Goal: Task Accomplishment & Management: Manage account settings

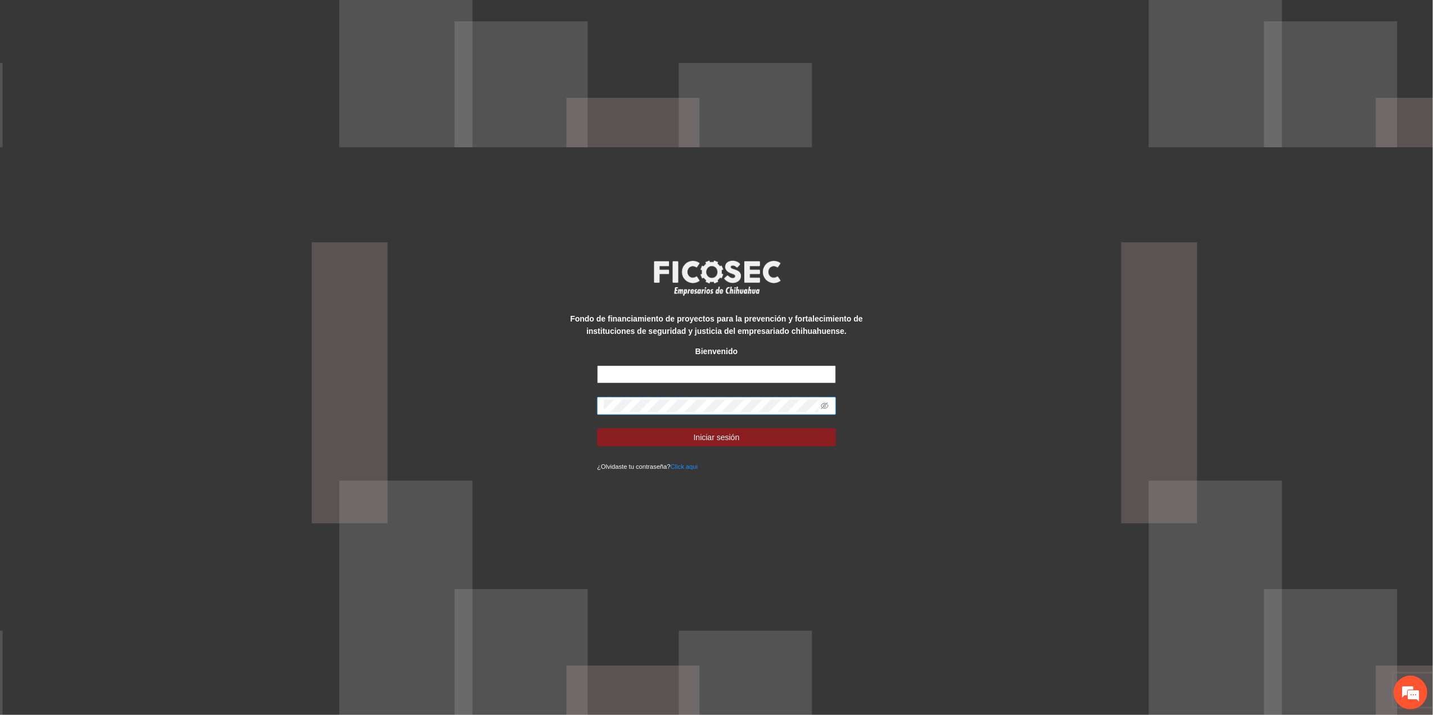
type input "**********"
click at [378, 385] on div "**********" at bounding box center [716, 357] width 1433 height 715
click at [597, 429] on button "Iniciar sesión" at bounding box center [716, 438] width 239 height 18
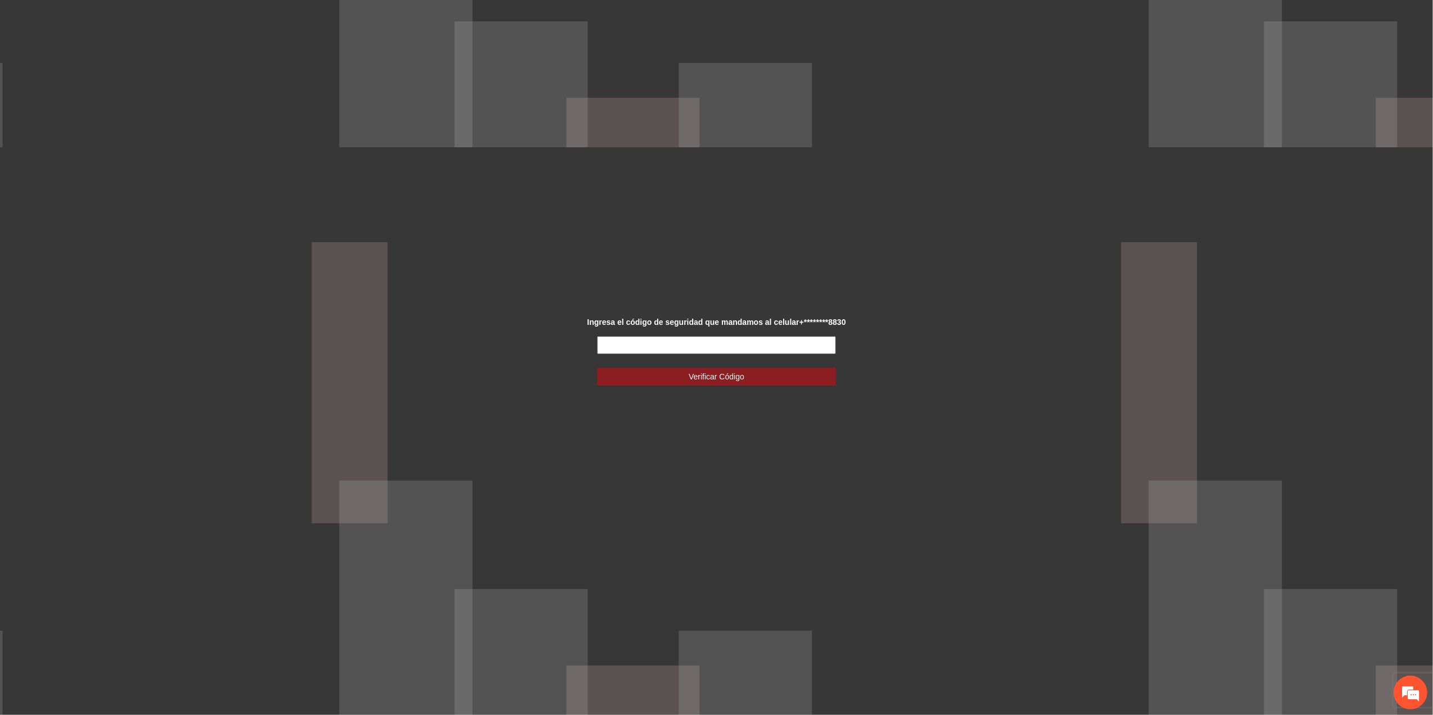
click at [790, 350] on input "text" at bounding box center [716, 345] width 239 height 18
type input "******"
click at [804, 378] on button "Verificar Código" at bounding box center [716, 377] width 239 height 18
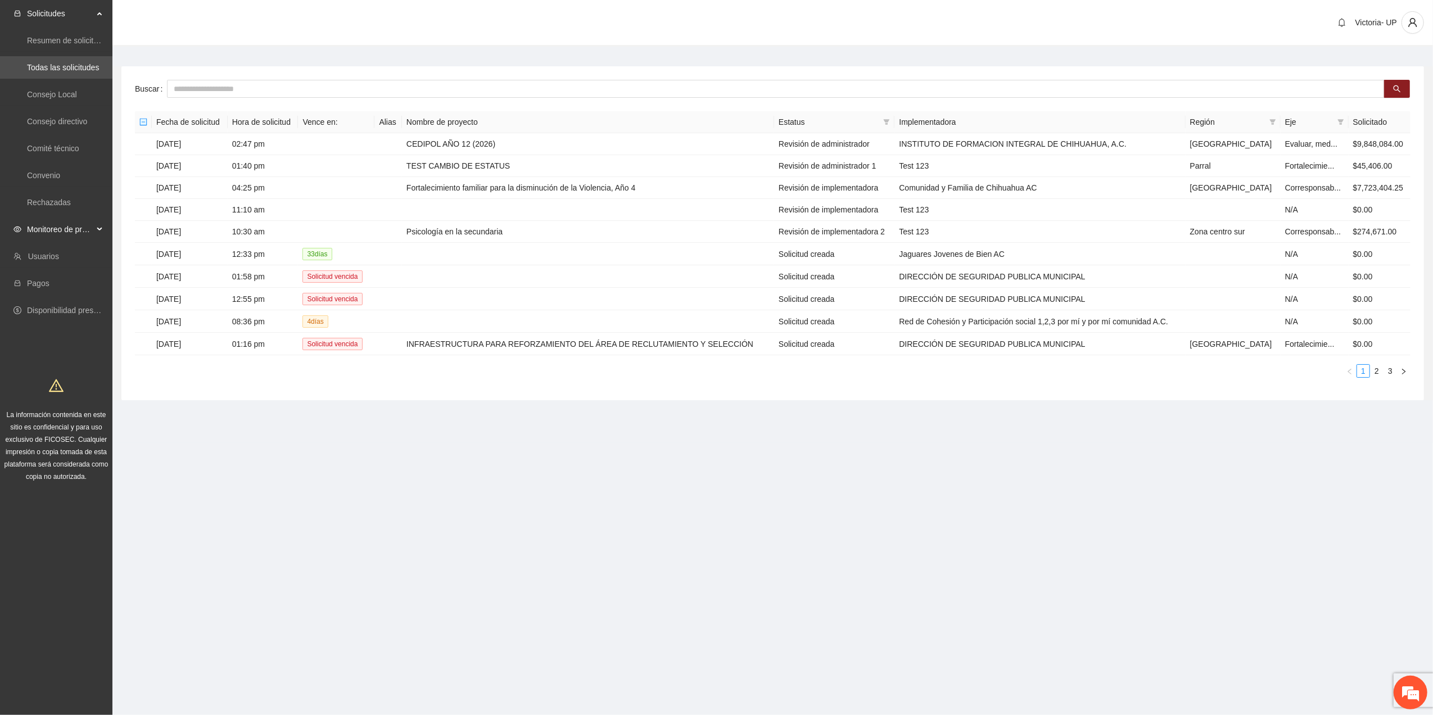
click at [79, 231] on span "Monitoreo de proyectos" at bounding box center [60, 229] width 66 height 22
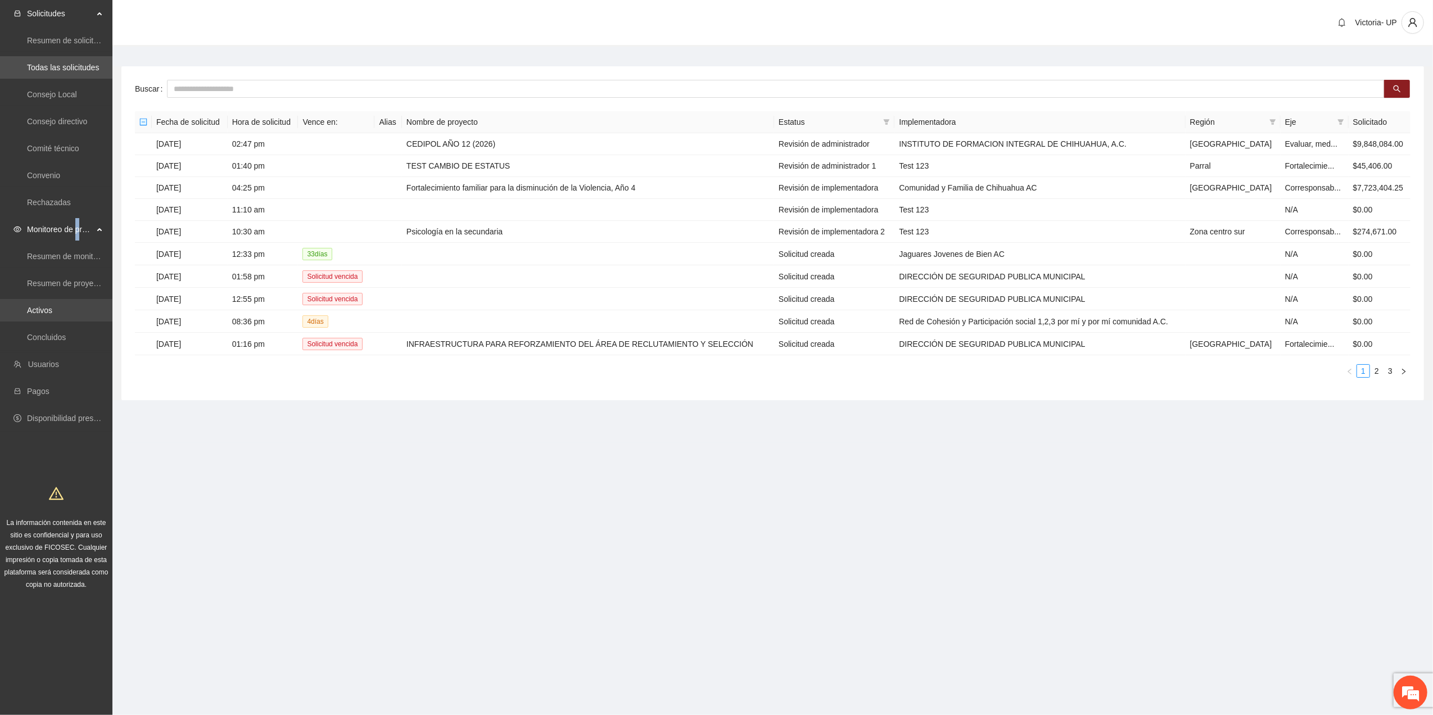
drag, startPoint x: 79, startPoint y: 232, endPoint x: 37, endPoint y: 312, distance: 90.3
click at [37, 312] on link "Activos" at bounding box center [39, 310] width 25 height 9
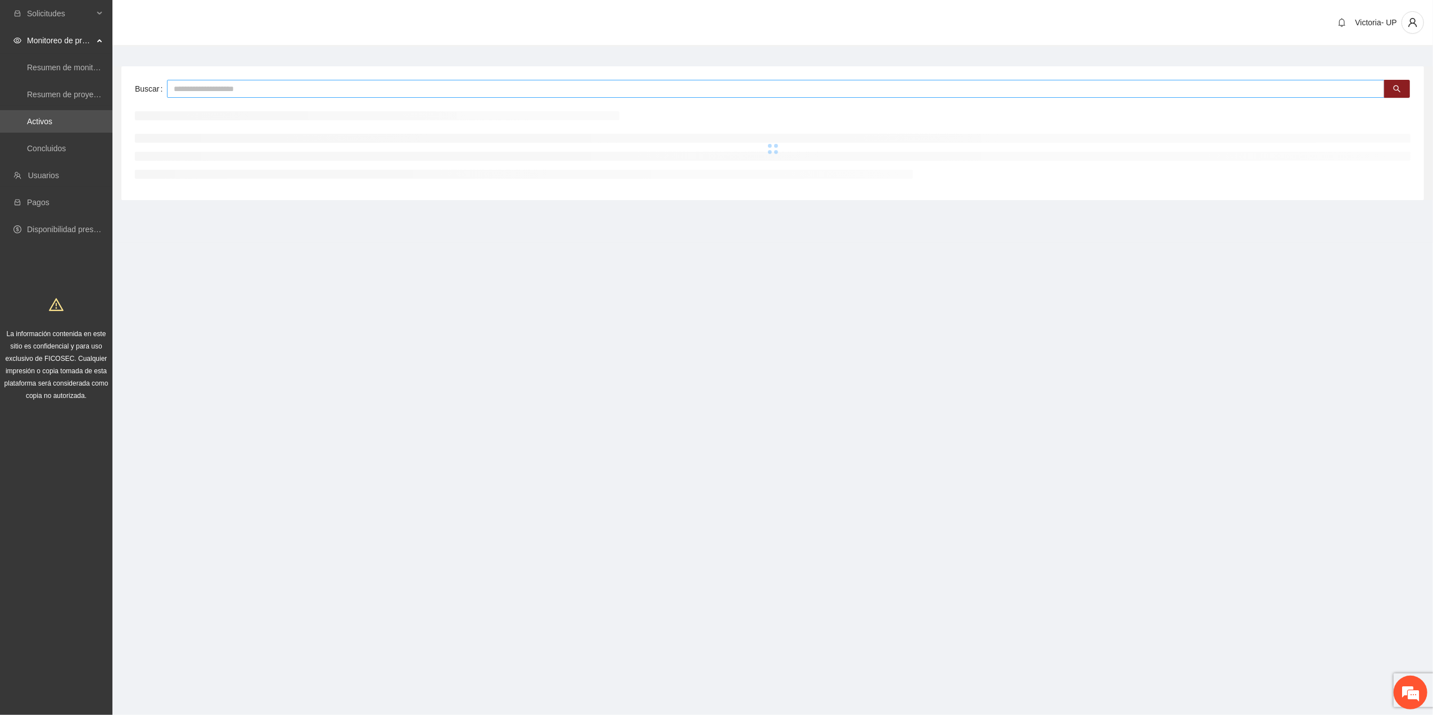
drag, startPoint x: 37, startPoint y: 312, endPoint x: 192, endPoint y: 89, distance: 271.8
click at [192, 89] on input "text" at bounding box center [776, 89] width 1218 height 18
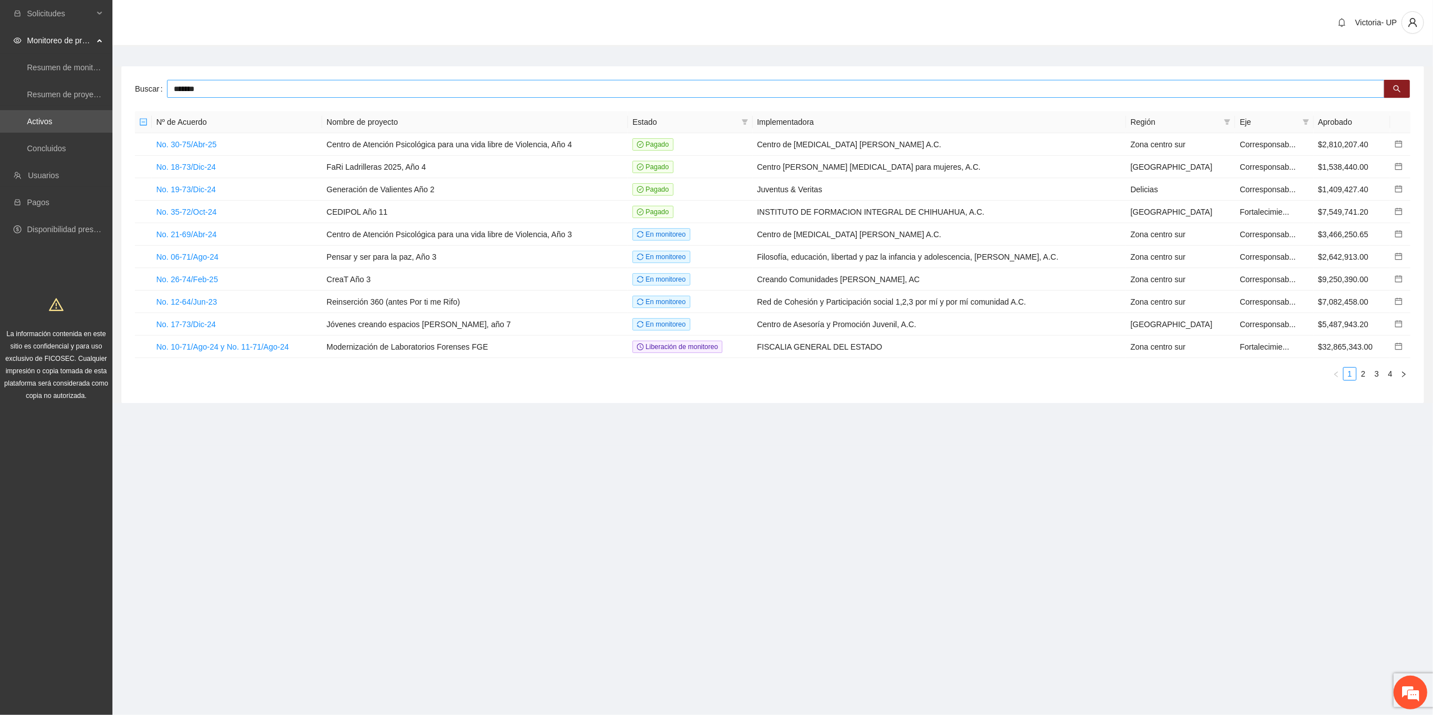
type input "*******"
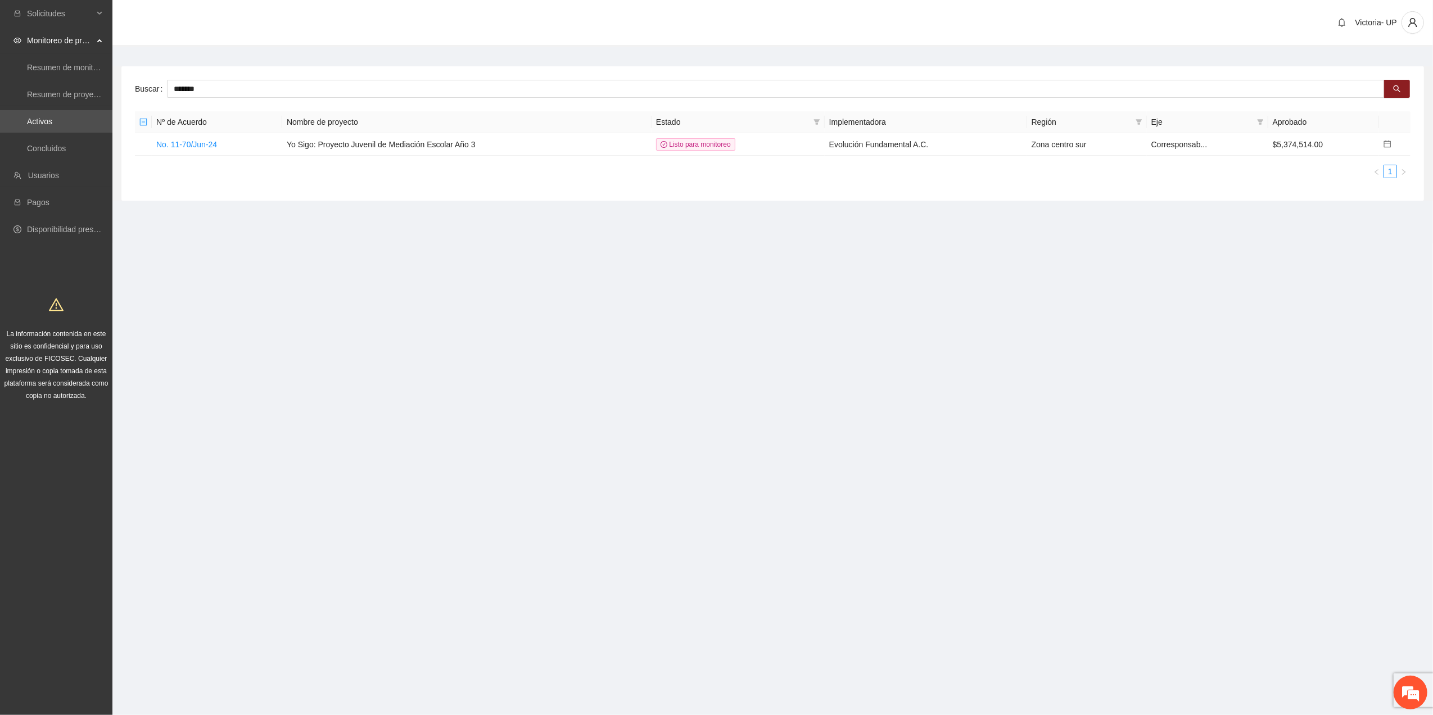
click at [44, 37] on span "Monitoreo de proyectos" at bounding box center [60, 40] width 66 height 22
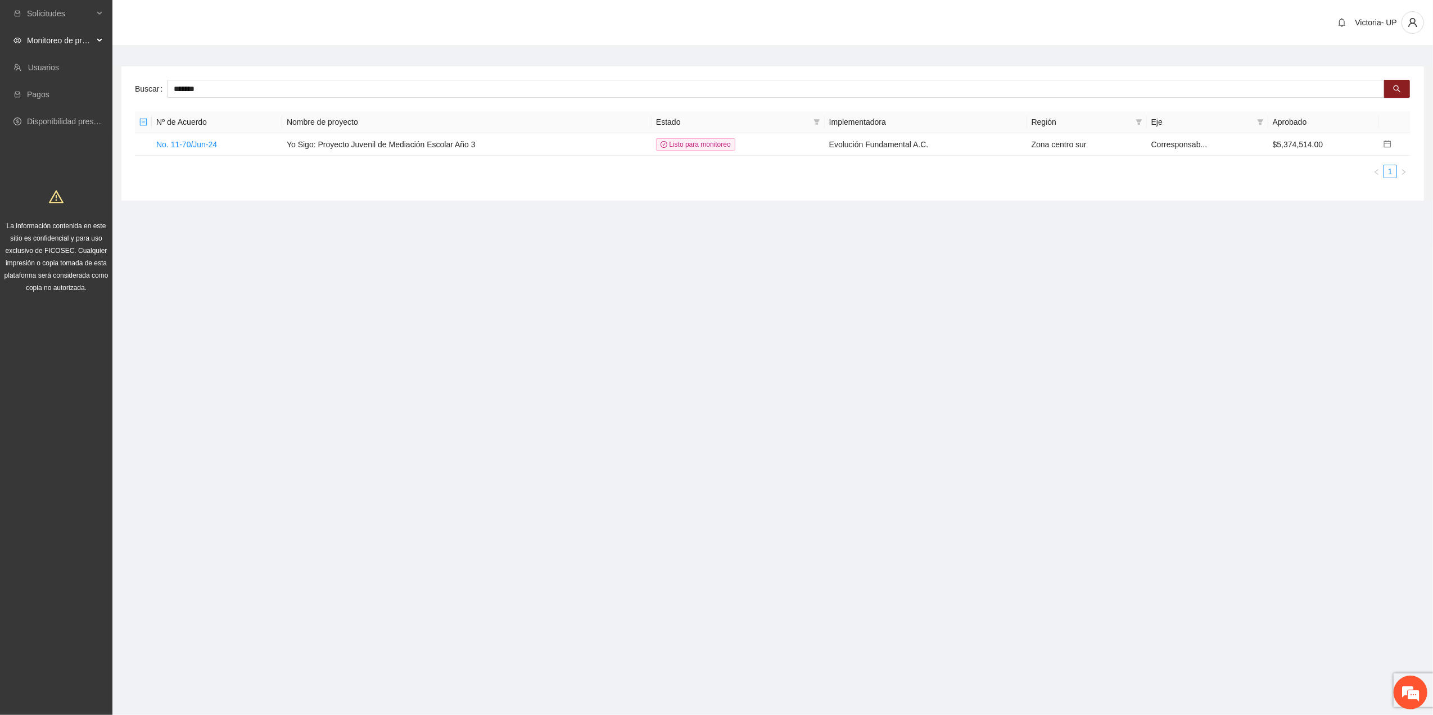
click at [57, 37] on span "Monitoreo de proyectos" at bounding box center [60, 40] width 66 height 22
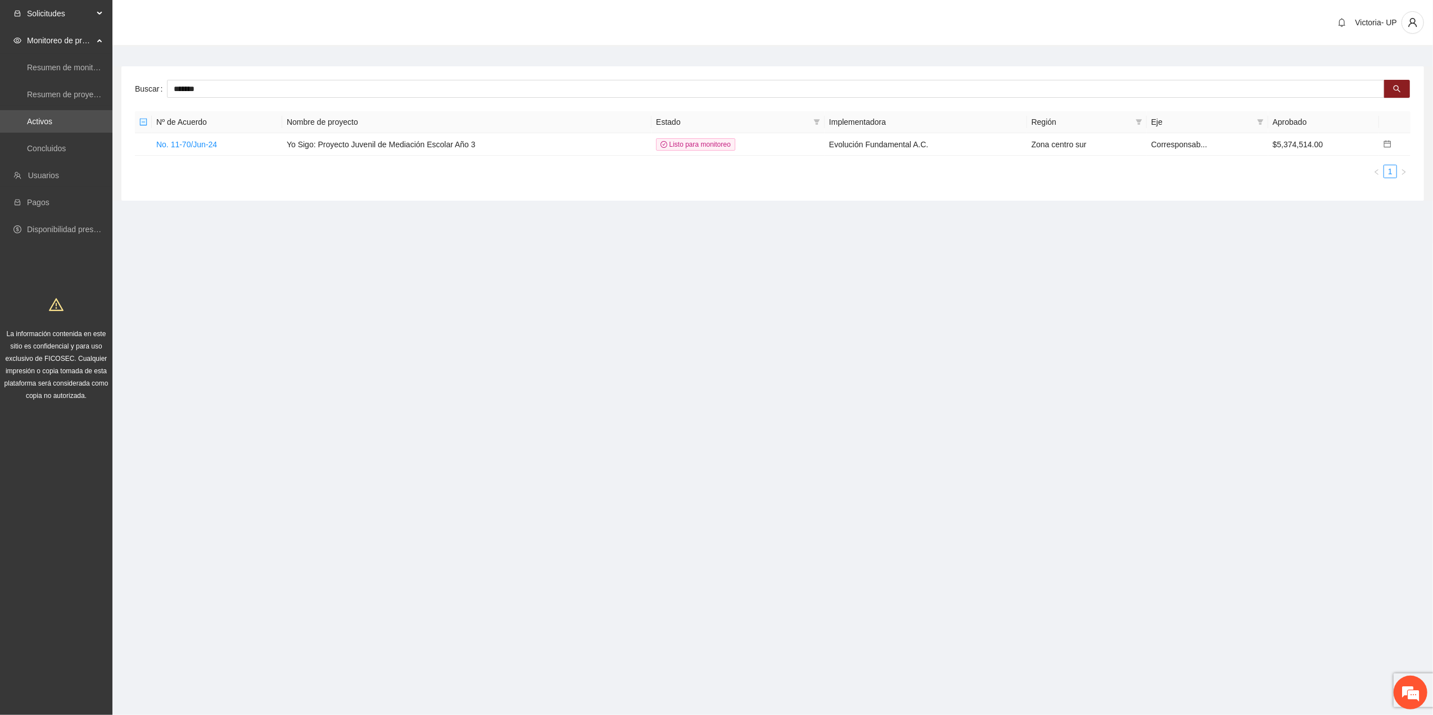
click at [36, 12] on span "Solicitudes" at bounding box center [60, 13] width 66 height 22
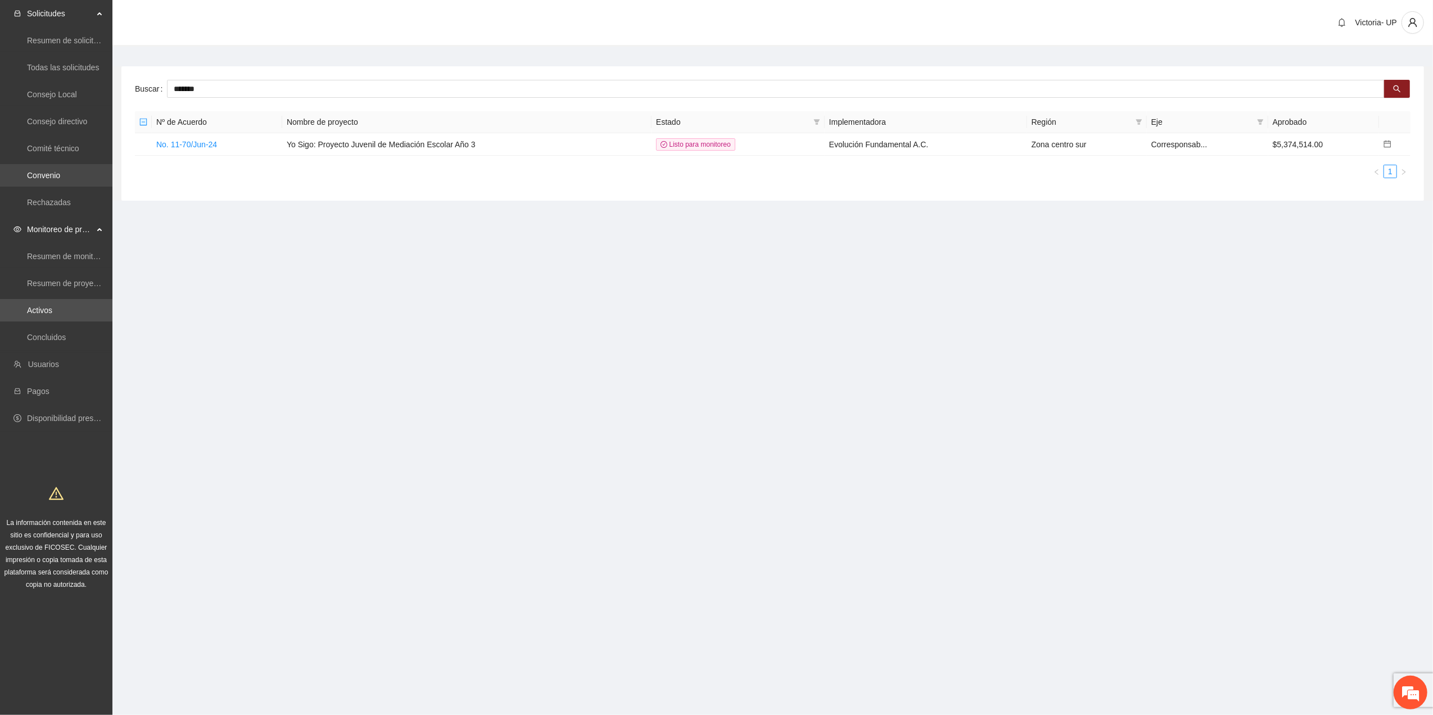
click at [60, 175] on link "Convenio" at bounding box center [43, 175] width 33 height 9
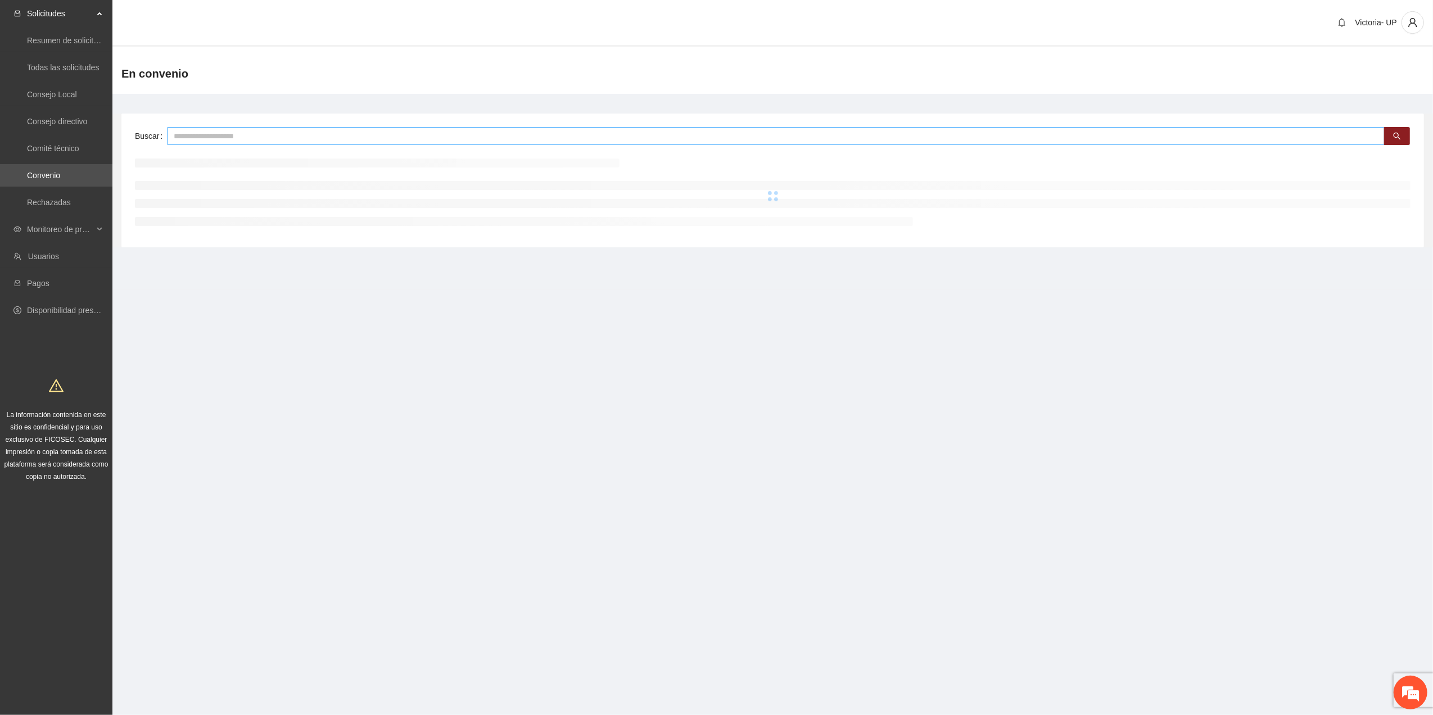
click at [297, 133] on input "text" at bounding box center [776, 136] width 1218 height 18
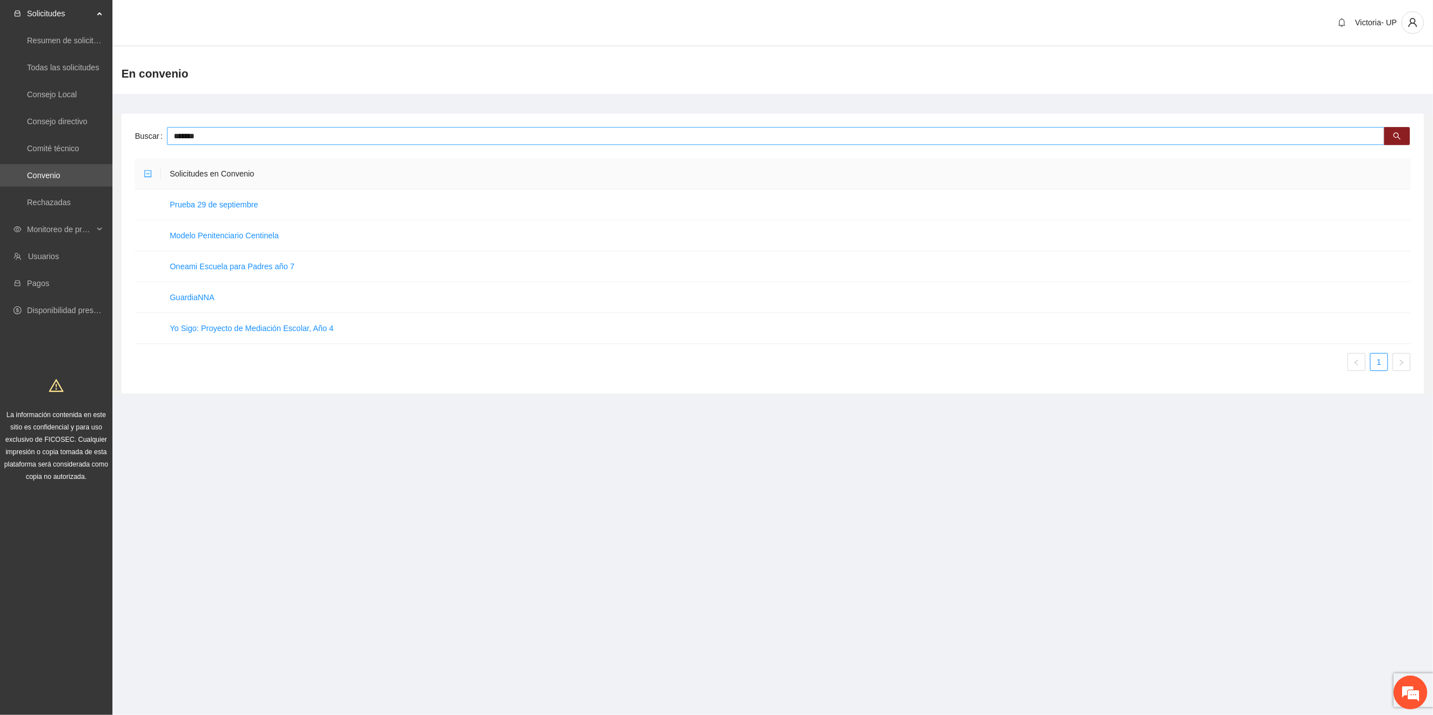
type input "*******"
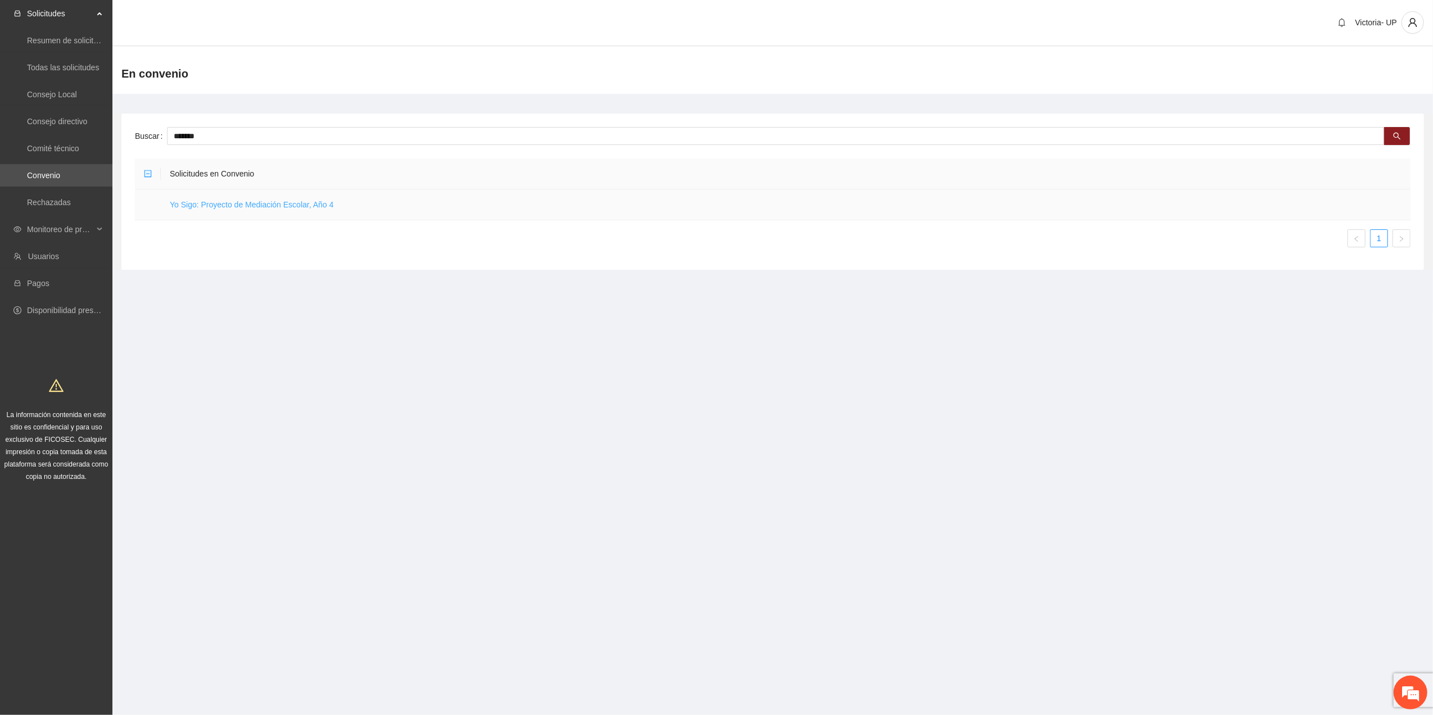
click at [250, 200] on link "Yo Sigo: Proyecto de Mediación Escolar, Año 4" at bounding box center [252, 204] width 164 height 9
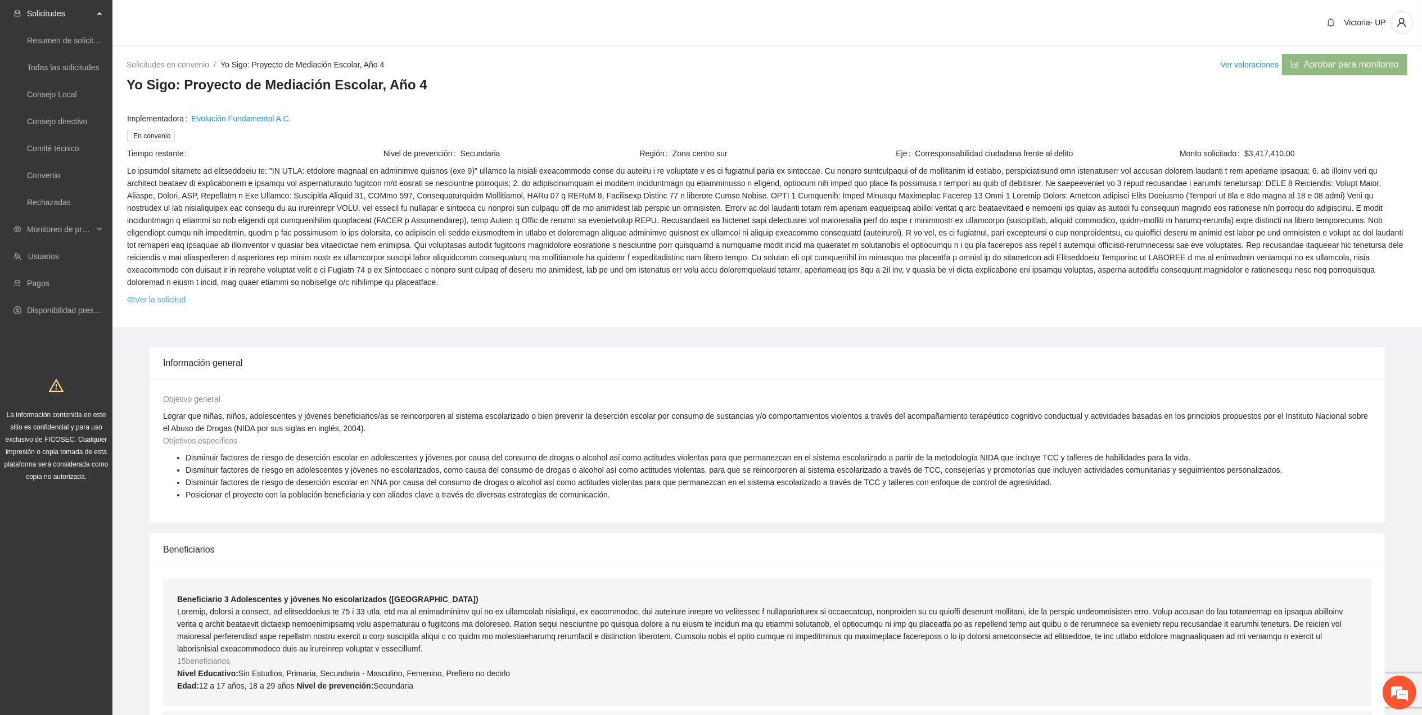
click at [181, 294] on link "Ver la solicitud" at bounding box center [156, 300] width 58 height 12
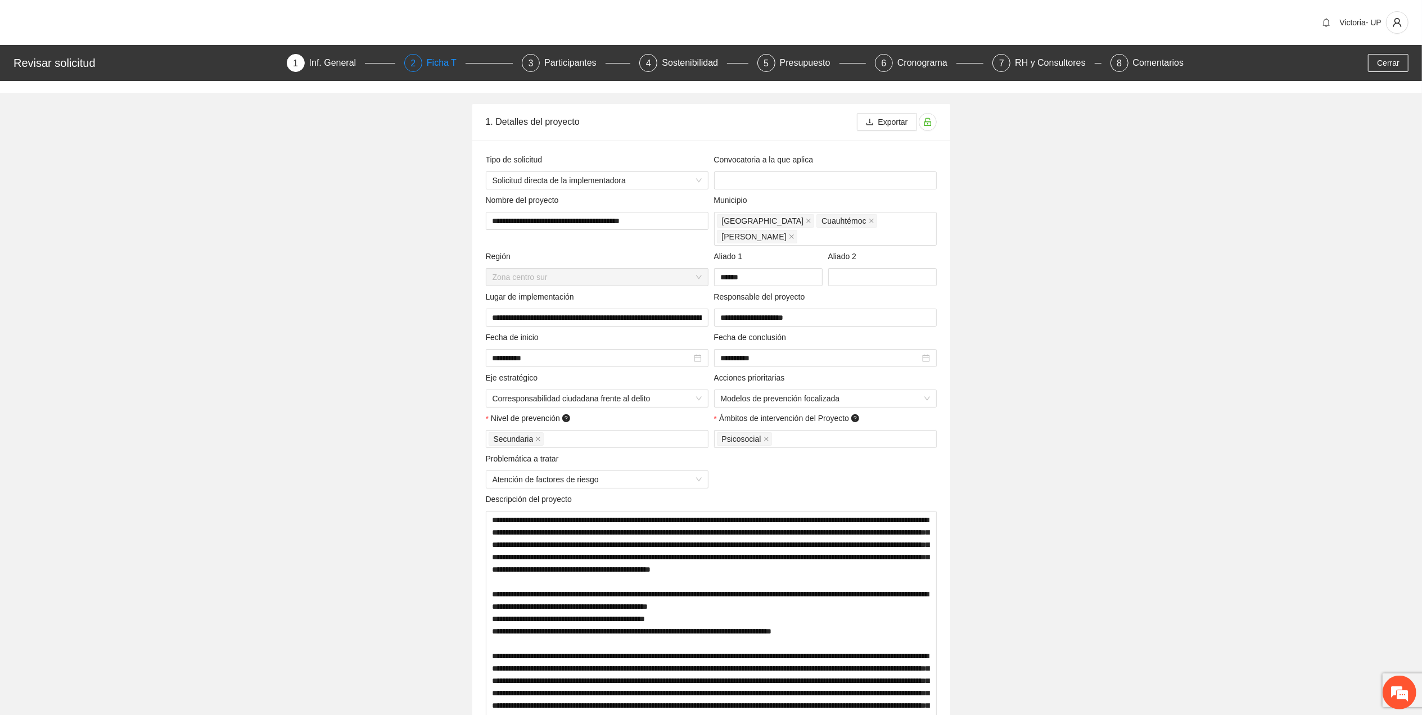
click at [439, 60] on div "Ficha T" at bounding box center [446, 63] width 39 height 18
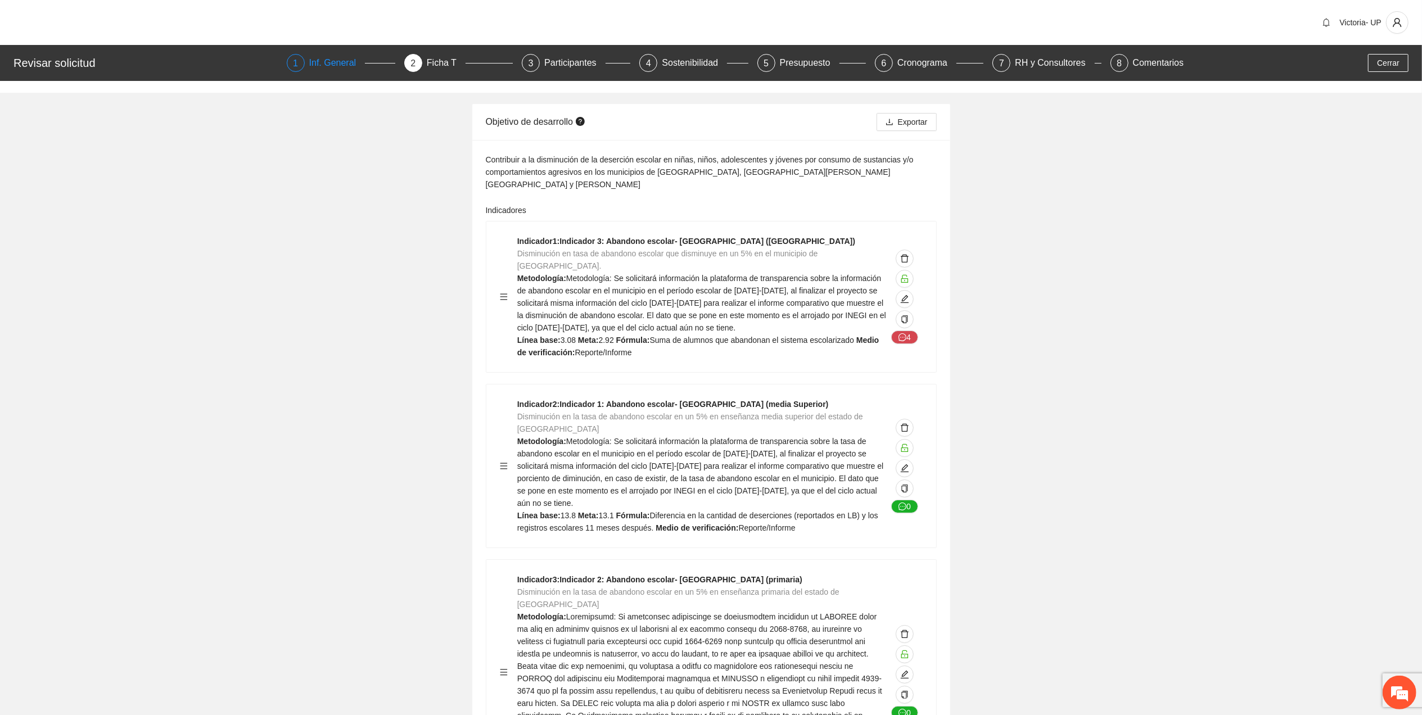
click at [336, 64] on div "Inf. General" at bounding box center [337, 63] width 56 height 18
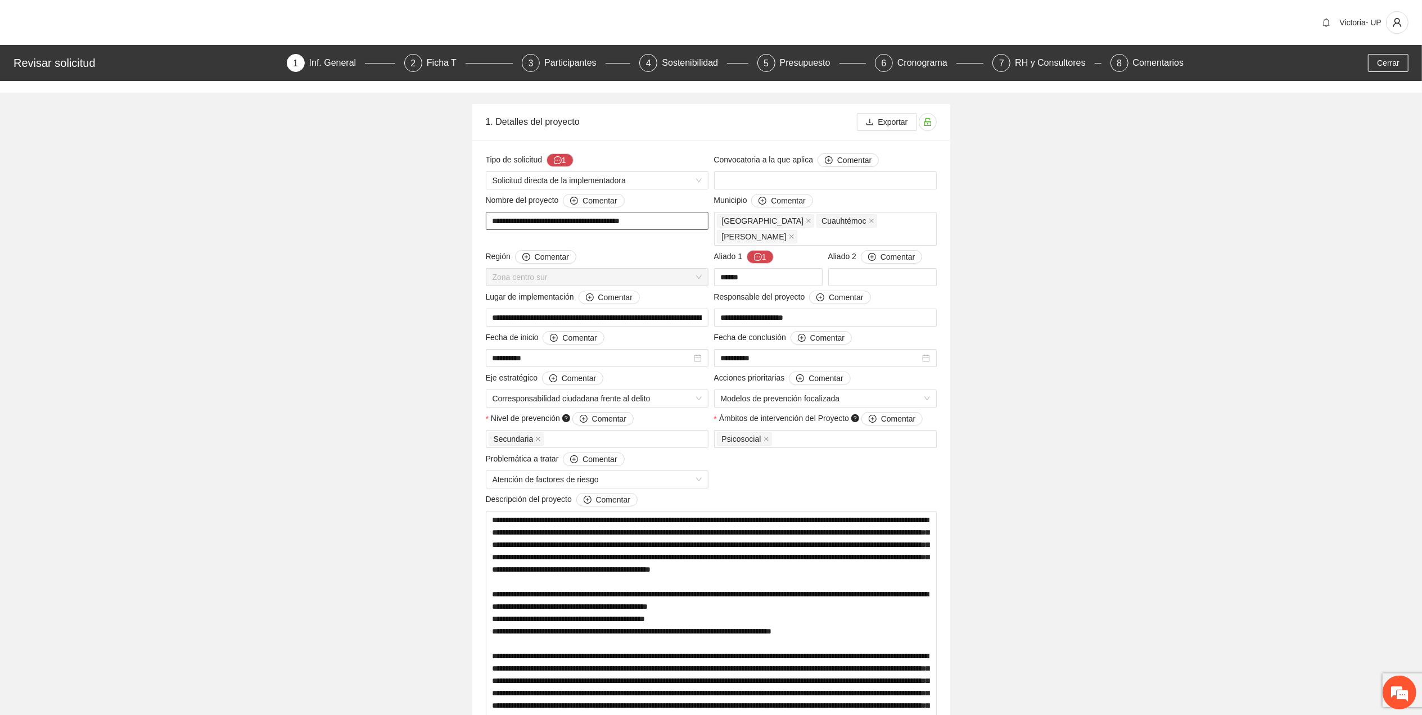
drag, startPoint x: 674, startPoint y: 219, endPoint x: 451, endPoint y: 190, distance: 224.7
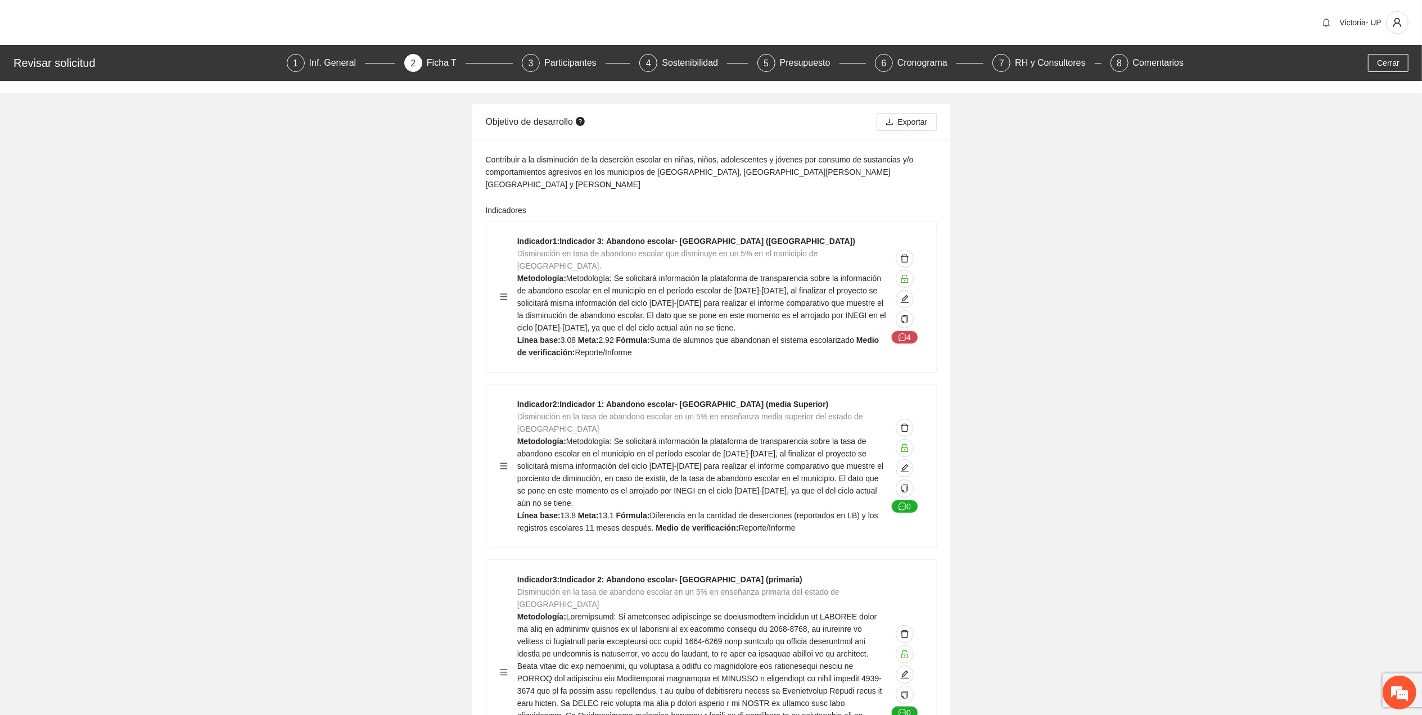
click at [358, 10] on div "Victoria- UP" at bounding box center [711, 22] width 1422 height 45
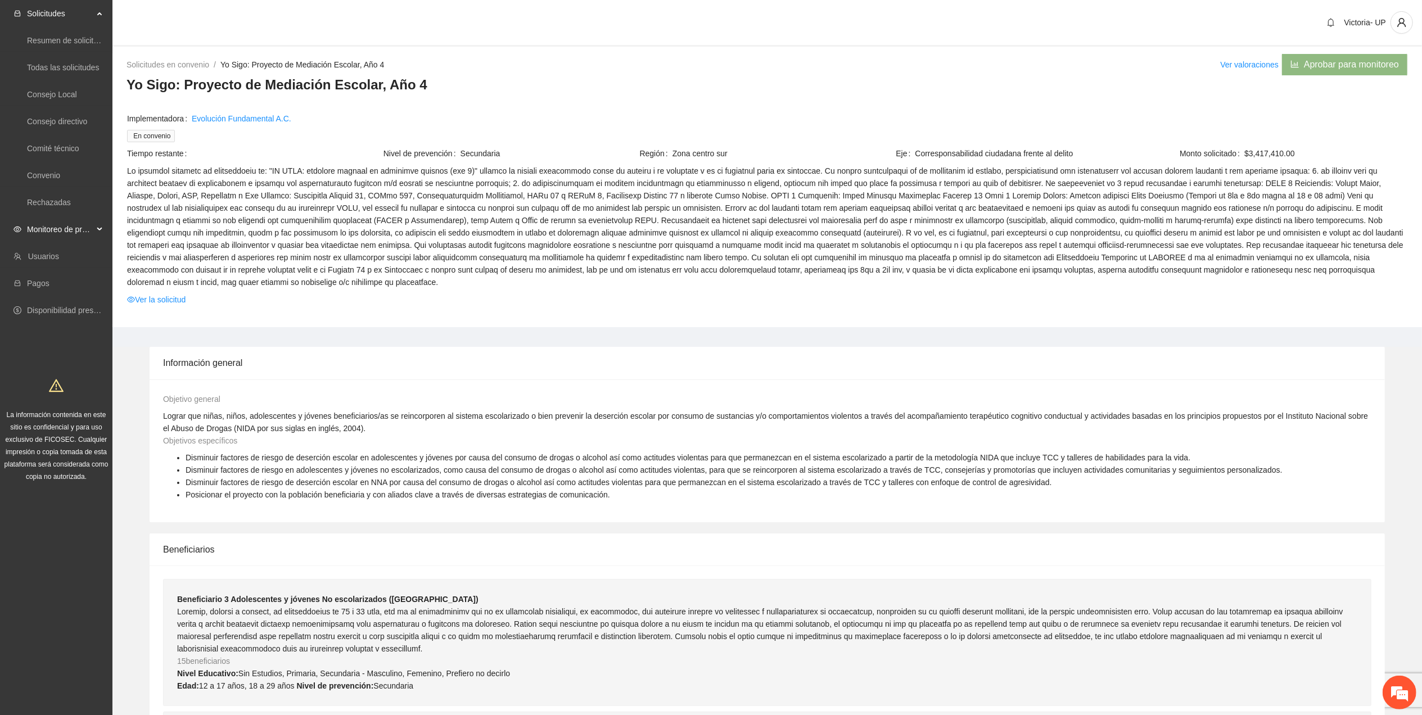
click at [76, 227] on span "Monitoreo de proyectos" at bounding box center [60, 229] width 66 height 22
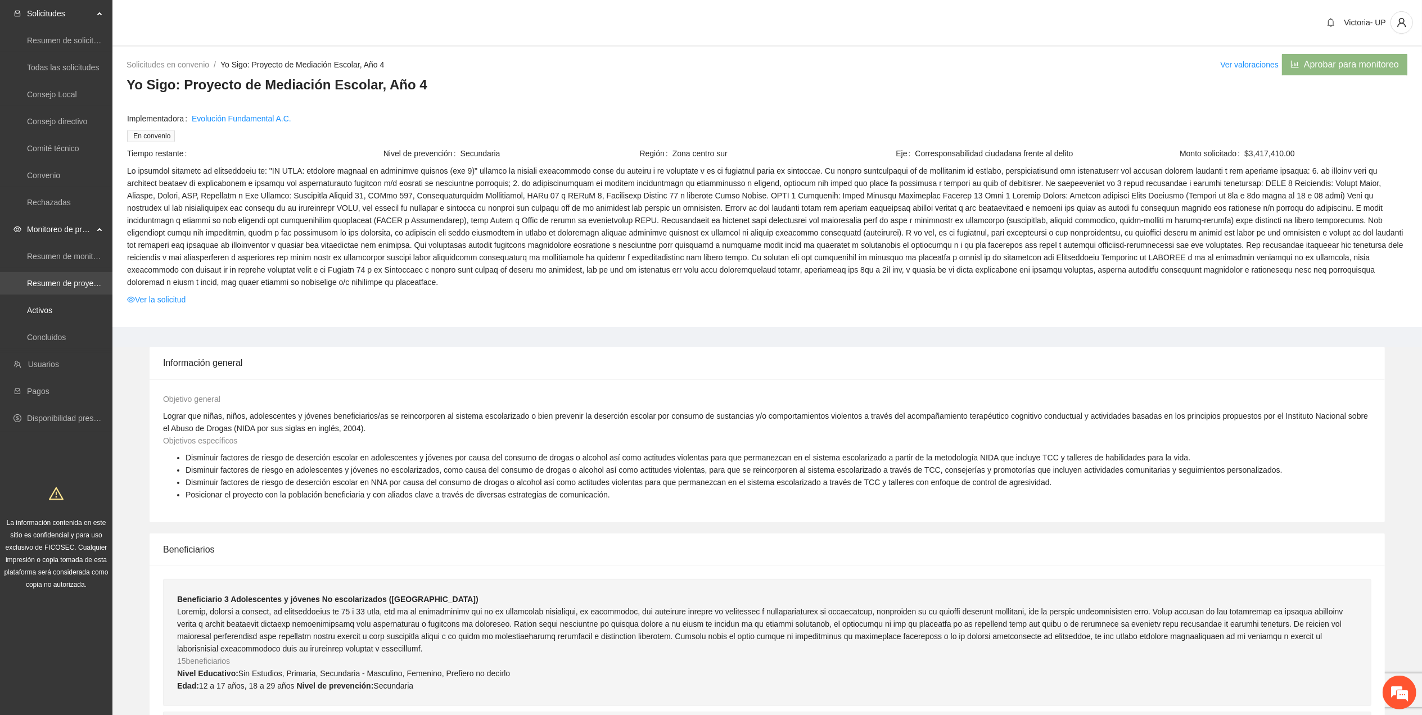
drag, startPoint x: 57, startPoint y: 315, endPoint x: 100, endPoint y: 289, distance: 50.0
click at [52, 315] on link "Activos" at bounding box center [39, 310] width 25 height 9
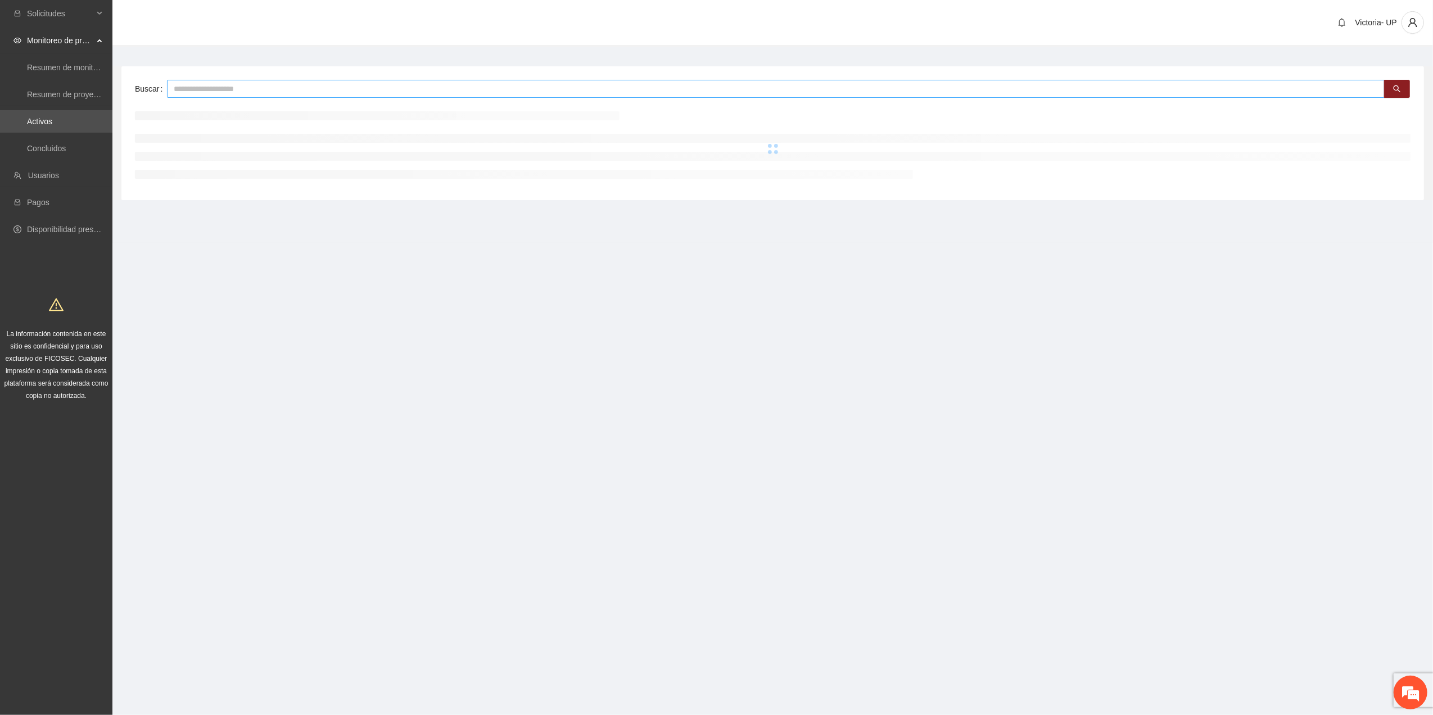
drag, startPoint x: 199, startPoint y: 93, endPoint x: 195, endPoint y: 101, distance: 9.3
click at [199, 93] on input "text" at bounding box center [776, 89] width 1218 height 18
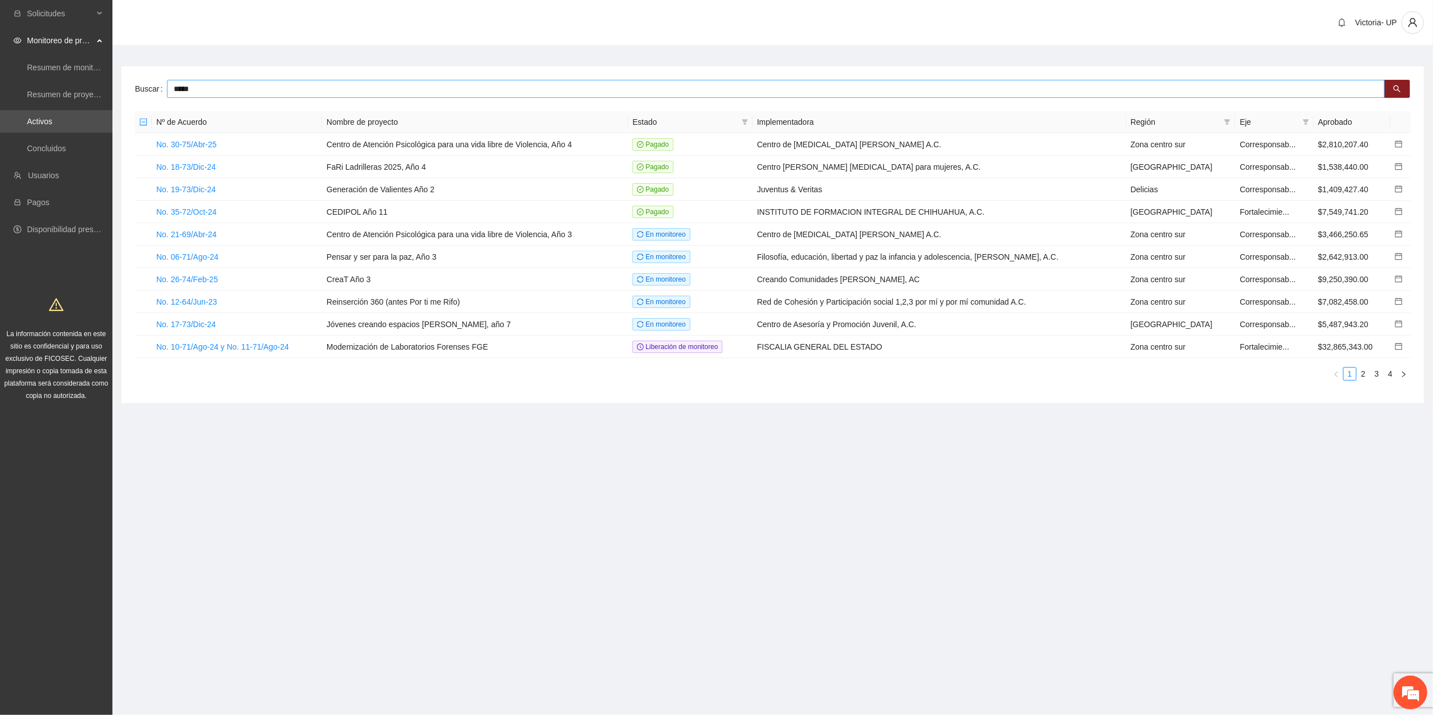
type input "*****"
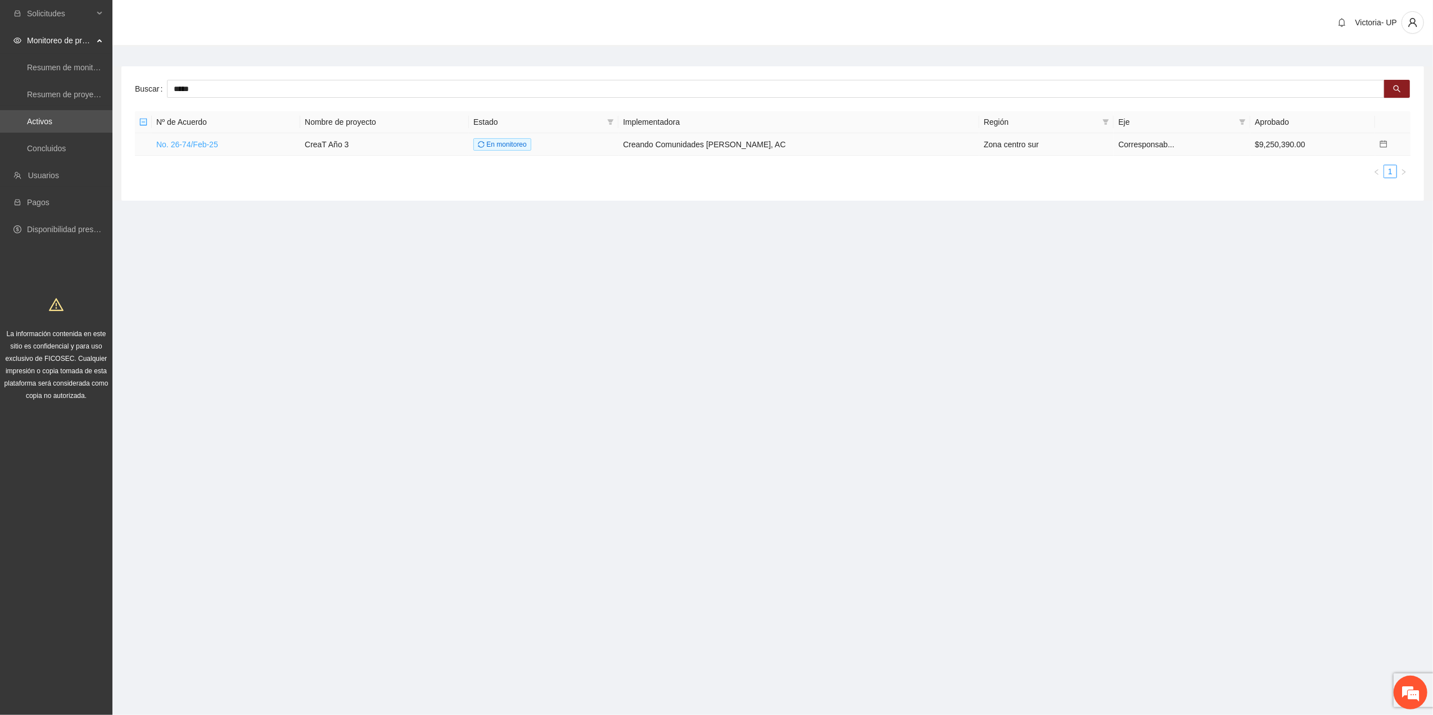
drag, startPoint x: 195, startPoint y: 142, endPoint x: 190, endPoint y: 147, distance: 7.2
click at [194, 142] on link "No. 26-74/Feb-25" at bounding box center [187, 144] width 62 height 9
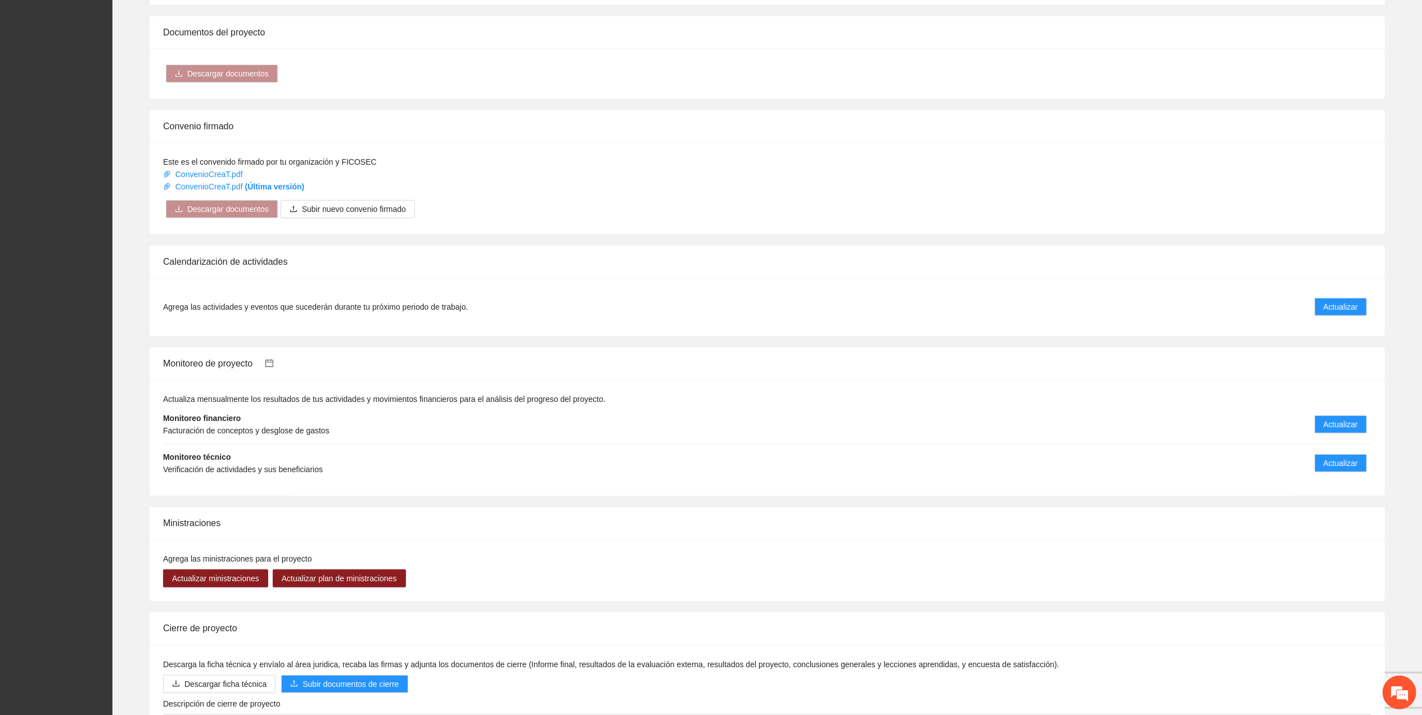
scroll to position [747, 0]
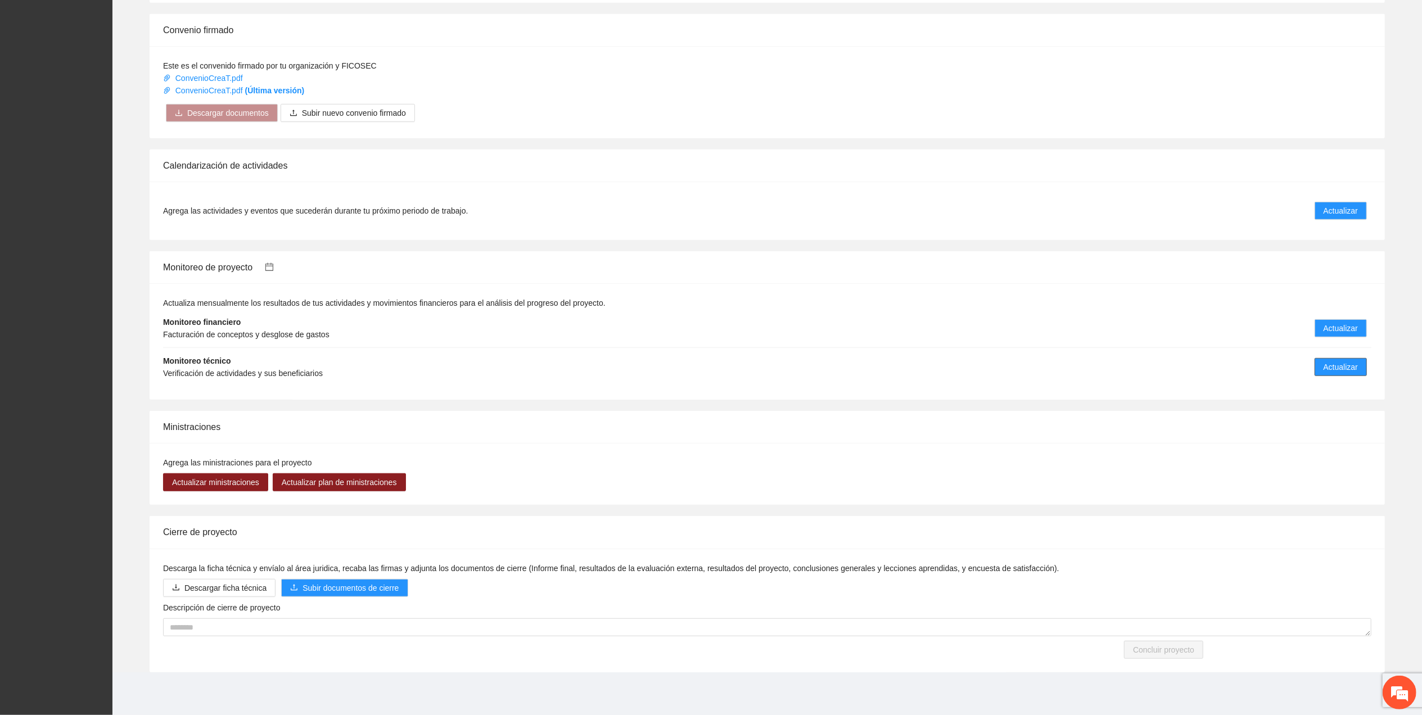
drag, startPoint x: 1349, startPoint y: 363, endPoint x: 1323, endPoint y: 369, distance: 26.2
click at [1348, 364] on span "Actualizar" at bounding box center [1341, 367] width 34 height 12
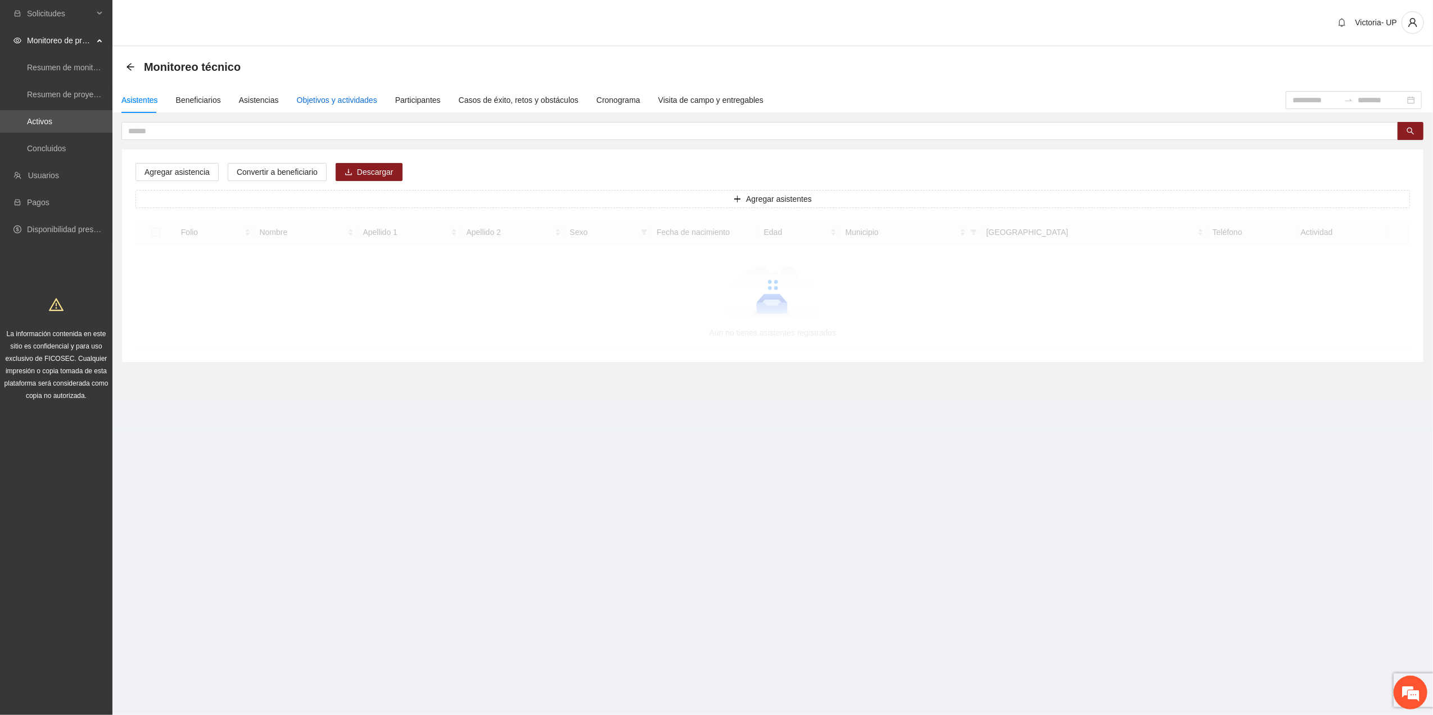
drag, startPoint x: 336, startPoint y: 100, endPoint x: 325, endPoint y: 110, distance: 15.1
click at [325, 110] on div "Objetivos y actividades" at bounding box center [337, 100] width 80 height 26
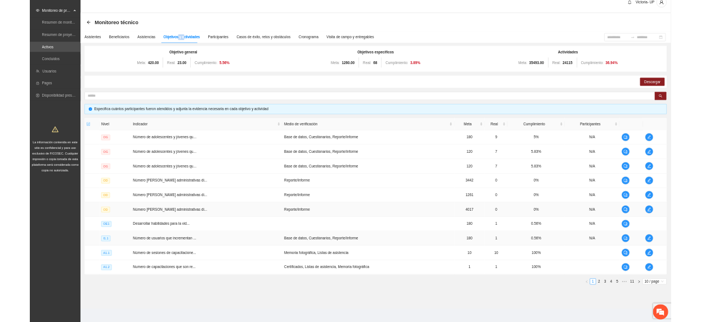
scroll to position [22, 0]
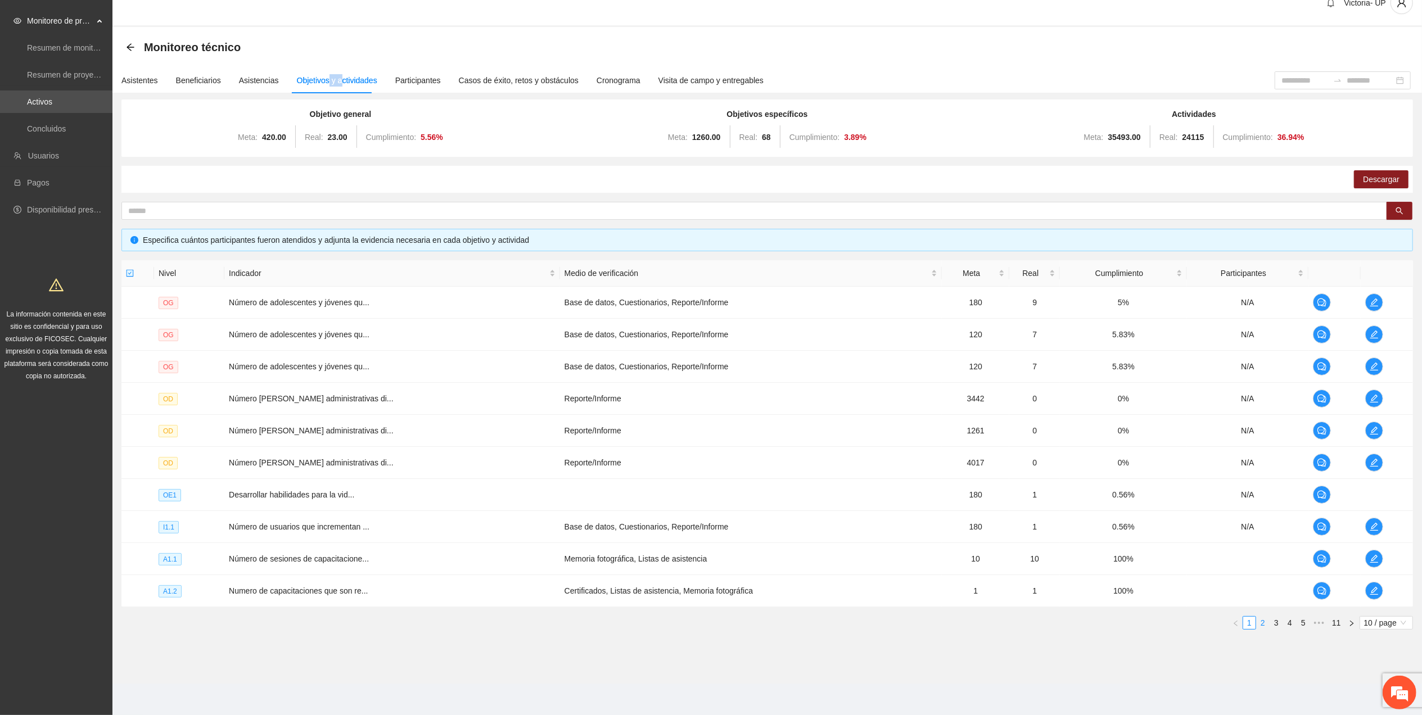
click at [1261, 628] on link "2" at bounding box center [1263, 623] width 12 height 12
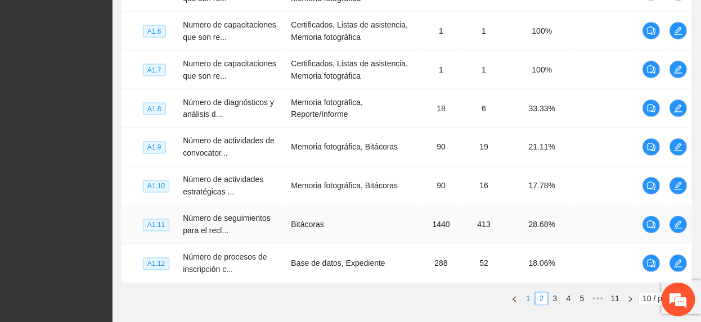
scroll to position [484, 0]
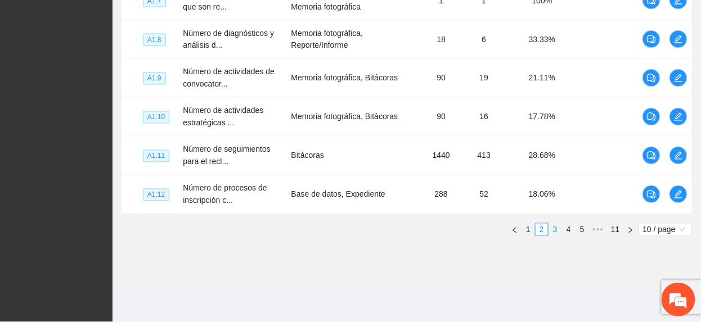
click at [558, 235] on link "3" at bounding box center [555, 230] width 12 height 12
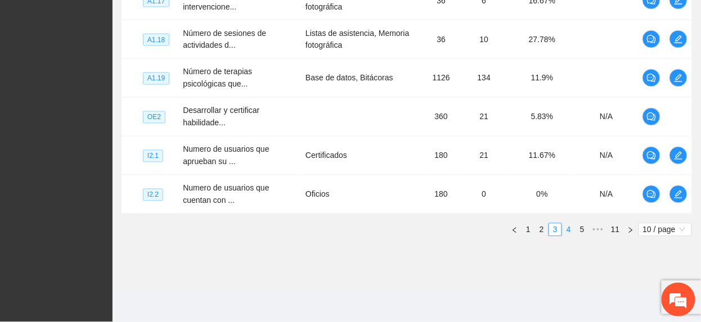
click at [567, 235] on link "4" at bounding box center [568, 230] width 12 height 12
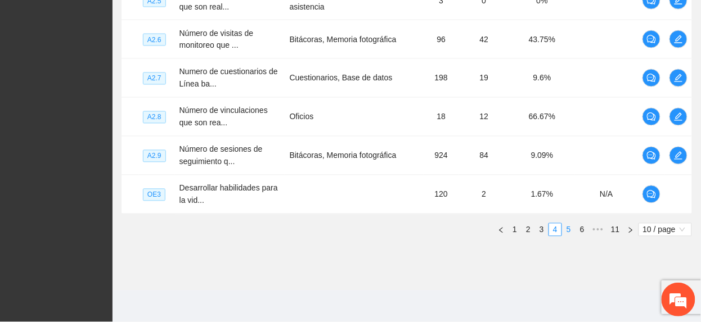
click at [567, 235] on link "5" at bounding box center [568, 230] width 12 height 12
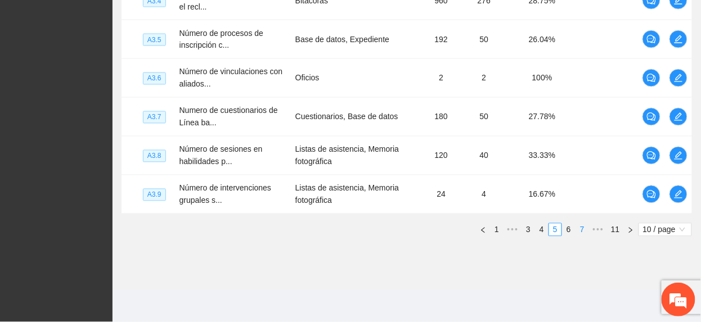
click at [568, 235] on link "6" at bounding box center [568, 230] width 12 height 12
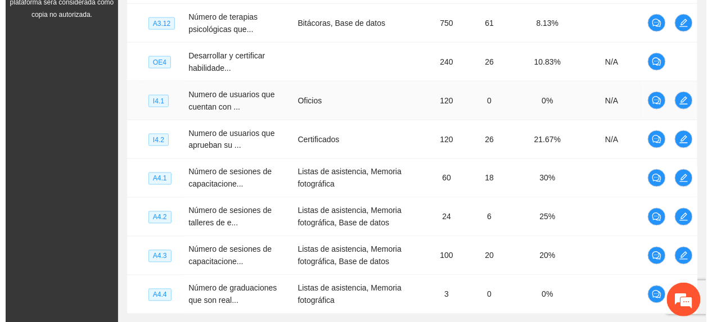
scroll to position [408, 0]
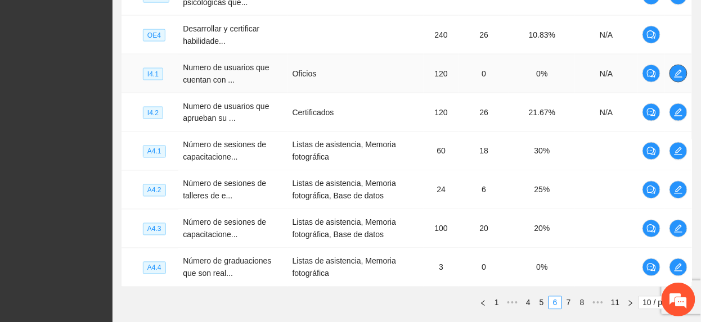
click at [683, 73] on span "edit" at bounding box center [678, 73] width 17 height 9
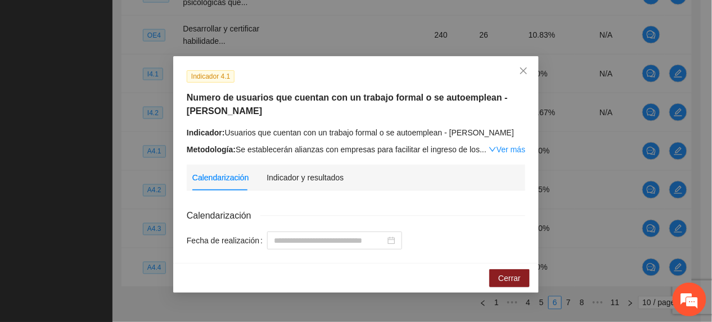
drag, startPoint x: 518, startPoint y: 145, endPoint x: 422, endPoint y: 153, distance: 96.5
click at [516, 145] on link "Ver más" at bounding box center [507, 149] width 37 height 9
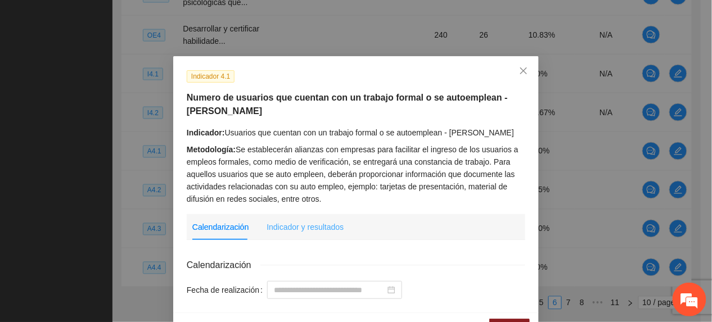
click at [313, 234] on div "Indicador y resultados" at bounding box center [305, 227] width 77 height 26
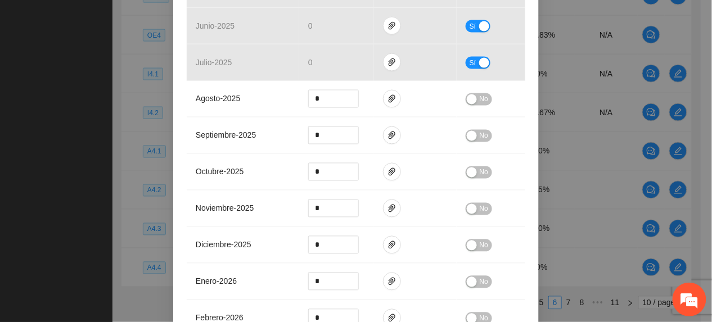
scroll to position [209, 0]
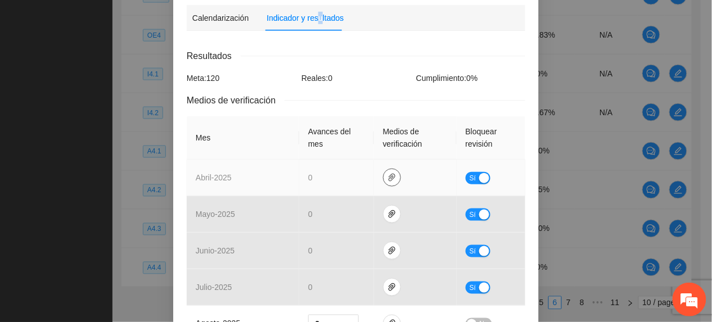
click at [387, 179] on icon "paper-clip" at bounding box center [391, 177] width 9 height 9
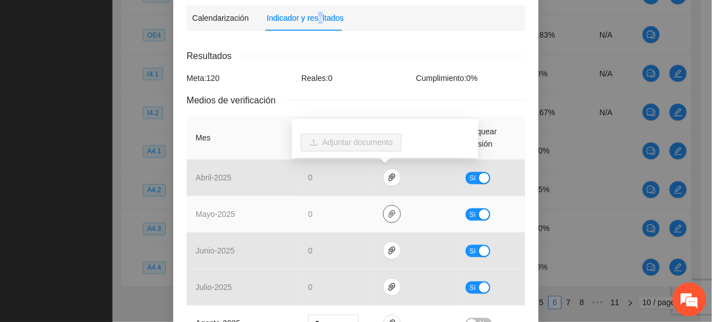
click at [387, 210] on icon "paper-clip" at bounding box center [391, 214] width 9 height 9
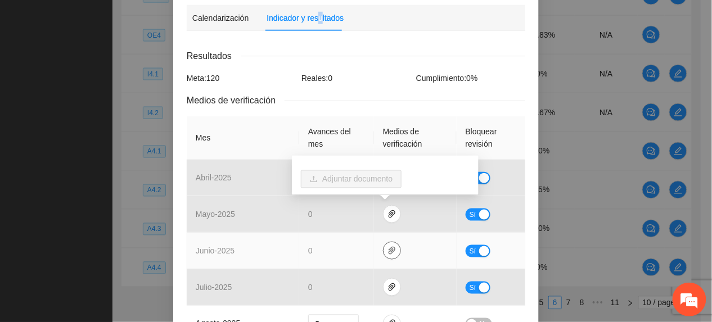
click at [389, 248] on icon "paper-clip" at bounding box center [392, 251] width 7 height 8
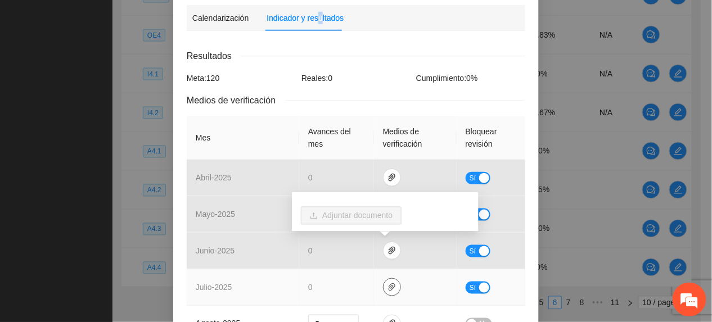
click at [389, 286] on icon "paper-clip" at bounding box center [392, 287] width 7 height 8
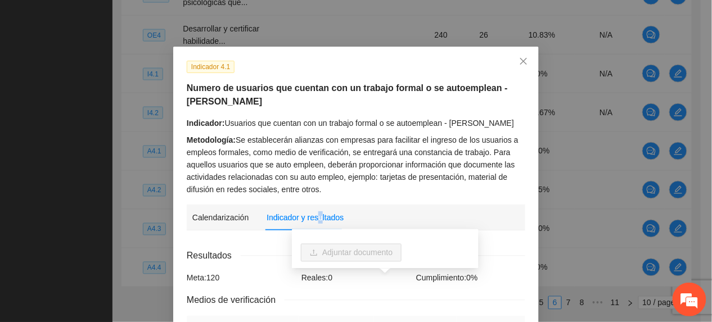
scroll to position [0, 0]
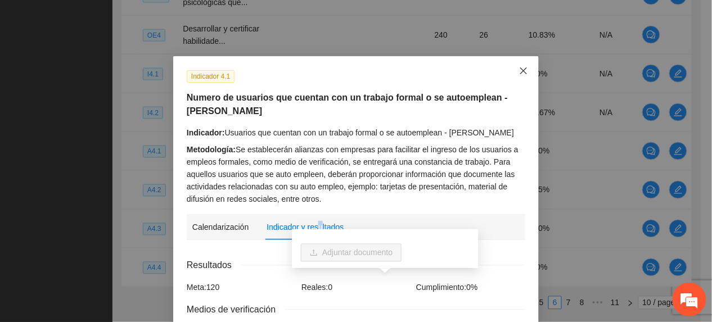
click at [519, 73] on icon "close" at bounding box center [523, 70] width 9 height 9
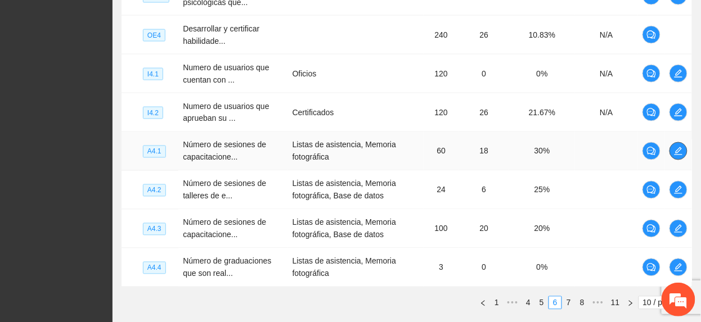
click at [680, 159] on button "button" at bounding box center [678, 151] width 18 height 18
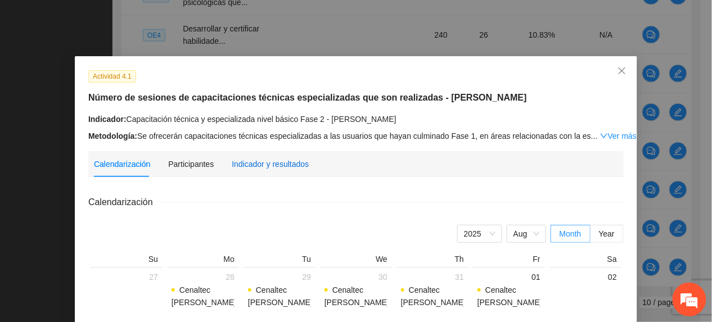
click at [284, 161] on div "Indicador y resultados" at bounding box center [270, 164] width 77 height 12
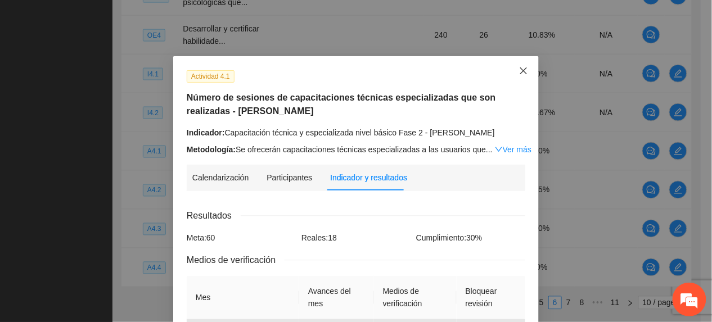
click at [520, 70] on icon "close" at bounding box center [523, 70] width 7 height 7
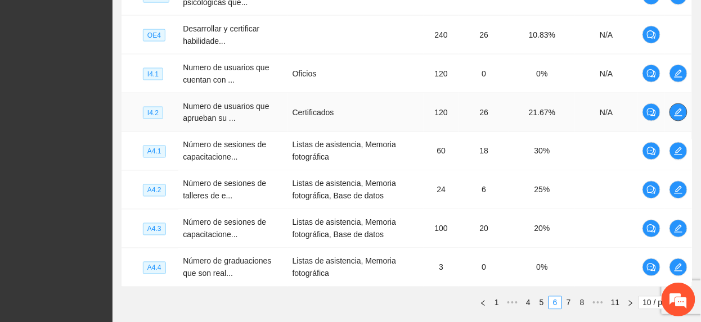
click at [675, 109] on icon "edit" at bounding box center [678, 112] width 9 height 9
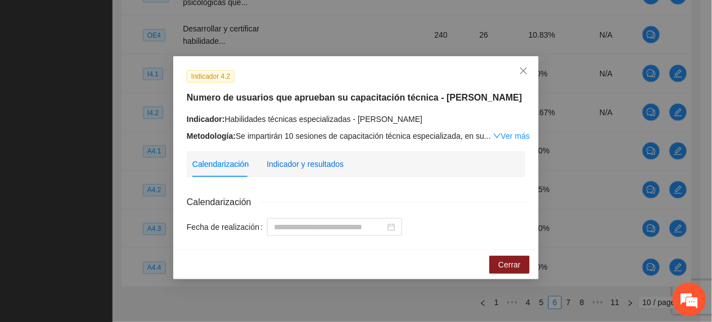
click at [327, 160] on div "Indicador y resultados" at bounding box center [305, 164] width 77 height 12
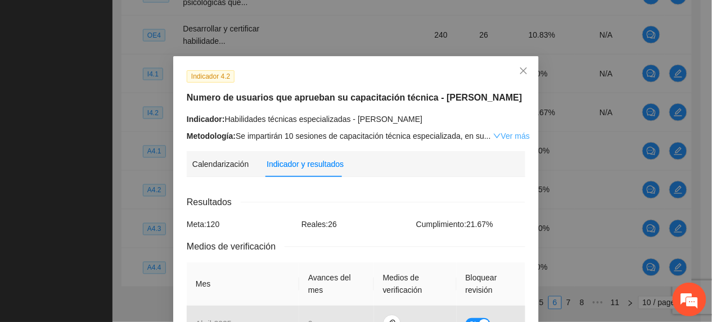
click at [494, 132] on link "Ver más" at bounding box center [511, 136] width 37 height 9
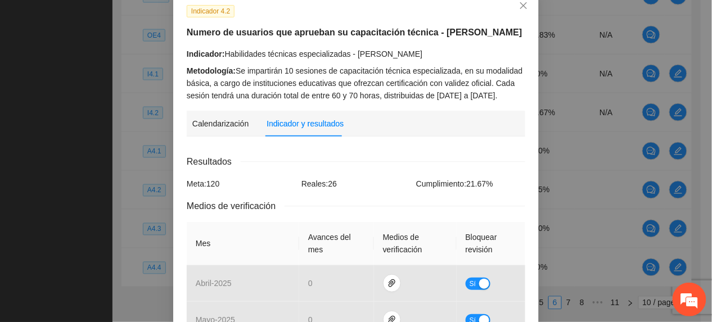
scroll to position [375, 0]
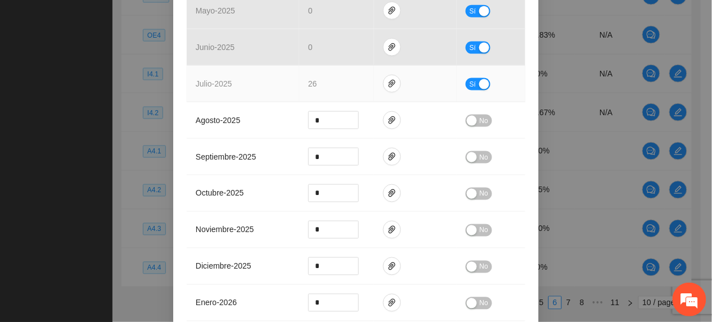
click at [470, 89] on span "Sí" at bounding box center [473, 84] width 7 height 12
drag, startPoint x: 322, startPoint y: 83, endPoint x: 80, endPoint y: 77, distance: 242.5
click at [80, 77] on div "Indicador 4.2 Numero de usuarios que aprueban su capacitación técnica - Cuauhté…" at bounding box center [356, 161] width 712 height 322
type input "**"
click at [483, 88] on span "No" at bounding box center [484, 84] width 8 height 12
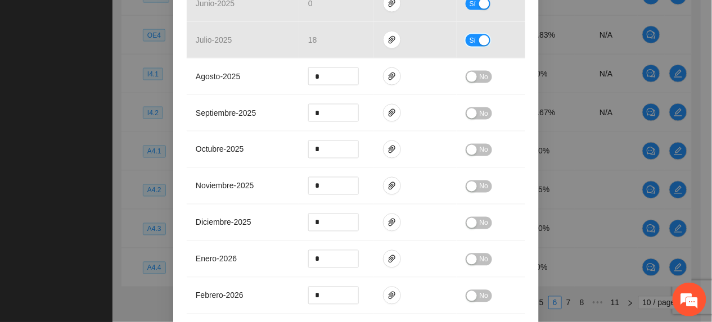
scroll to position [561, 0]
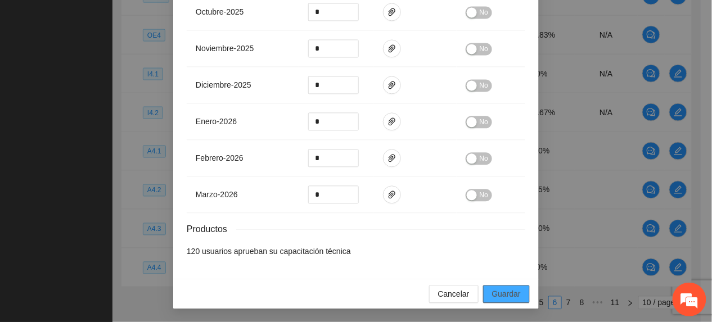
drag, startPoint x: 505, startPoint y: 289, endPoint x: 680, endPoint y: 291, distance: 174.9
click at [506, 289] on span "Guardar" at bounding box center [506, 294] width 29 height 12
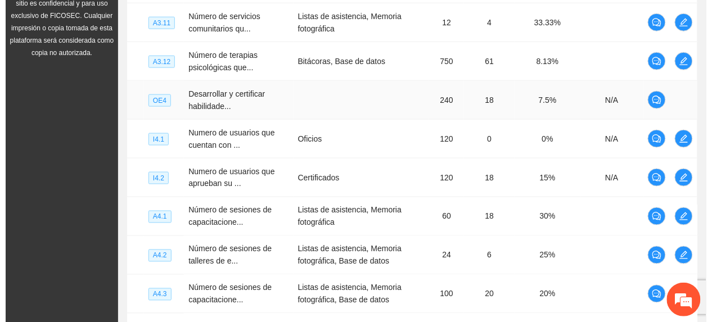
scroll to position [333, 0]
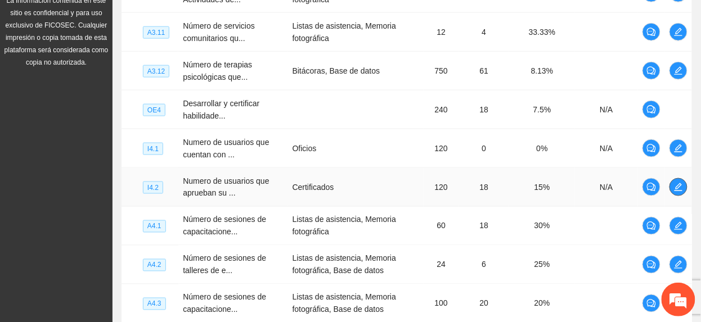
click at [670, 187] on span "edit" at bounding box center [678, 187] width 17 height 9
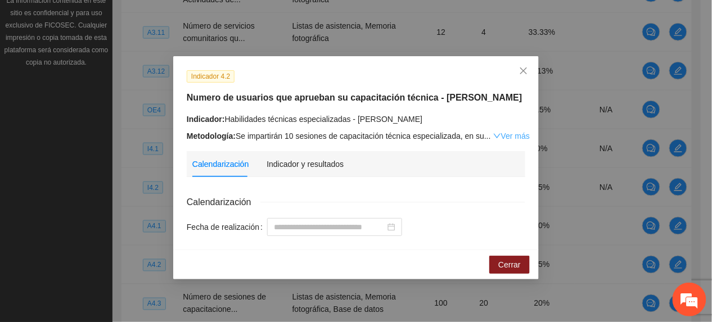
click at [503, 135] on link "Ver más" at bounding box center [511, 136] width 37 height 9
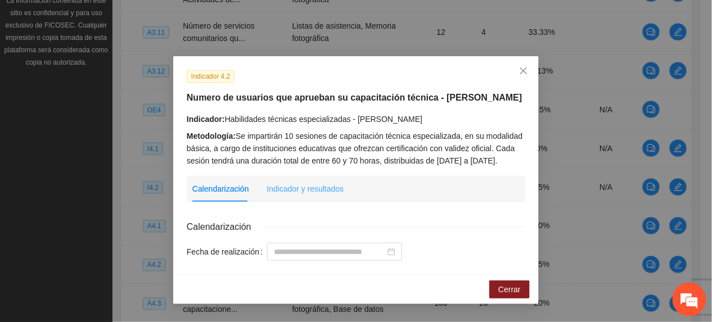
click at [312, 196] on div "Indicador y resultados" at bounding box center [305, 189] width 77 height 26
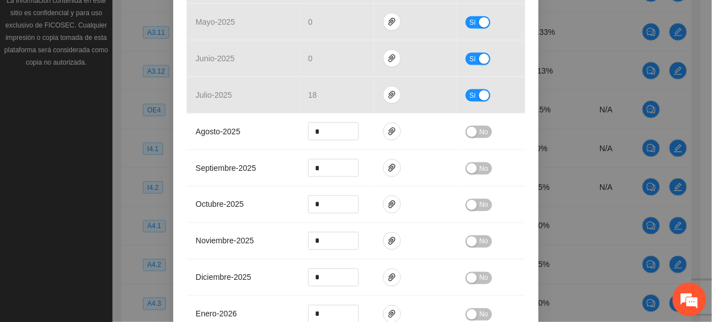
scroll to position [561, 0]
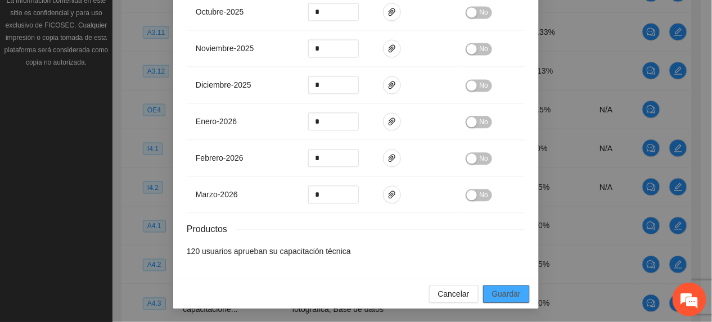
click at [492, 296] on span "Guardar" at bounding box center [506, 294] width 29 height 12
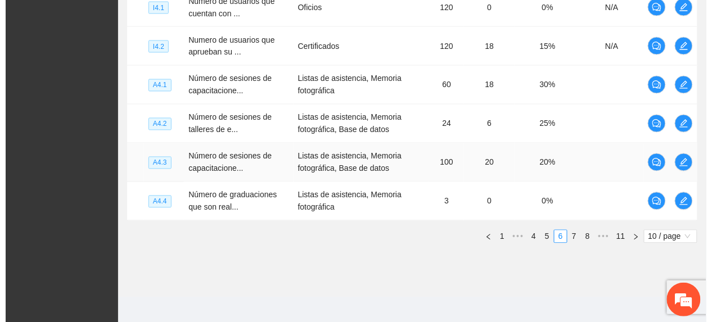
scroll to position [484, 0]
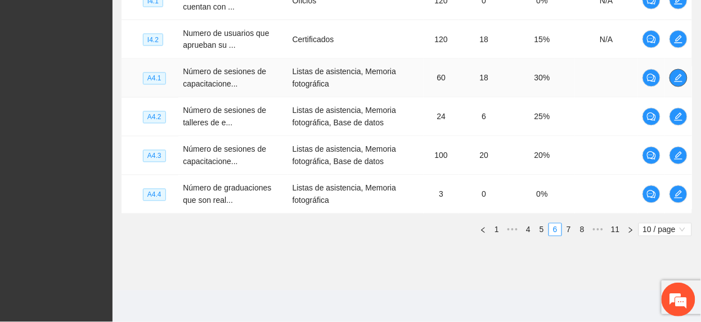
click at [682, 80] on span "edit" at bounding box center [678, 78] width 17 height 9
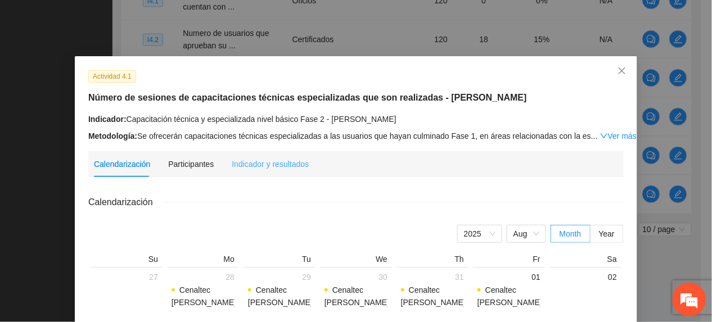
click at [291, 174] on div "Indicador y resultados" at bounding box center [270, 164] width 77 height 26
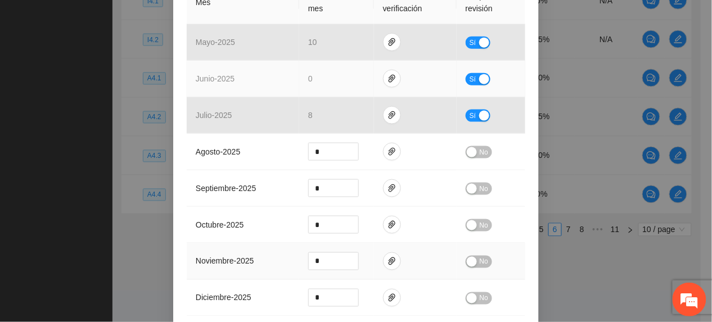
scroll to position [225, 0]
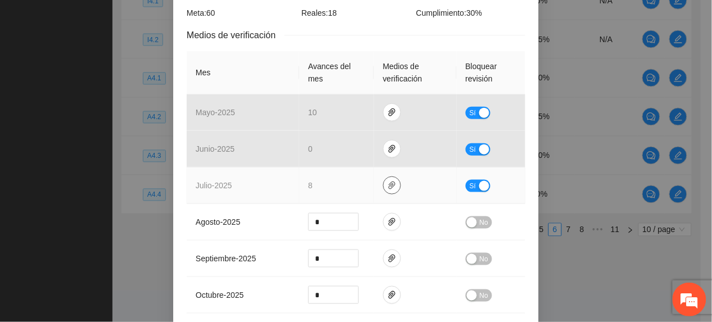
click at [387, 187] on icon "paper-clip" at bounding box center [391, 185] width 9 height 9
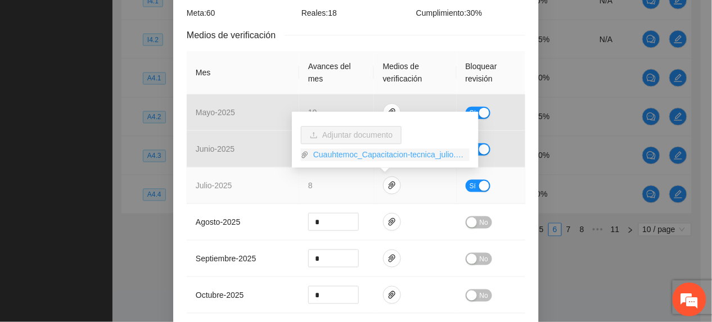
click at [330, 149] on link "Cuauhtemoc_Capacitacion-tecnica_julio.zip" at bounding box center [389, 155] width 161 height 12
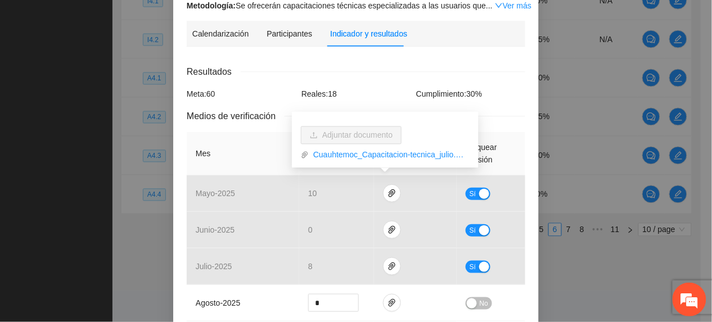
scroll to position [0, 0]
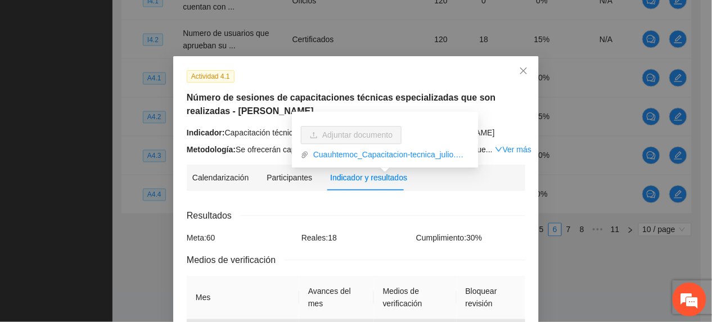
click at [475, 98] on h5 "Número de sesiones de capacitaciones técnicas especializadas que son realizadas…" at bounding box center [356, 104] width 339 height 27
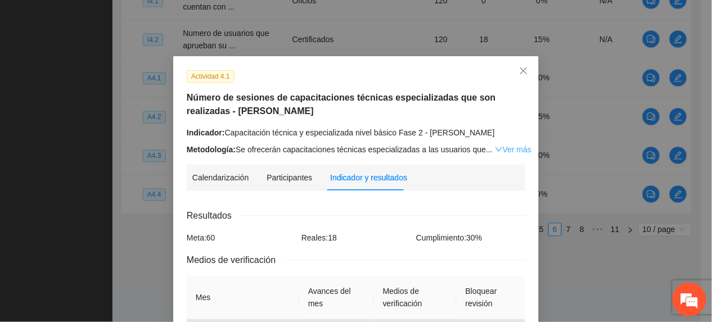
drag, startPoint x: 475, startPoint y: 98, endPoint x: 506, endPoint y: 146, distance: 57.7
click at [506, 146] on link "Ver más" at bounding box center [513, 149] width 37 height 9
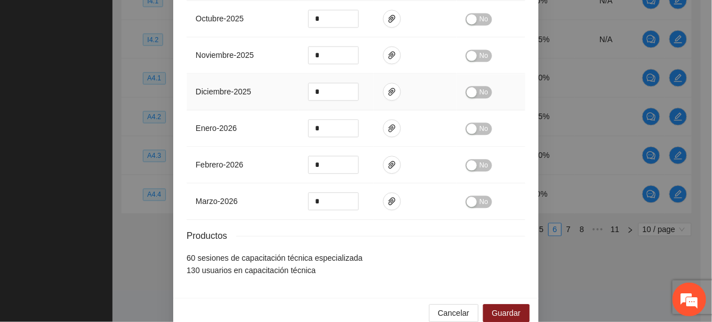
scroll to position [637, 0]
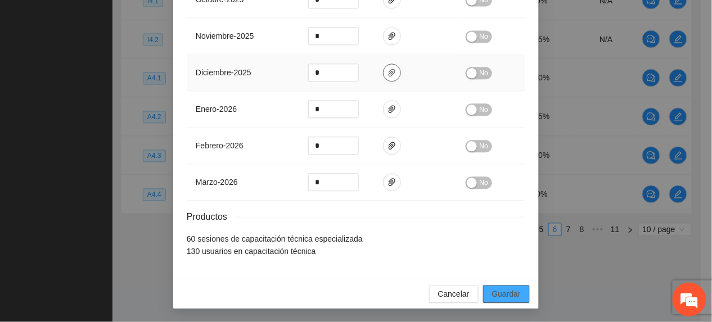
drag, startPoint x: 510, startPoint y: 291, endPoint x: 384, endPoint y: 72, distance: 252.9
click at [509, 291] on span "Guardar" at bounding box center [506, 294] width 29 height 12
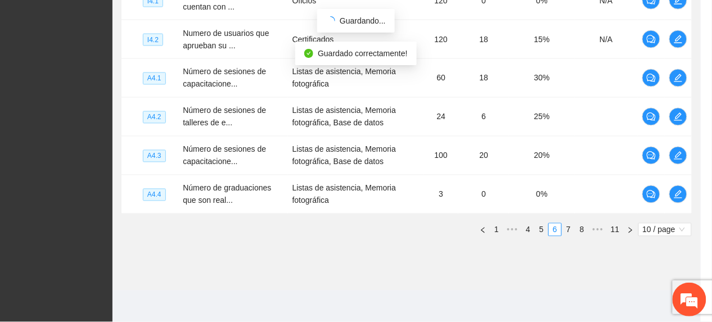
scroll to position [581, 0]
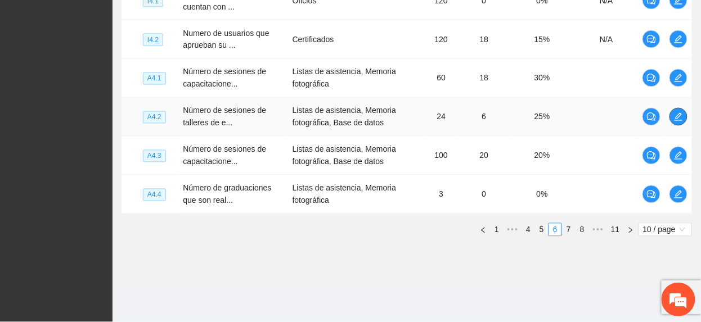
click at [675, 122] on button "button" at bounding box center [678, 117] width 18 height 18
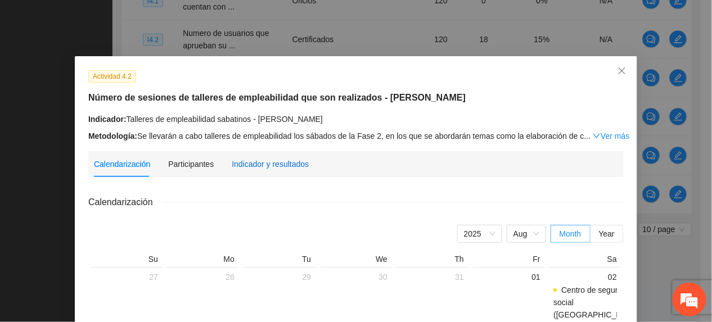
click at [282, 160] on div "Indicador y resultados" at bounding box center [270, 164] width 77 height 12
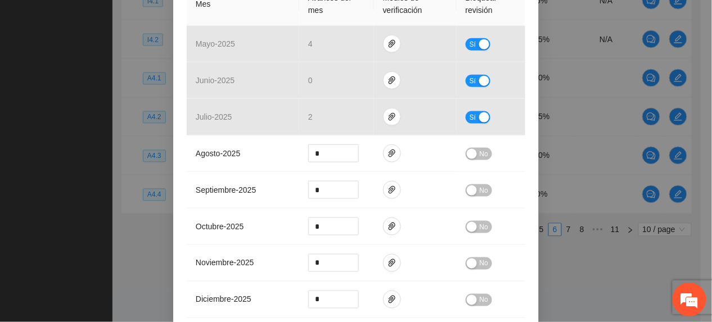
scroll to position [300, 0]
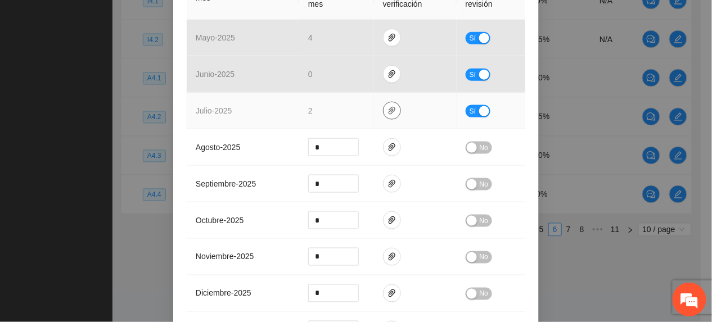
click at [389, 108] on icon "paper-clip" at bounding box center [391, 110] width 9 height 9
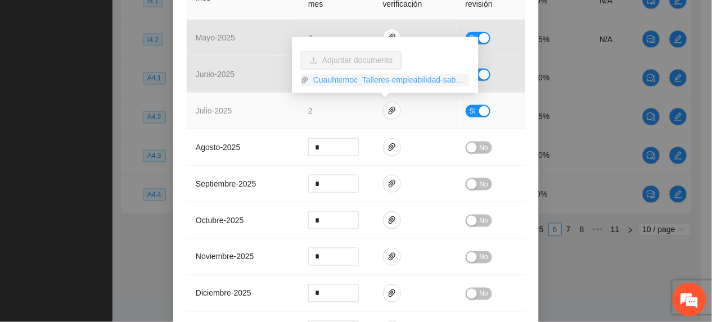
click at [358, 82] on link "Cuauhtemoc_Talleres-empleabilidad-sabatinos_julio.zip" at bounding box center [389, 80] width 161 height 12
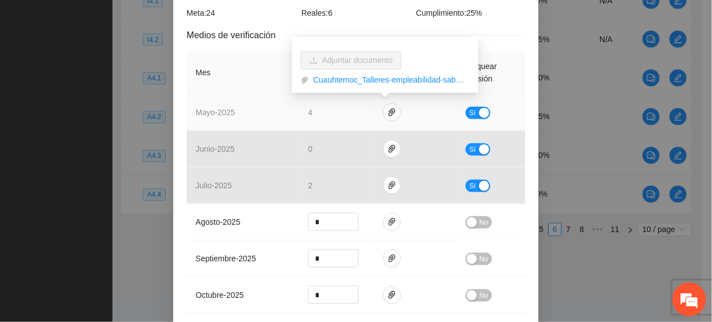
scroll to position [0, 0]
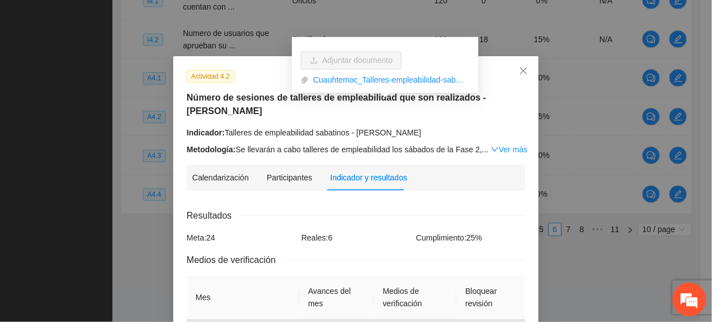
click at [501, 147] on link "Ver más" at bounding box center [509, 149] width 37 height 9
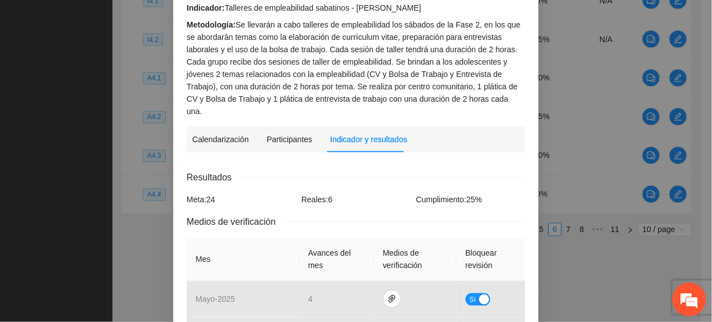
scroll to position [225, 0]
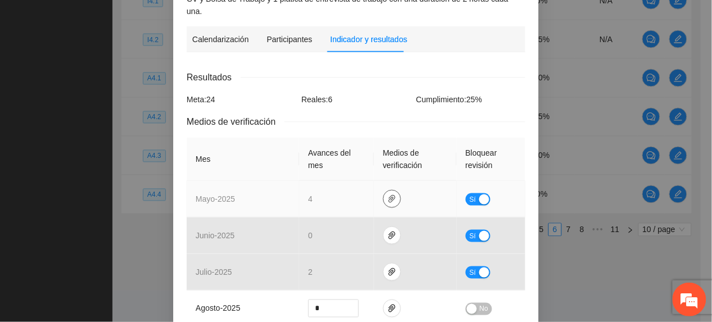
click at [389, 195] on icon "paper-clip" at bounding box center [392, 199] width 7 height 8
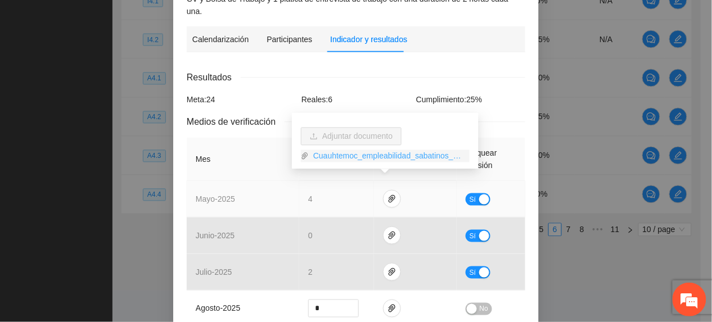
click at [367, 154] on link "Cuauhtemoc_empleabilidad_sabatinos_mayo.zip" at bounding box center [389, 156] width 161 height 12
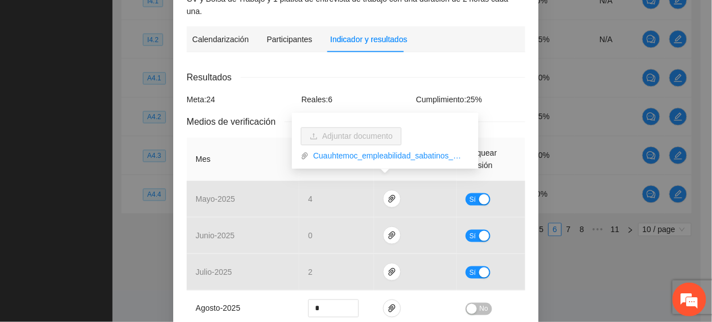
scroll to position [150, 0]
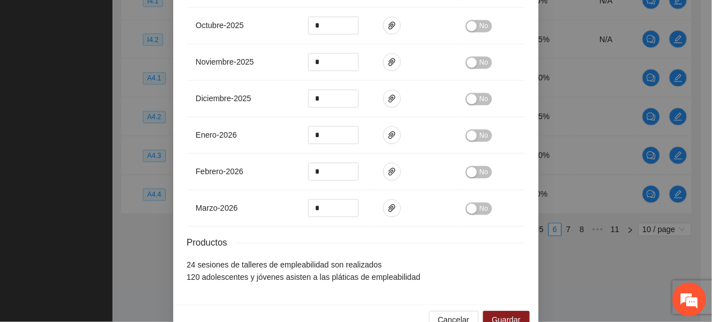
scroll to position [601, 0]
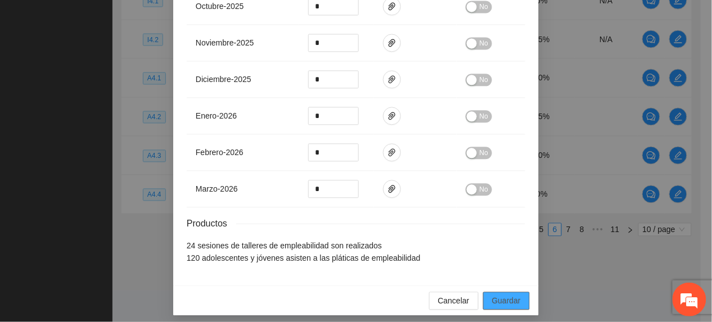
click at [498, 295] on span "Guardar" at bounding box center [506, 301] width 29 height 12
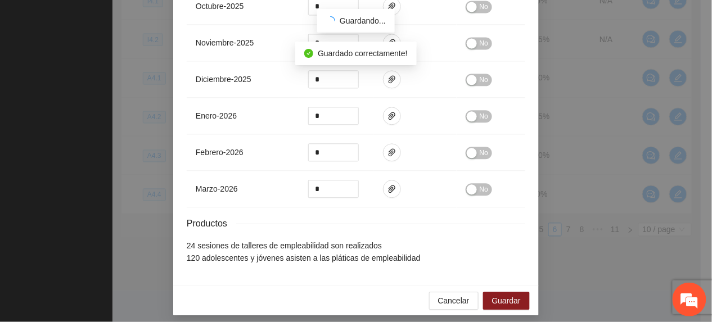
scroll to position [544, 0]
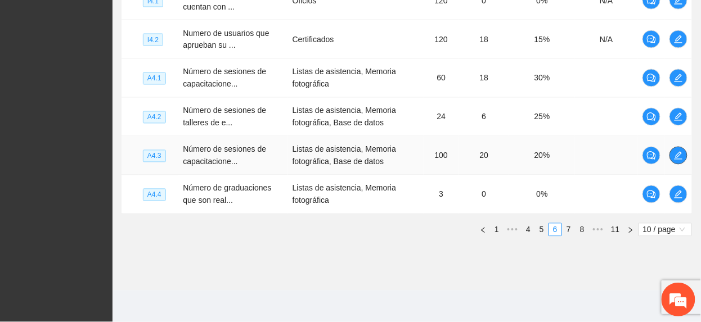
click at [670, 154] on span "edit" at bounding box center [678, 155] width 17 height 9
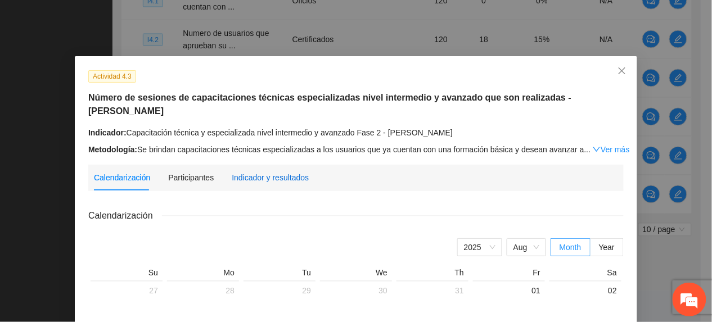
click at [267, 172] on div "Indicador y resultados" at bounding box center [270, 178] width 77 height 12
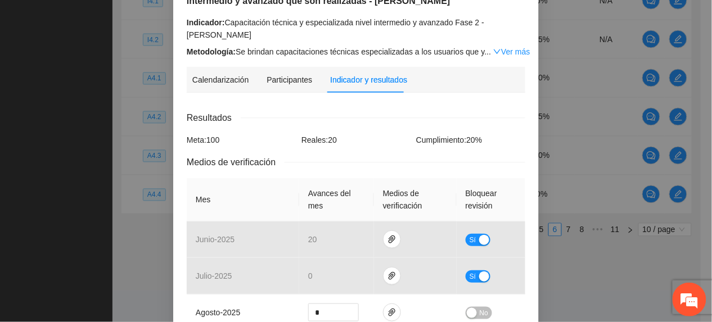
scroll to position [300, 0]
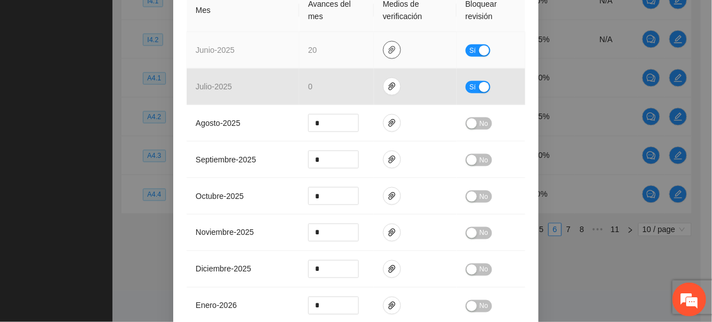
click at [388, 46] on icon "paper-clip" at bounding box center [391, 50] width 9 height 9
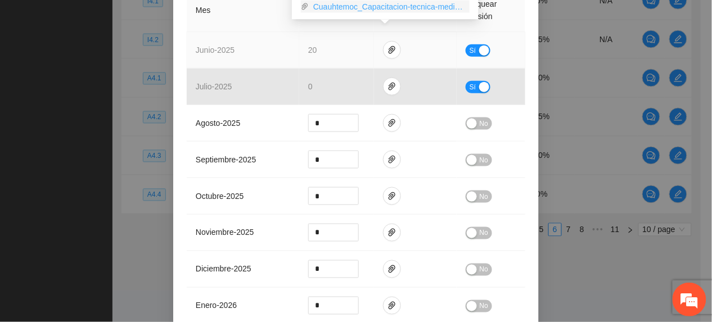
click at [351, 7] on link "Cuauhtemoc_Capacitacion-tecnica-media_junio.zip" at bounding box center [389, 7] width 161 height 12
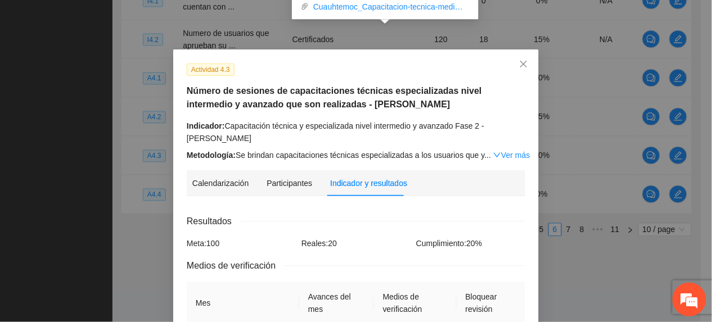
scroll to position [0, 0]
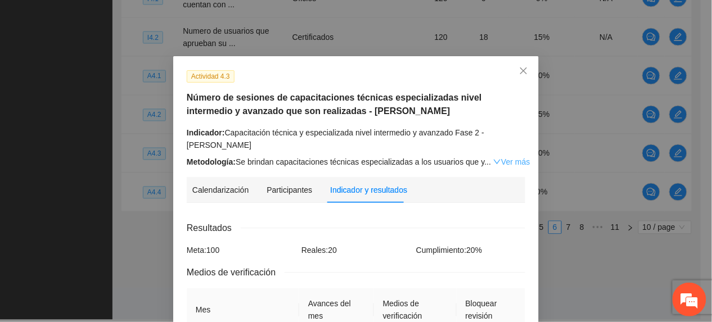
click at [506, 157] on link "Ver más" at bounding box center [511, 161] width 37 height 9
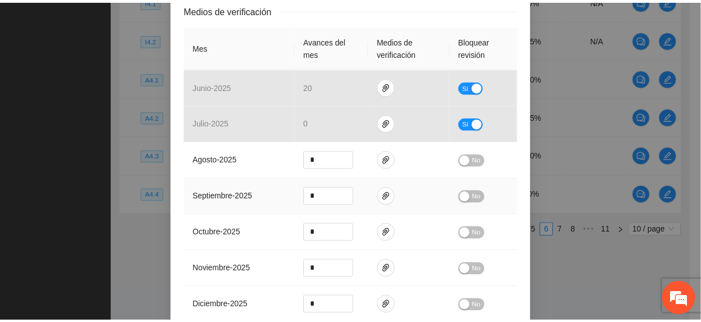
scroll to position [563, 0]
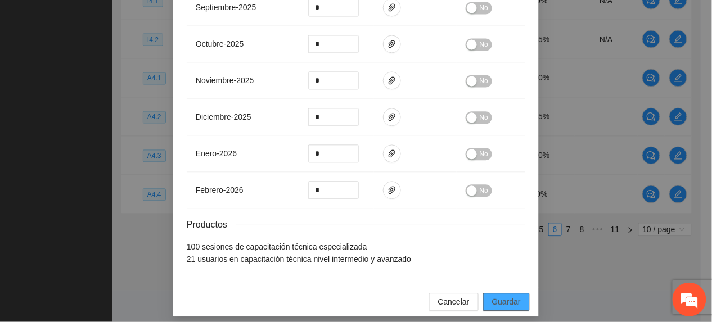
click at [494, 296] on span "Guardar" at bounding box center [506, 302] width 29 height 12
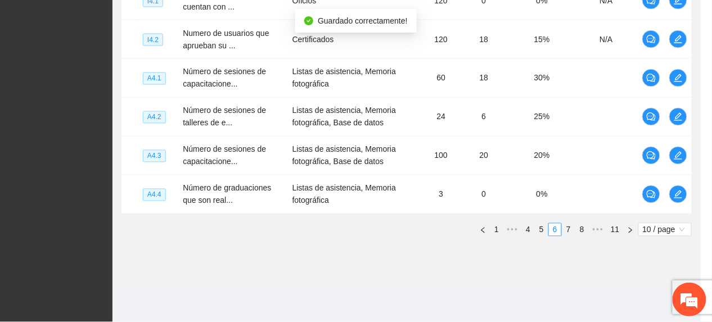
scroll to position [0, 0]
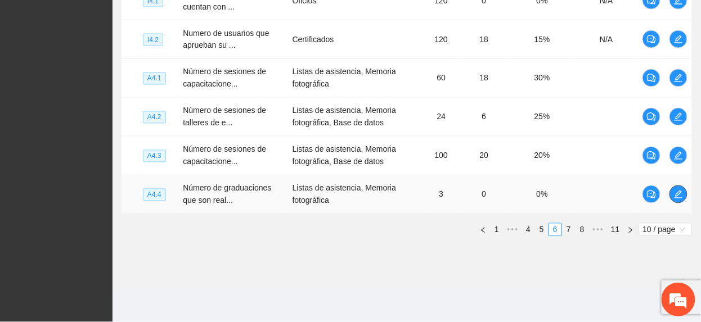
click at [673, 196] on span "edit" at bounding box center [678, 194] width 17 height 9
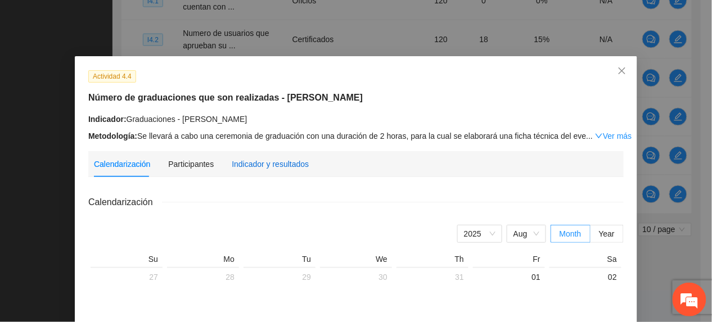
click at [252, 161] on div "Indicador y resultados" at bounding box center [270, 164] width 77 height 12
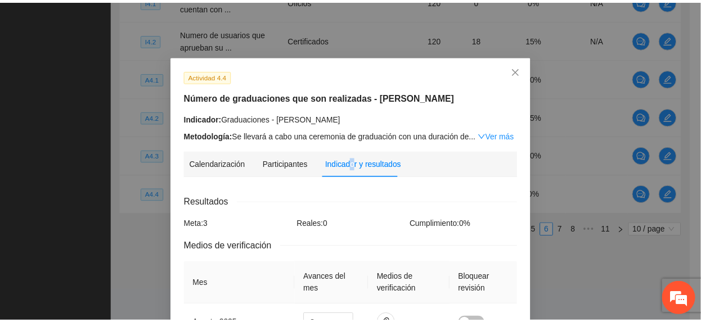
scroll to position [150, 0]
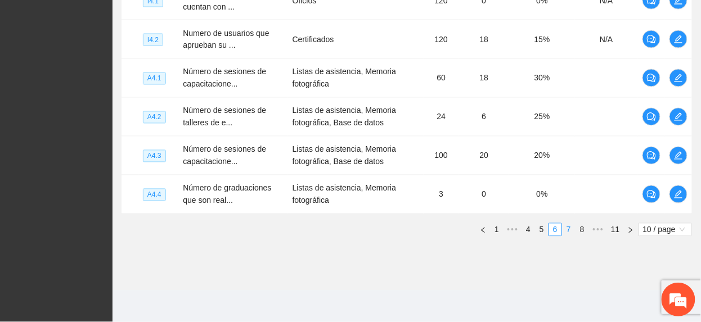
click at [569, 229] on link "7" at bounding box center [568, 230] width 12 height 12
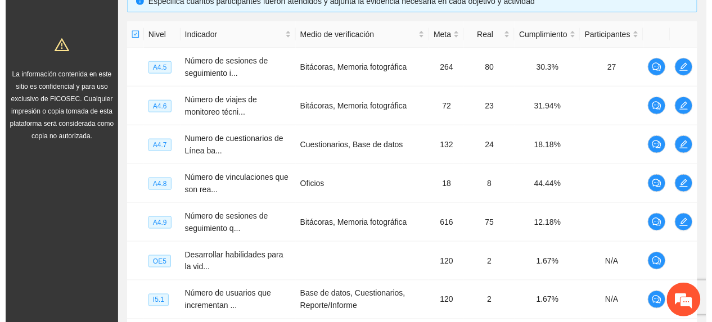
scroll to position [259, 0]
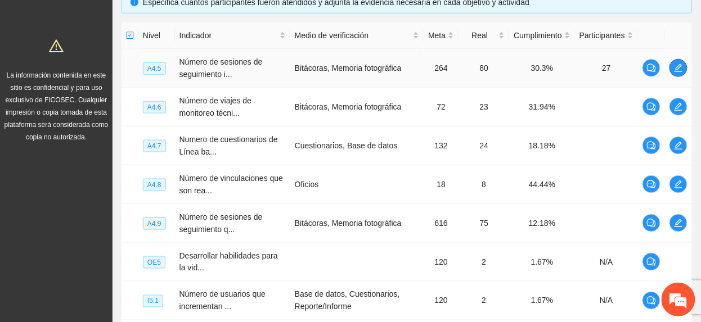
click at [680, 64] on icon "edit" at bounding box center [678, 68] width 9 height 9
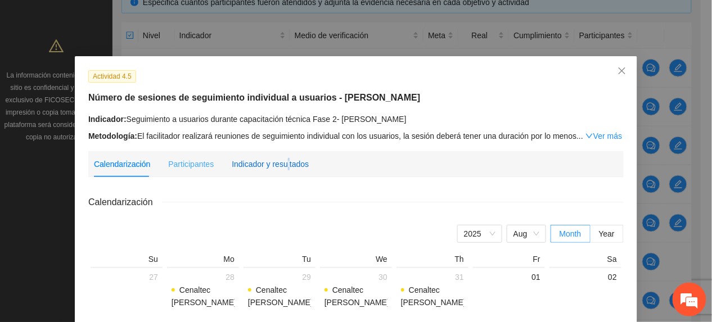
click at [279, 158] on div "Indicador y resultados" at bounding box center [270, 164] width 77 height 12
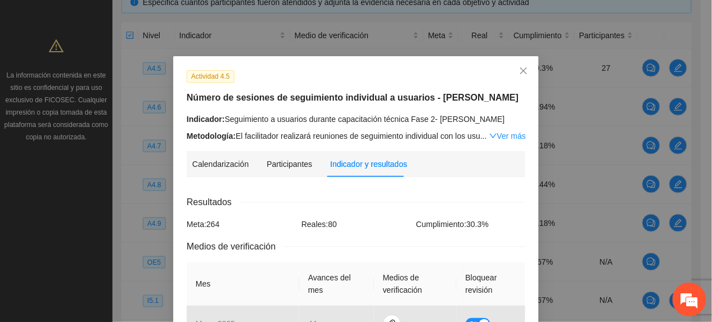
drag, startPoint x: 278, startPoint y: 157, endPoint x: 495, endPoint y: 147, distance: 217.3
click at [504, 133] on link "Ver más" at bounding box center [507, 136] width 37 height 9
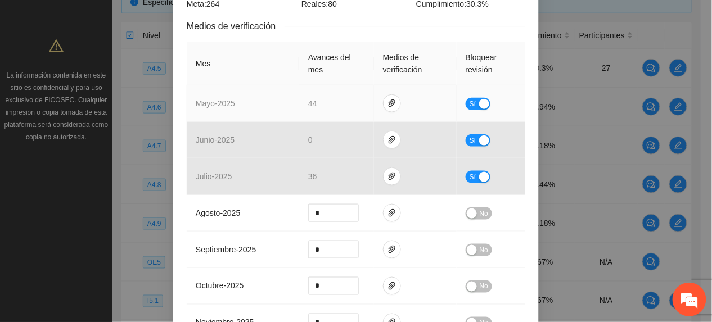
scroll to position [225, 0]
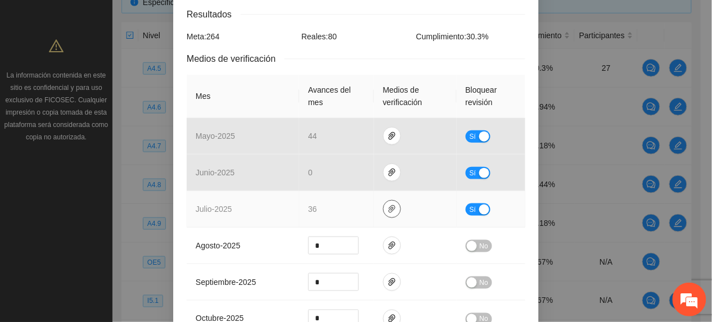
click at [387, 207] on icon "paper-clip" at bounding box center [391, 209] width 9 height 9
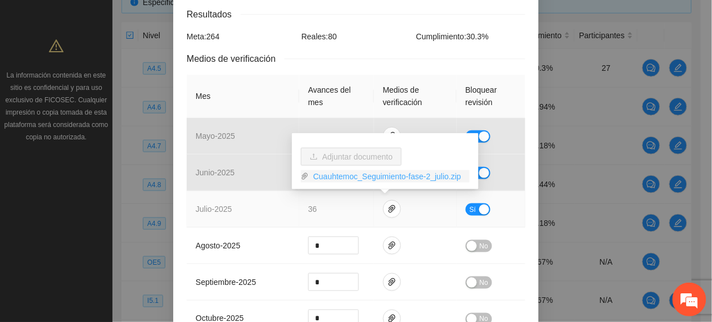
click at [366, 175] on link "Cuauhtemoc_Seguimiento-fase-2_julio.zip" at bounding box center [389, 176] width 161 height 12
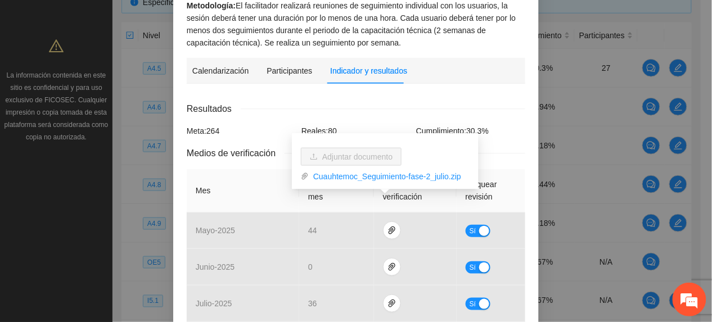
scroll to position [75, 0]
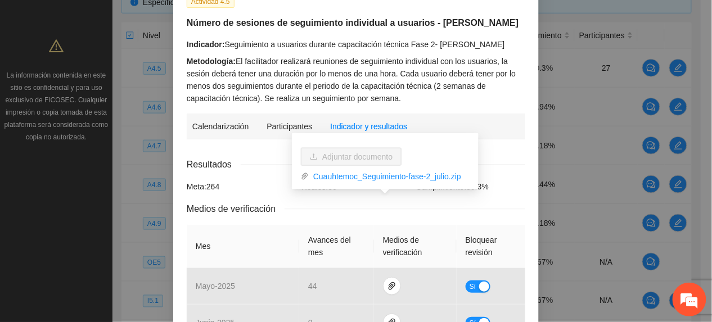
click at [294, 54] on div "Indicador: Seguimiento a usuarios durante capacitación técnica Fase 2- Cuauhtém…" at bounding box center [356, 71] width 339 height 66
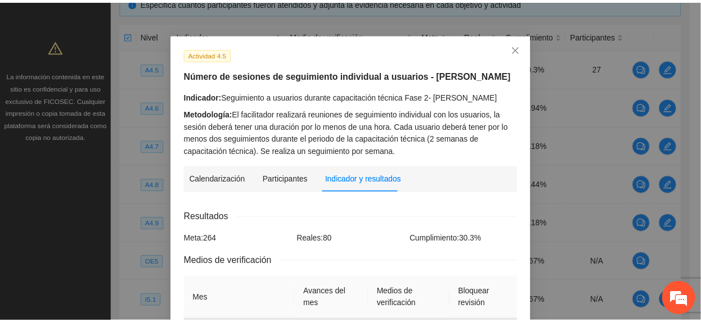
scroll to position [0, 0]
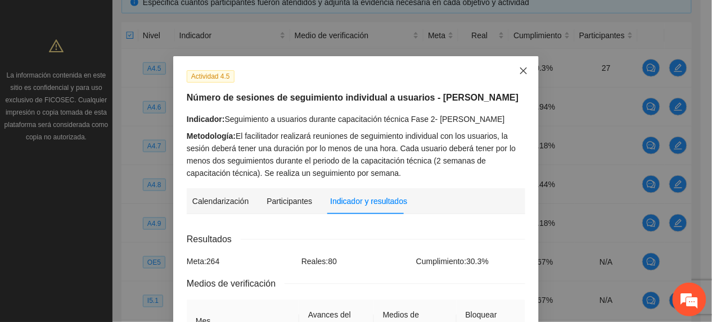
click at [519, 66] on span "Close" at bounding box center [523, 71] width 30 height 30
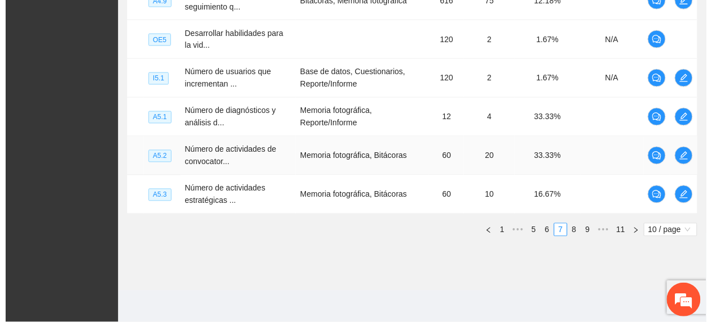
scroll to position [484, 0]
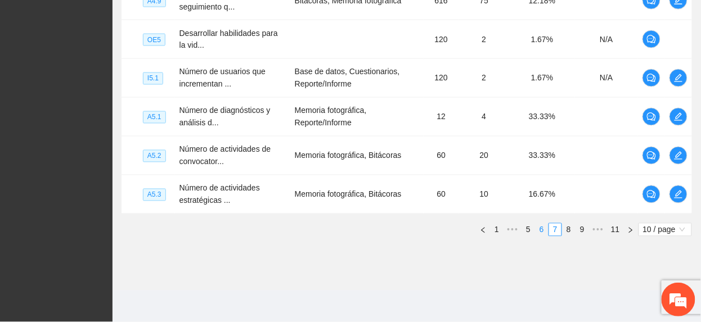
click at [538, 233] on link "6" at bounding box center [541, 230] width 12 height 12
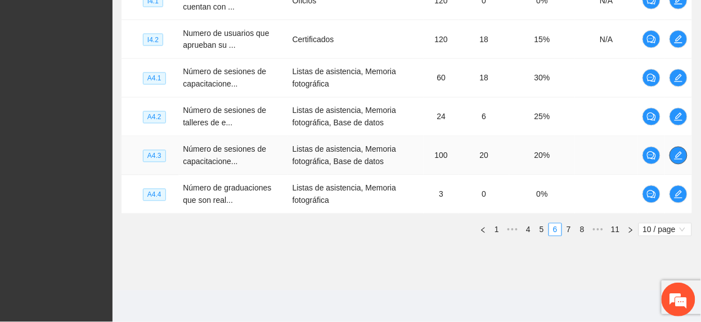
click at [679, 157] on icon "edit" at bounding box center [678, 155] width 9 height 9
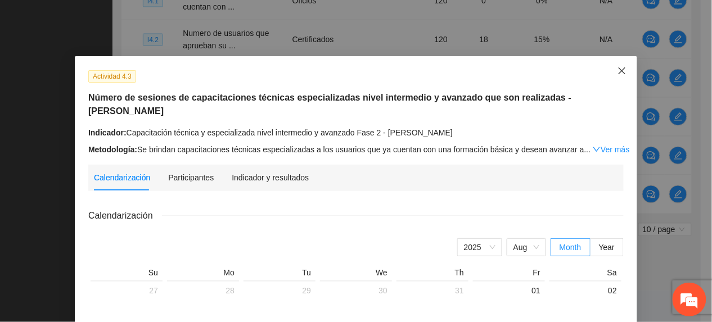
click at [611, 75] on span "Close" at bounding box center [622, 71] width 30 height 30
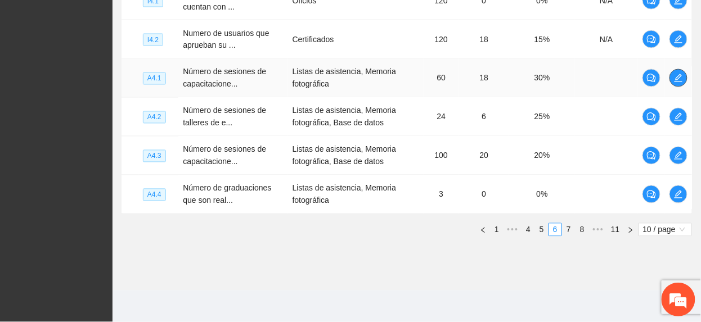
click at [677, 79] on icon "edit" at bounding box center [678, 78] width 9 height 9
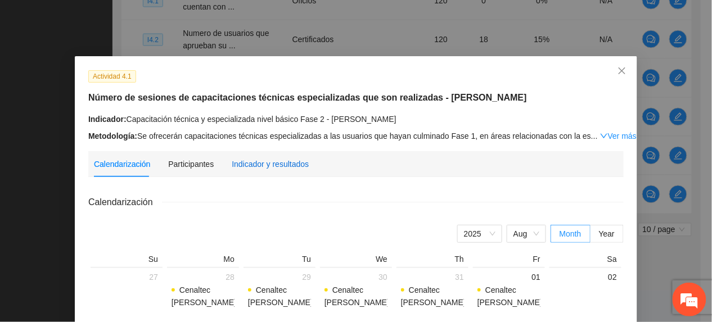
click at [270, 166] on div "Indicador y resultados" at bounding box center [270, 164] width 77 height 12
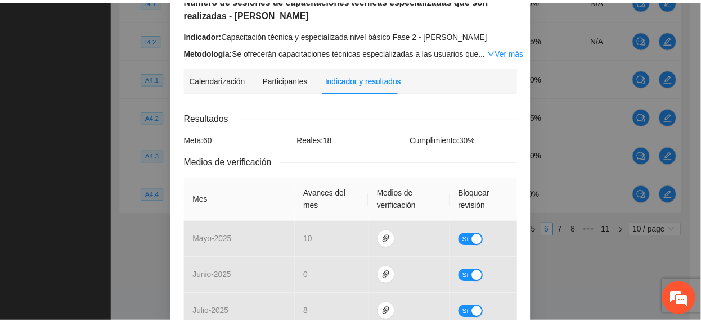
scroll to position [0, 0]
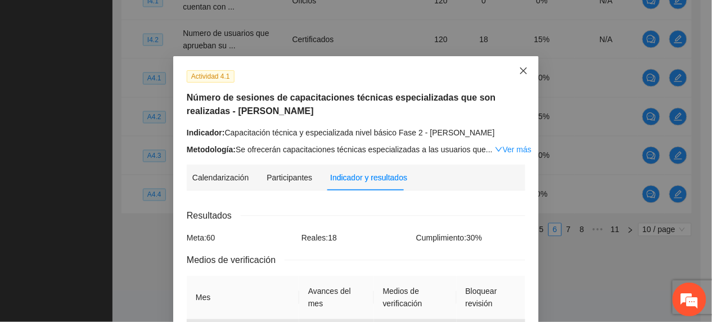
click at [520, 61] on span "Close" at bounding box center [523, 71] width 30 height 30
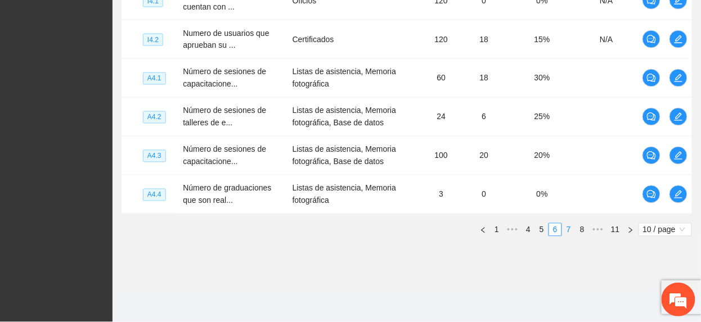
click at [565, 229] on link "7" at bounding box center [568, 230] width 12 height 12
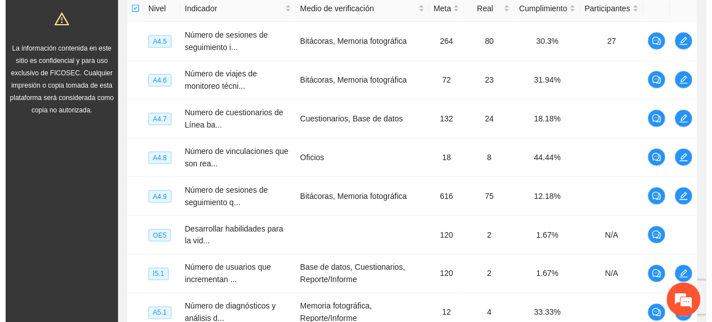
scroll to position [259, 0]
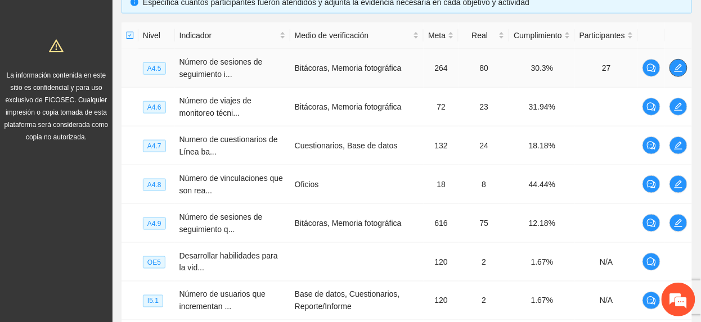
click at [678, 64] on icon "edit" at bounding box center [678, 68] width 9 height 9
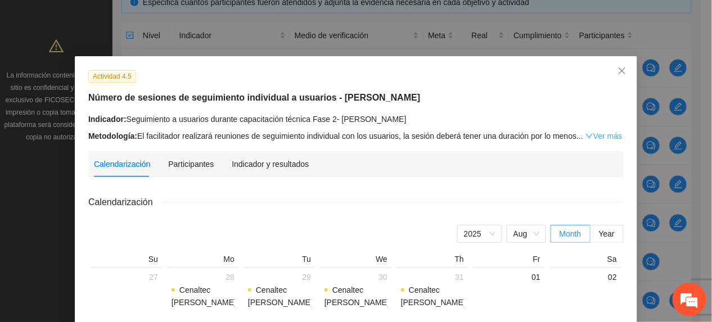
click at [585, 137] on icon "down" at bounding box center [589, 136] width 8 height 8
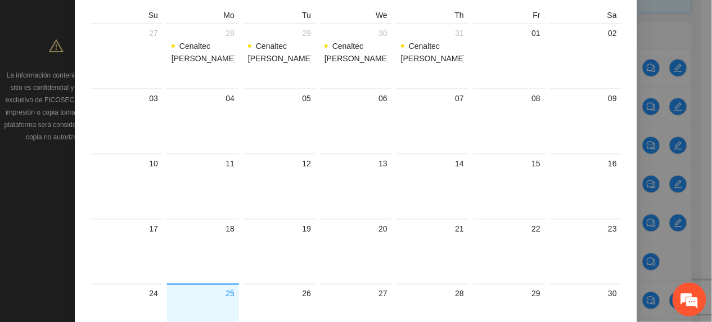
scroll to position [120, 0]
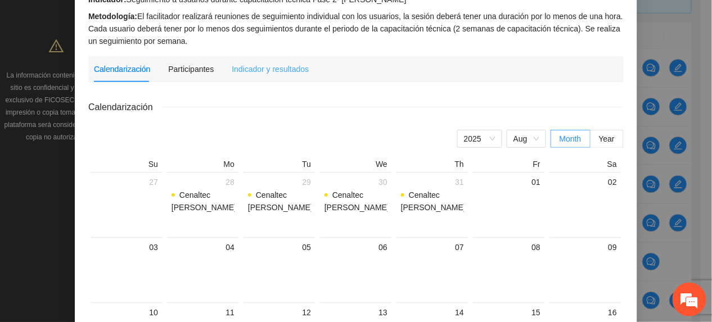
click at [275, 61] on div "Indicador y resultados" at bounding box center [270, 69] width 77 height 26
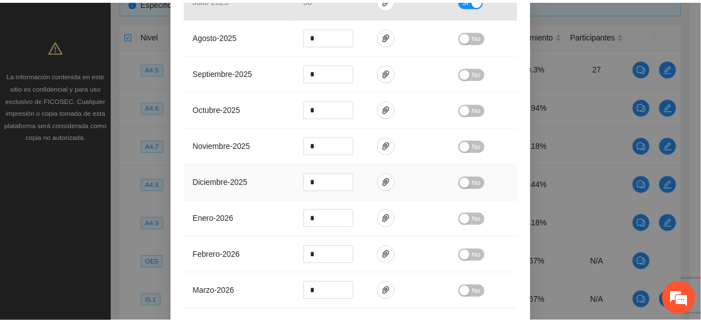
scroll to position [538, 0]
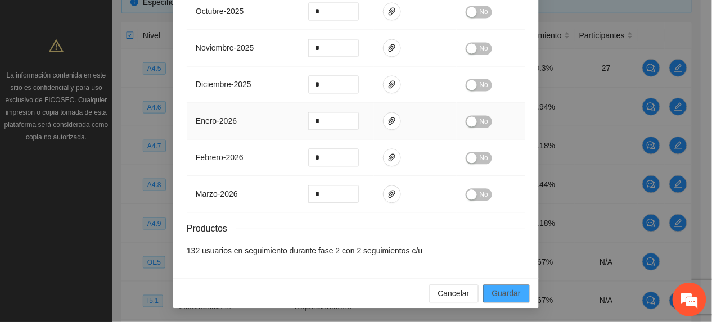
drag, startPoint x: 510, startPoint y: 288, endPoint x: 354, endPoint y: 107, distance: 238.9
click at [508, 288] on span "Guardar" at bounding box center [506, 294] width 29 height 12
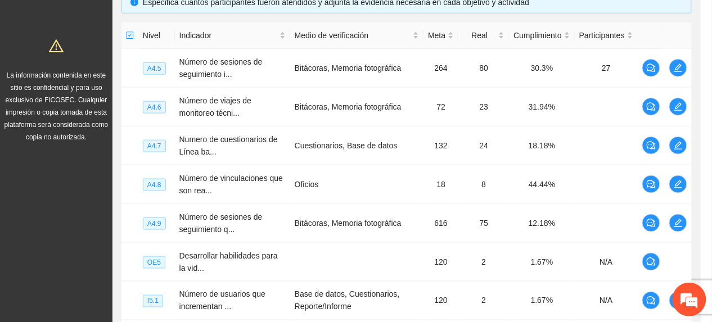
scroll to position [0, 0]
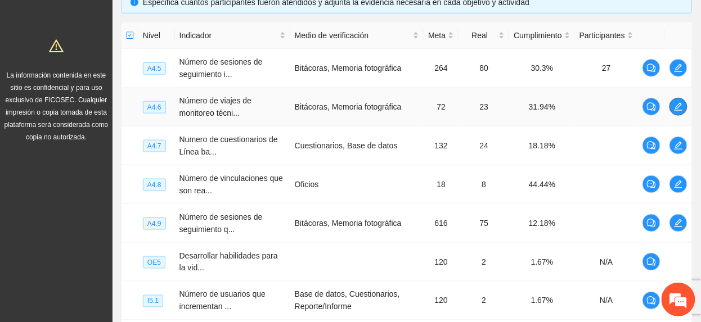
click at [677, 106] on icon "edit" at bounding box center [678, 106] width 9 height 9
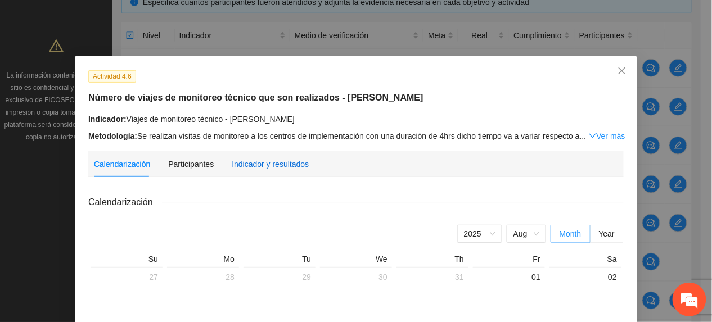
click at [282, 163] on div "Indicador y resultados" at bounding box center [270, 164] width 77 height 12
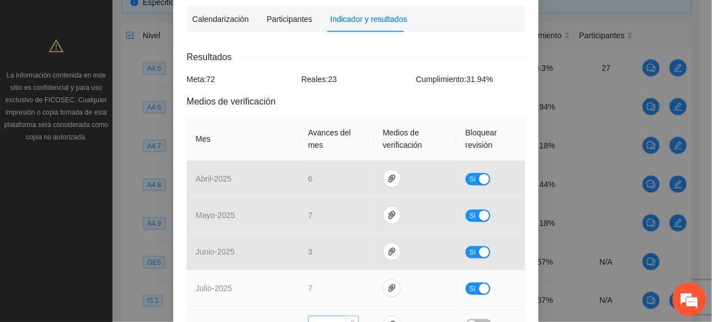
scroll to position [225, 0]
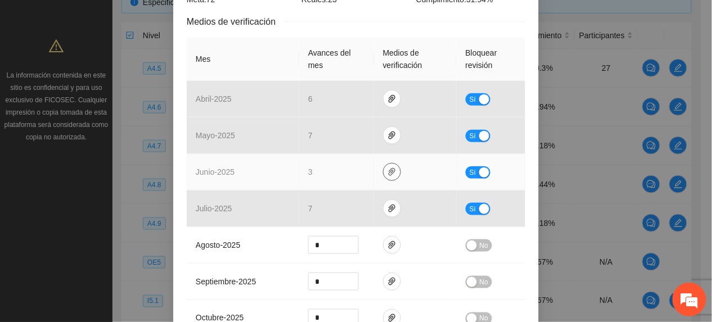
click at [387, 173] on icon "paper-clip" at bounding box center [391, 172] width 9 height 9
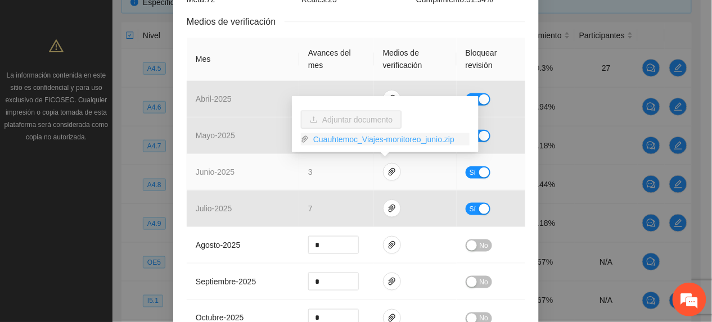
click at [356, 142] on link "Cuauhtemoc_Viajes-monitoreo_junio.zip" at bounding box center [389, 139] width 161 height 12
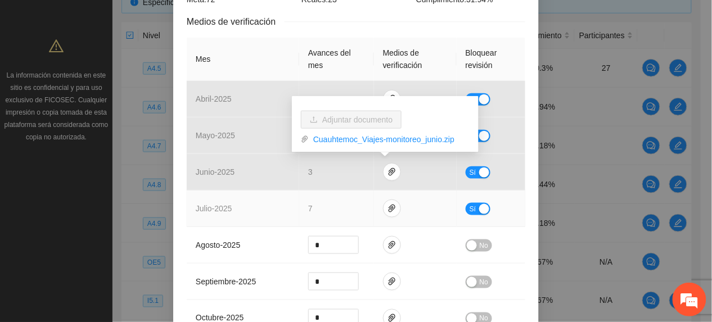
click at [333, 211] on td "7" at bounding box center [336, 209] width 75 height 37
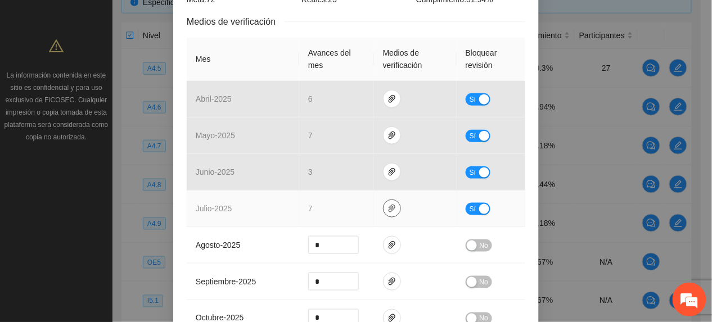
click at [389, 201] on button "button" at bounding box center [392, 209] width 18 height 18
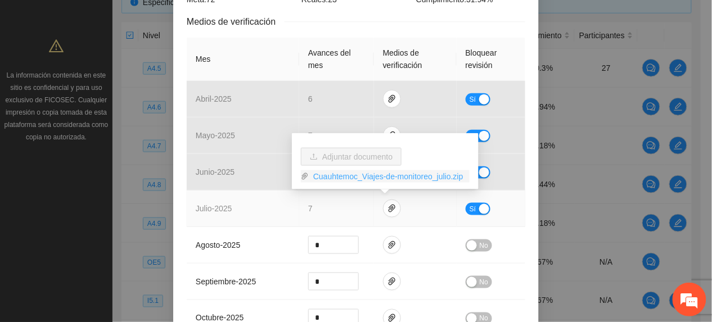
click at [356, 174] on link "Cuauhtemoc_Viajes-de-monitoreo_julio.zip" at bounding box center [389, 176] width 161 height 12
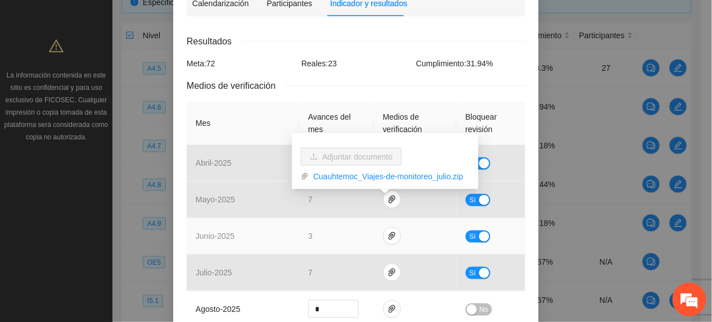
scroll to position [75, 0]
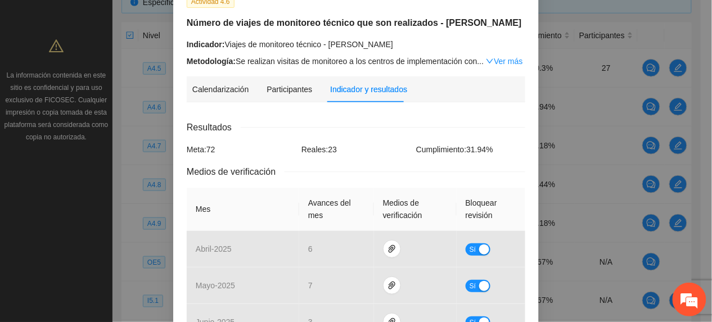
drag, startPoint x: 268, startPoint y: 106, endPoint x: 502, endPoint y: 61, distance: 237.8
click at [502, 61] on link "Ver más" at bounding box center [504, 61] width 37 height 9
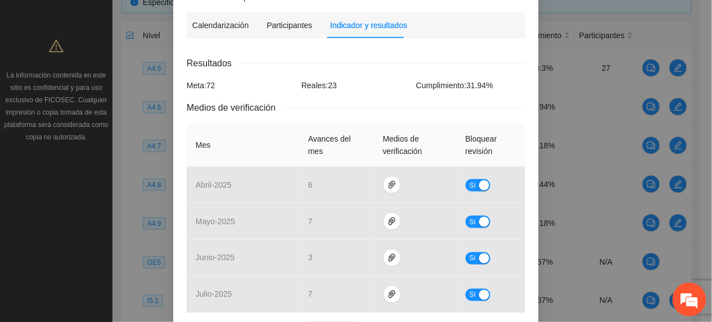
scroll to position [0, 0]
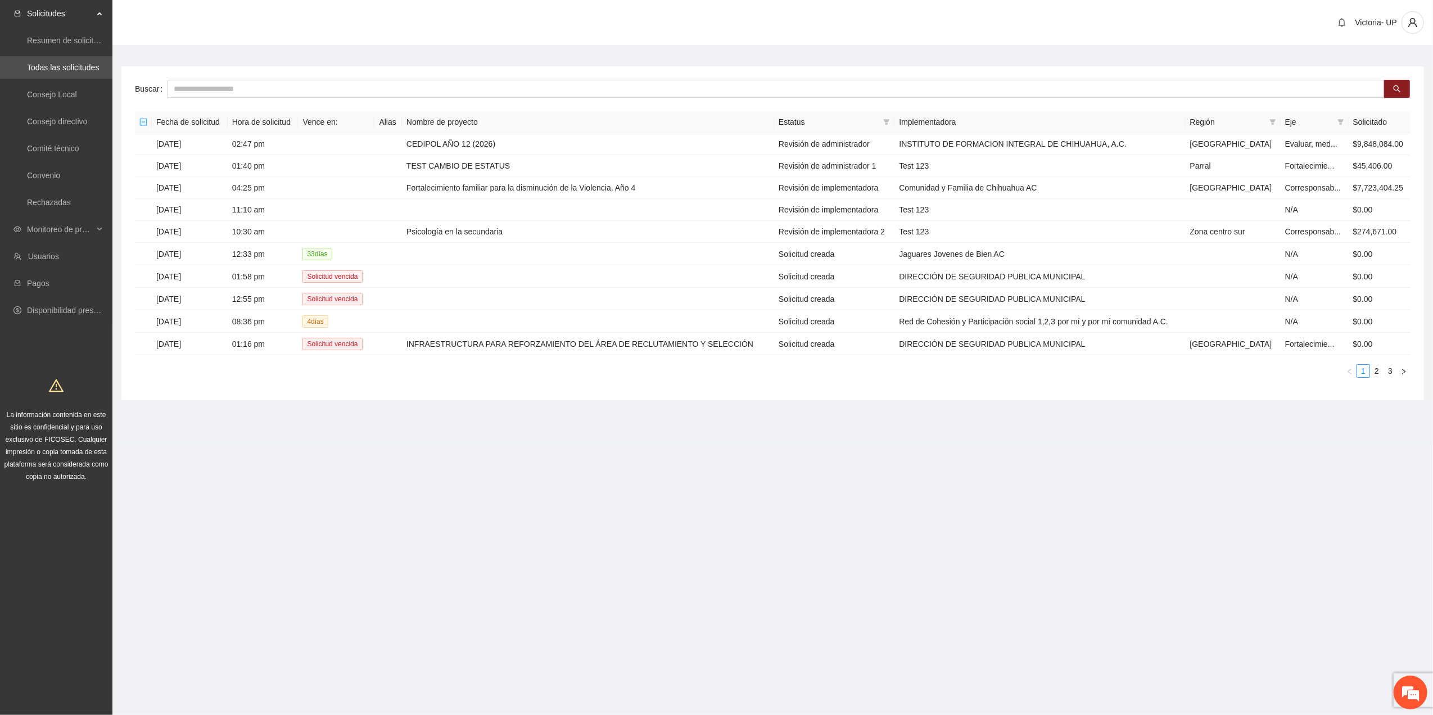
click at [140, 493] on section "Solicitudes Resumen de solicitudes por aprobar Todas las solicitudes Consejo Lo…" at bounding box center [716, 357] width 1433 height 715
click at [80, 225] on span "Monitoreo de proyectos" at bounding box center [60, 229] width 66 height 22
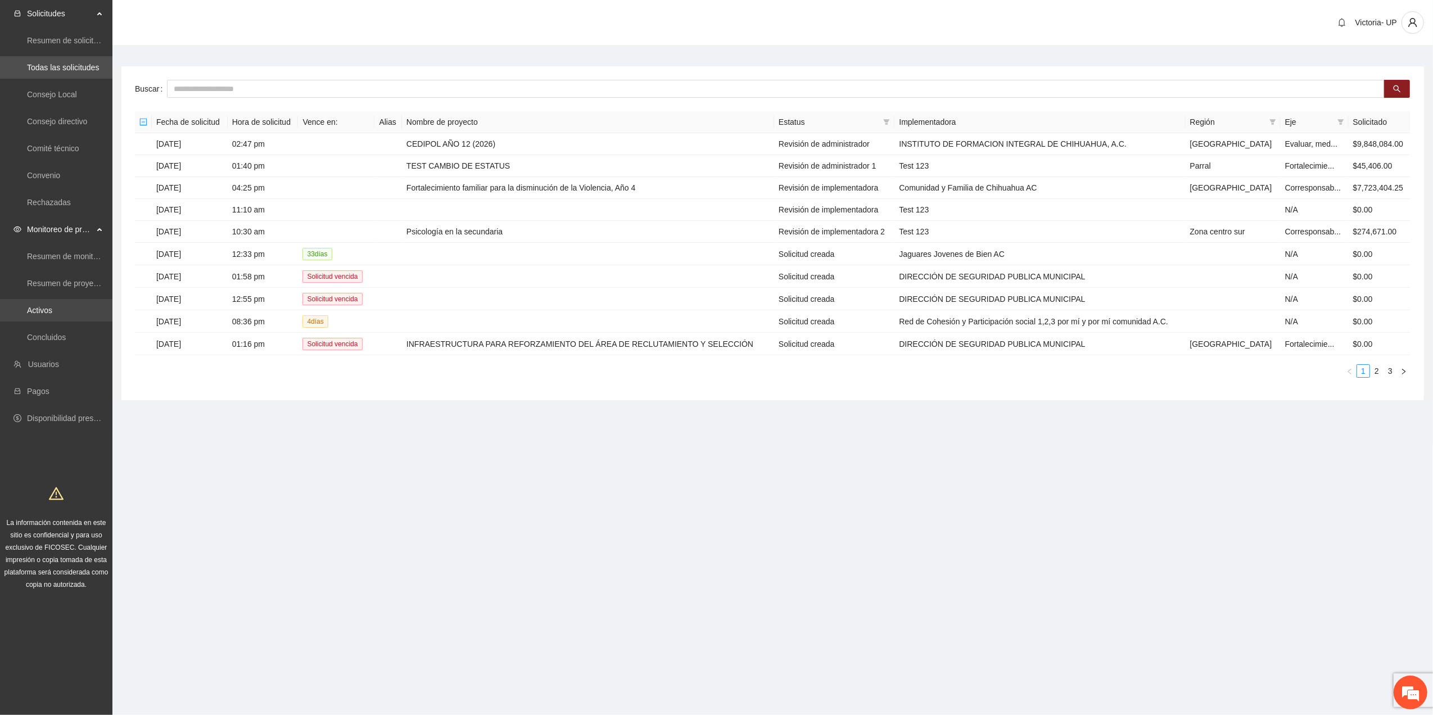
click at [52, 309] on link "Activos" at bounding box center [39, 310] width 25 height 9
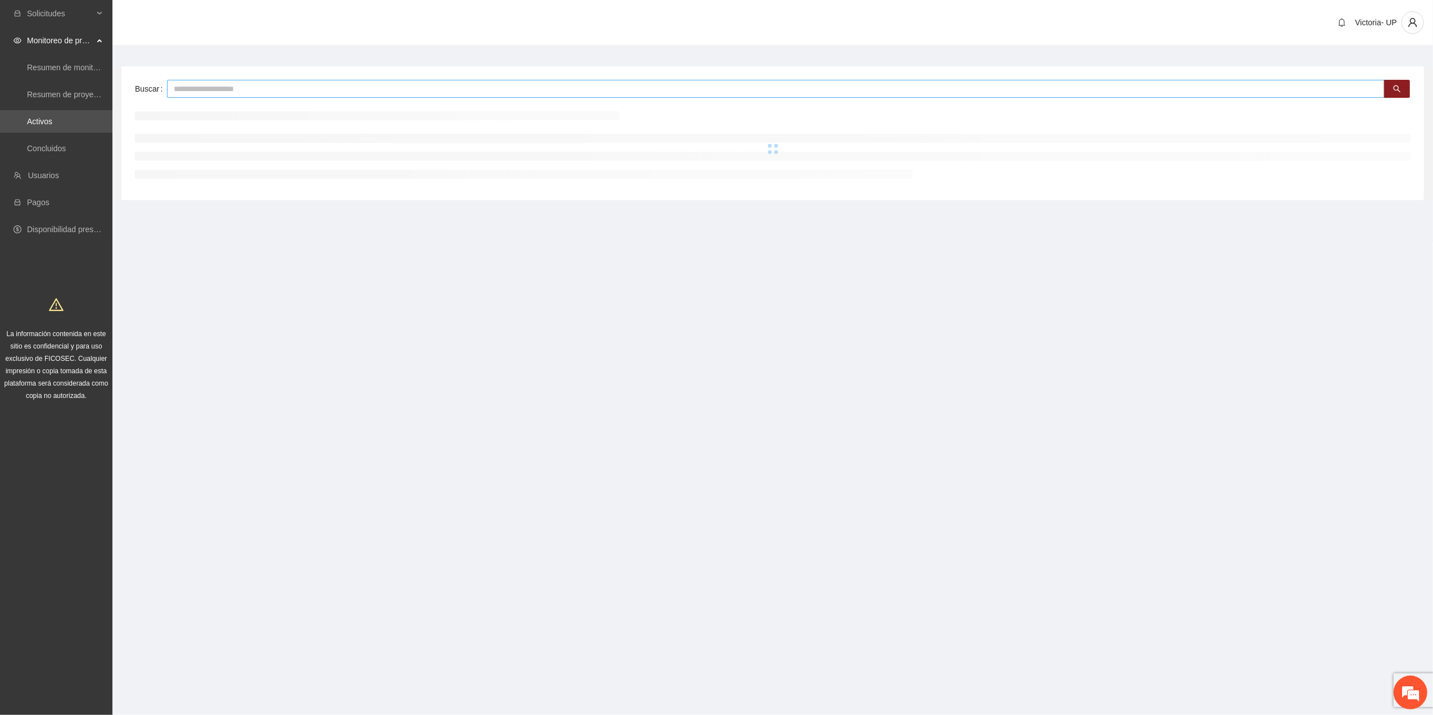
click at [218, 87] on input "text" at bounding box center [776, 89] width 1218 height 18
type input "*****"
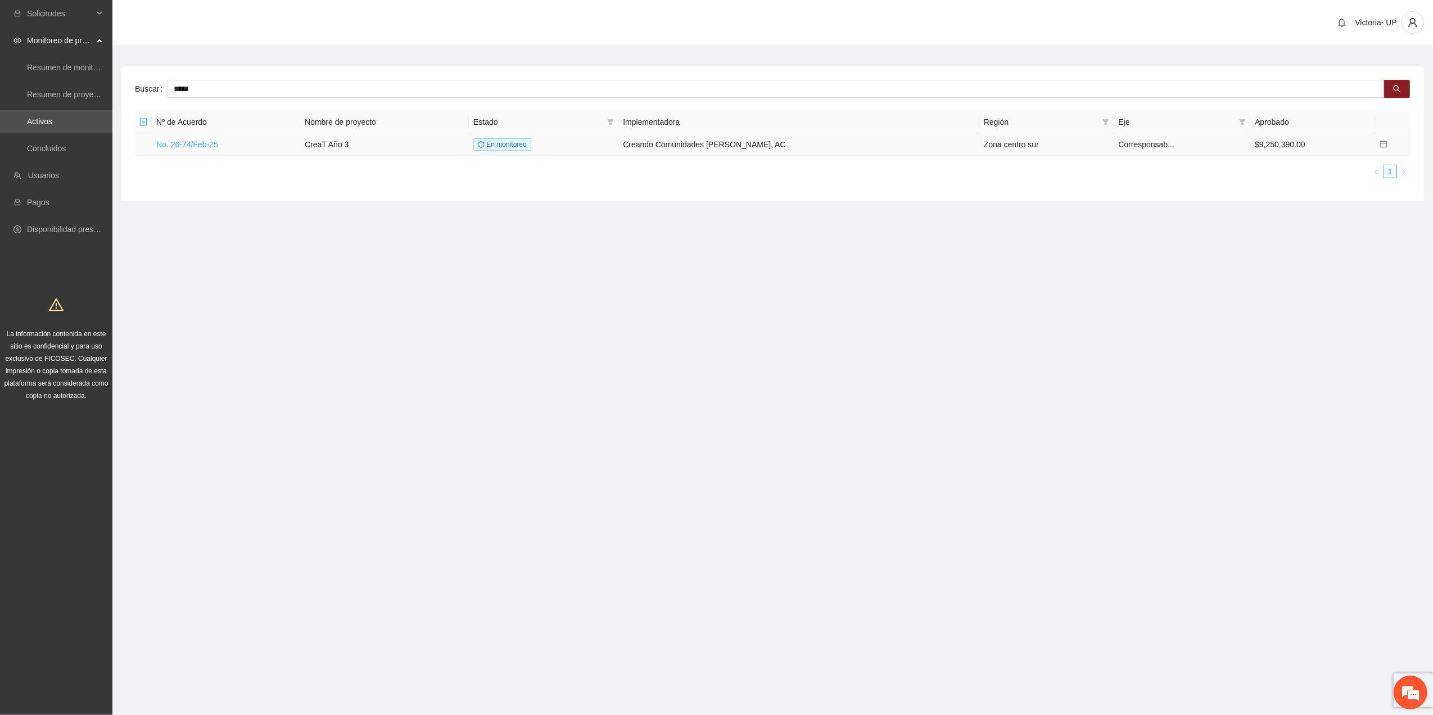
click at [180, 140] on link "No. 26-74/Feb-25" at bounding box center [187, 144] width 62 height 9
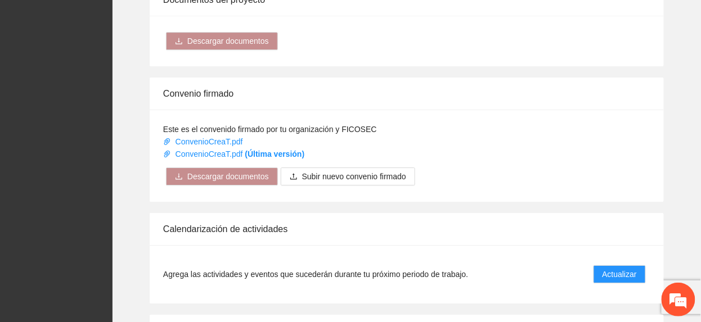
scroll to position [1049, 0]
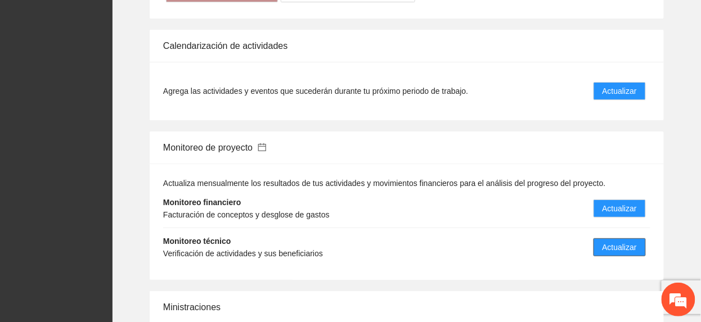
click at [615, 241] on span "Actualizar" at bounding box center [619, 247] width 34 height 12
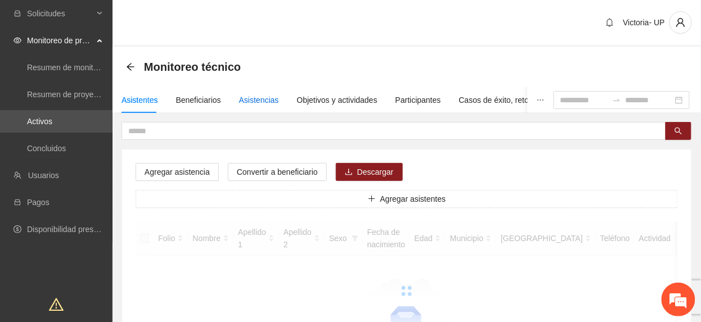
click at [246, 102] on div "Asistencias" at bounding box center [259, 100] width 40 height 12
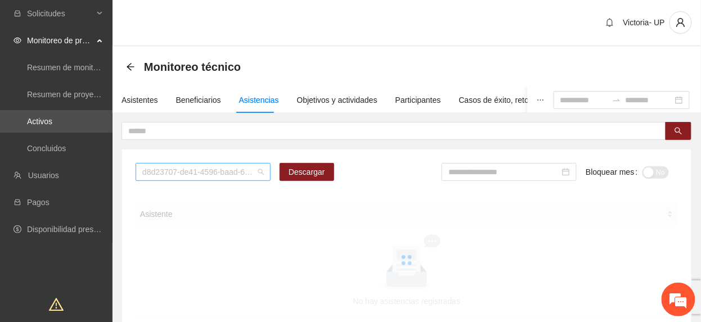
click at [223, 167] on span "d8d23707-de41-4596-baad-64ba8266e133" at bounding box center [202, 172] width 121 height 17
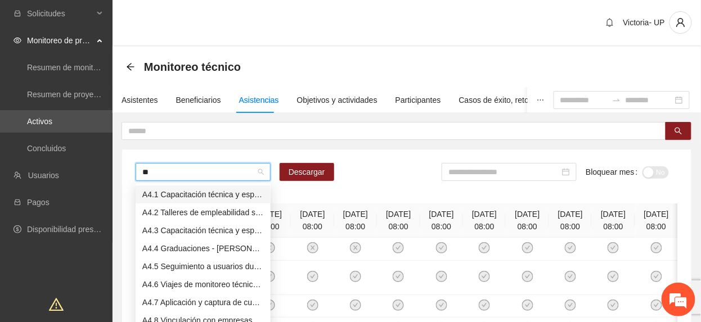
type input "***"
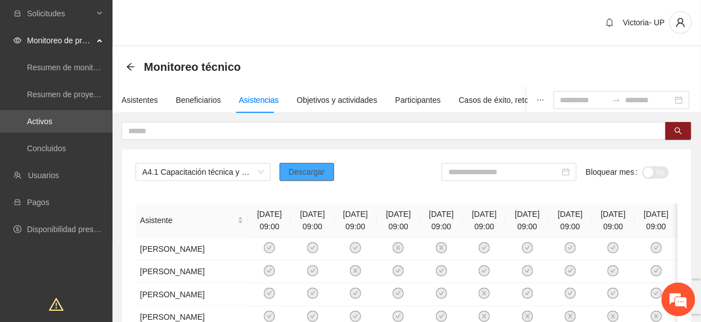
click at [324, 172] on button "Descargar" at bounding box center [307, 172] width 55 height 18
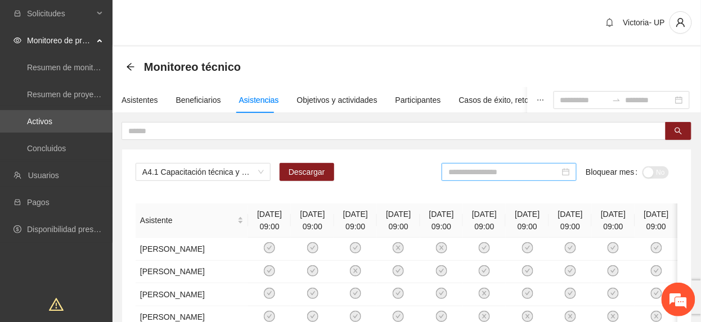
click at [493, 170] on input at bounding box center [503, 172] width 111 height 12
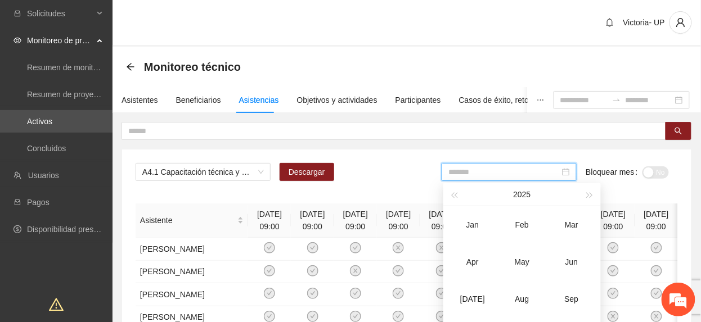
drag, startPoint x: 575, startPoint y: 268, endPoint x: 700, endPoint y: 200, distance: 142.4
click at [576, 264] on div "Jun" at bounding box center [572, 261] width 34 height 13
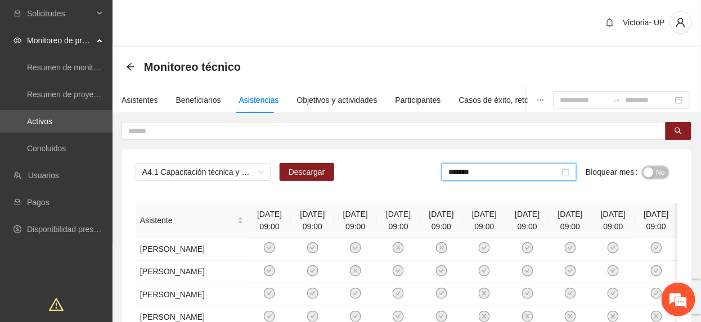
click at [660, 168] on span "No" at bounding box center [660, 172] width 8 height 12
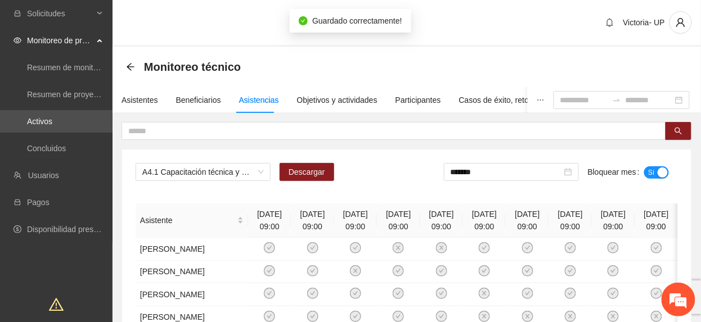
click at [506, 180] on div "*******" at bounding box center [511, 172] width 135 height 18
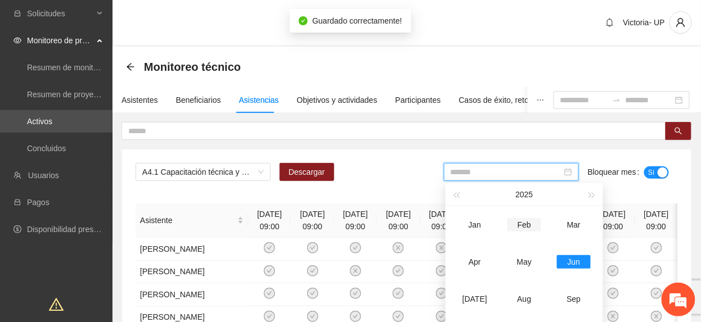
drag, startPoint x: 478, startPoint y: 295, endPoint x: 540, endPoint y: 237, distance: 85.5
click at [493, 277] on tbody "Jan Feb Mar Apr May Jun Jul Aug Sep Oct Nov Dec" at bounding box center [524, 280] width 148 height 148
click at [481, 295] on div "[DATE]" at bounding box center [475, 298] width 34 height 13
type input "*******"
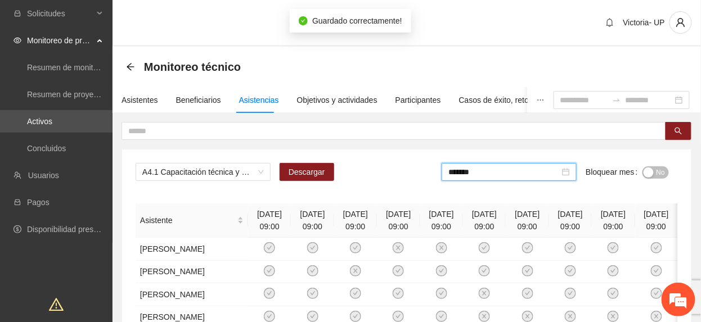
click at [664, 171] on span "No" at bounding box center [660, 172] width 8 height 12
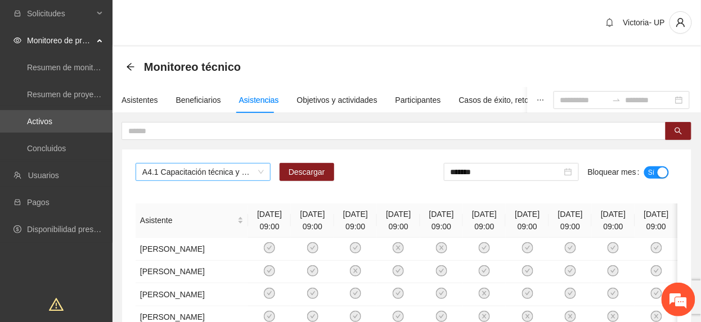
click at [220, 170] on span "A4.1 Capacitación técnica y especializada nivel básico Fase 2 - [PERSON_NAME]" at bounding box center [202, 172] width 121 height 17
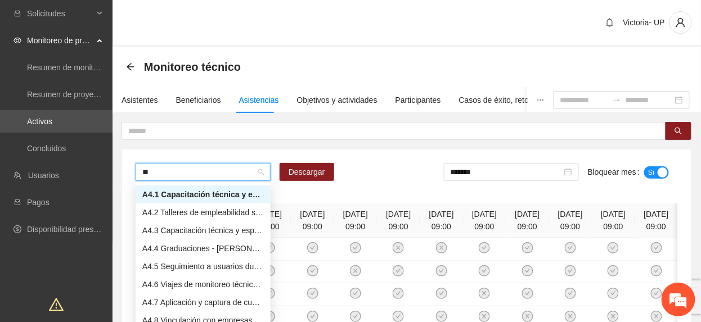
type input "***"
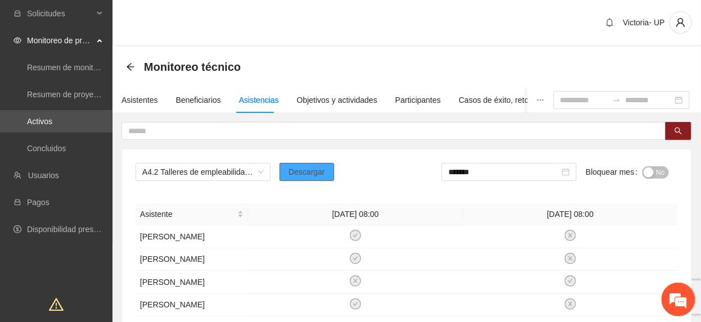
click at [311, 180] on button "Descargar" at bounding box center [307, 172] width 55 height 18
click at [347, 133] on input "text" at bounding box center [389, 131] width 522 height 12
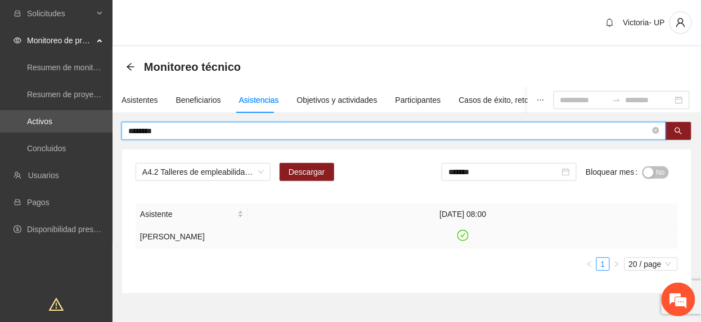
click at [462, 237] on icon "check-circle" at bounding box center [463, 235] width 5 height 4
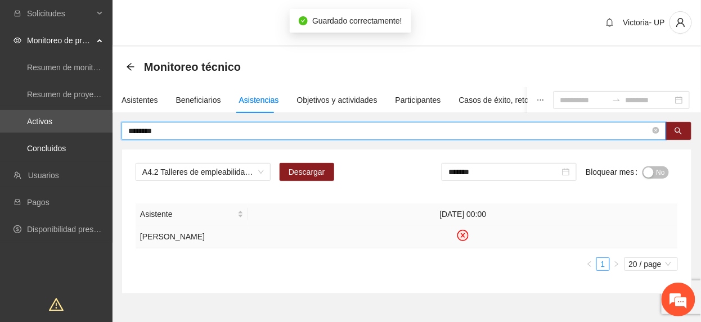
drag, startPoint x: 238, startPoint y: 129, endPoint x: -4, endPoint y: 120, distance: 242.6
click at [0, 120] on html "Solicitudes Monitoreo de proyectos Resumen de monitoreo Resumen de proyectos ap…" at bounding box center [350, 161] width 701 height 322
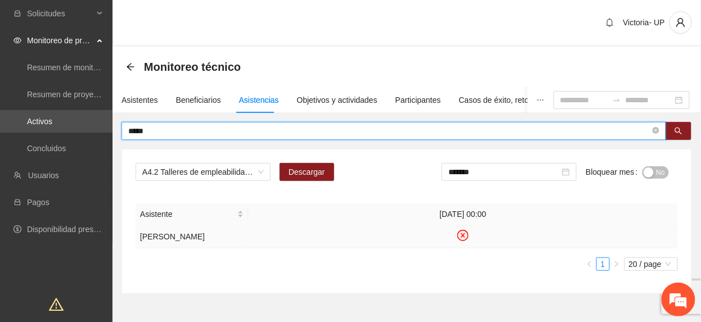
type input "*****"
click at [468, 237] on icon "check-circle" at bounding box center [462, 235] width 11 height 11
drag, startPoint x: 163, startPoint y: 132, endPoint x: -4, endPoint y: 169, distance: 170.6
click at [0, 169] on html "Solicitudes Monitoreo de proyectos Resumen de monitoreo Resumen de proyectos ap…" at bounding box center [350, 161] width 701 height 322
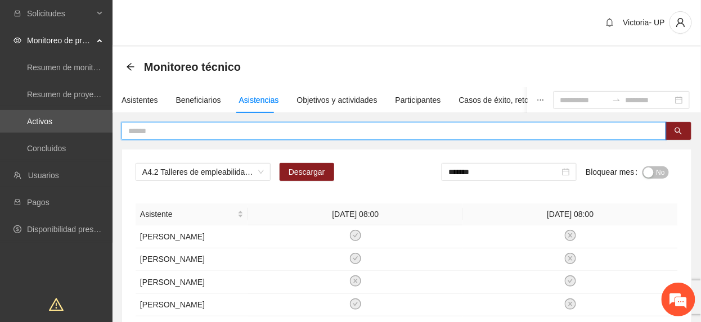
click at [660, 170] on span "No" at bounding box center [660, 172] width 8 height 12
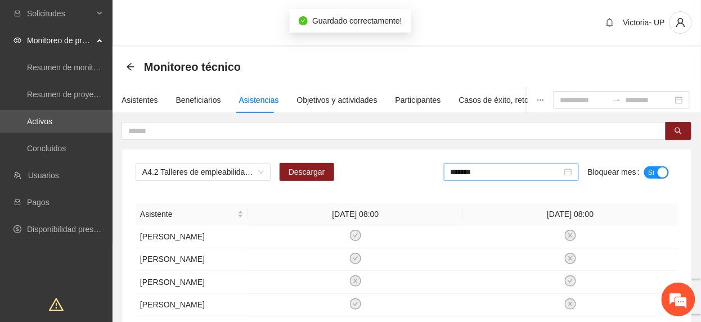
click at [500, 178] on input "*******" at bounding box center [505, 172] width 111 height 12
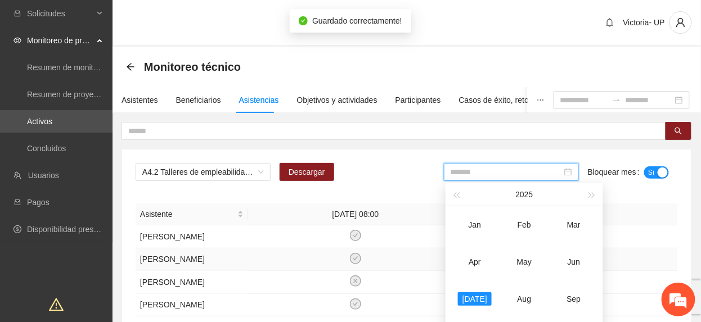
drag, startPoint x: 565, startPoint y: 262, endPoint x: 571, endPoint y: 258, distance: 7.8
click at [566, 262] on div "Jun" at bounding box center [574, 261] width 34 height 13
type input "*******"
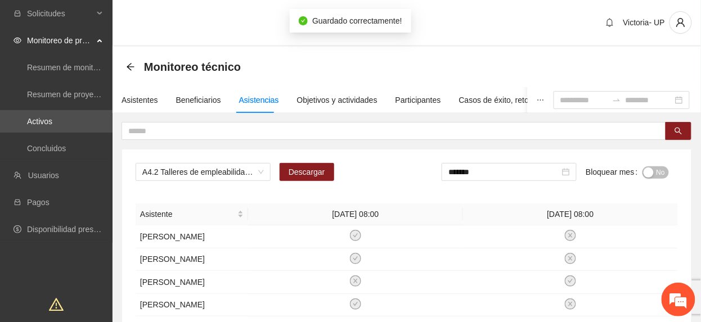
click at [662, 172] on span "No" at bounding box center [660, 172] width 8 height 12
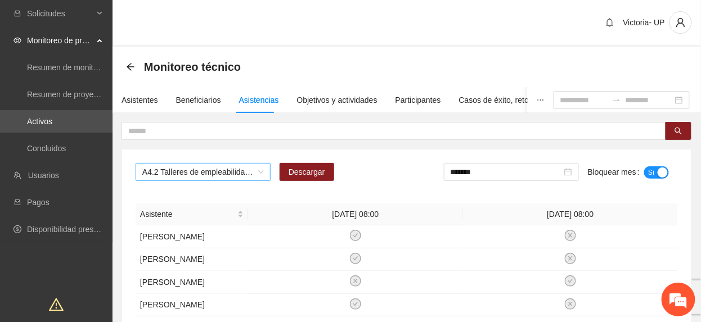
click at [160, 175] on span "A4.2 Talleres de empleabilidad sabatinos - [PERSON_NAME]" at bounding box center [202, 172] width 121 height 17
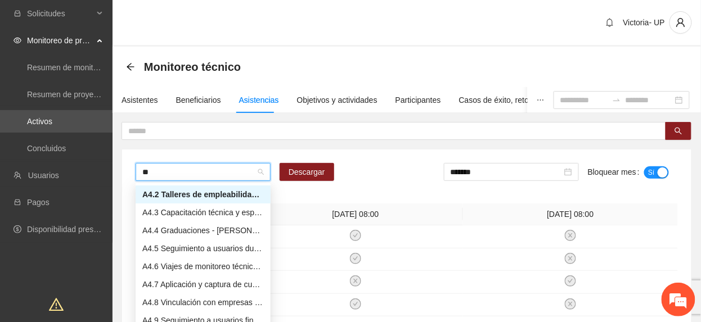
scroll to position [18, 0]
type input "***"
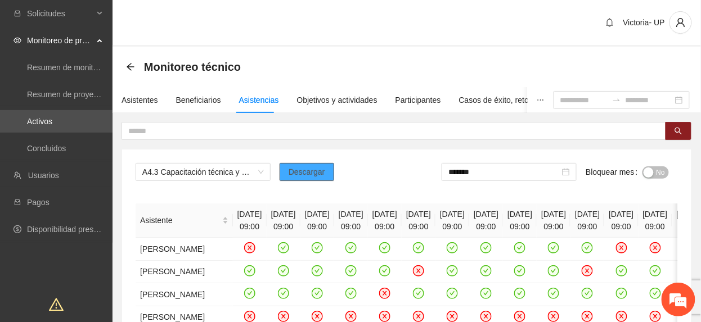
click at [302, 181] on button "Descargar" at bounding box center [307, 172] width 55 height 18
click at [648, 174] on div "button" at bounding box center [648, 173] width 10 height 10
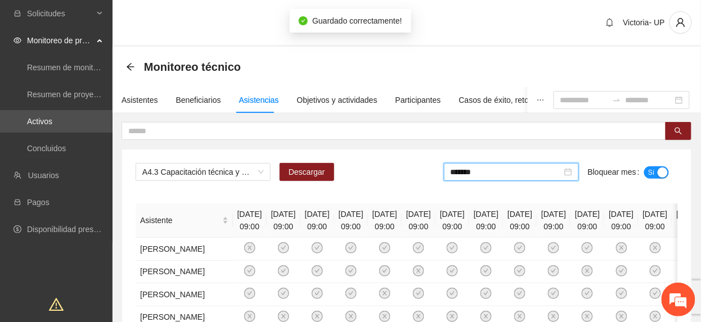
drag, startPoint x: 516, startPoint y: 169, endPoint x: 551, endPoint y: 214, distance: 57.3
click at [516, 171] on input "*******" at bounding box center [505, 172] width 111 height 12
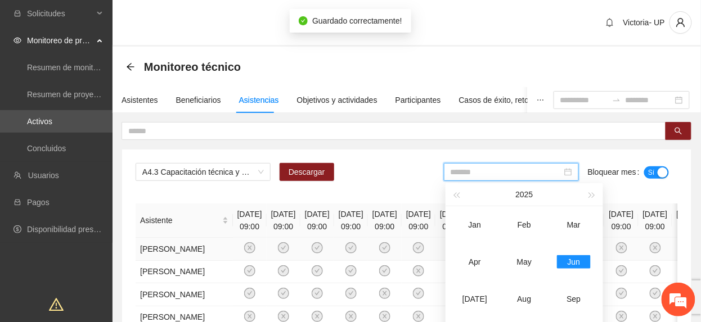
click at [478, 297] on div "[DATE]" at bounding box center [475, 298] width 34 height 13
type input "*******"
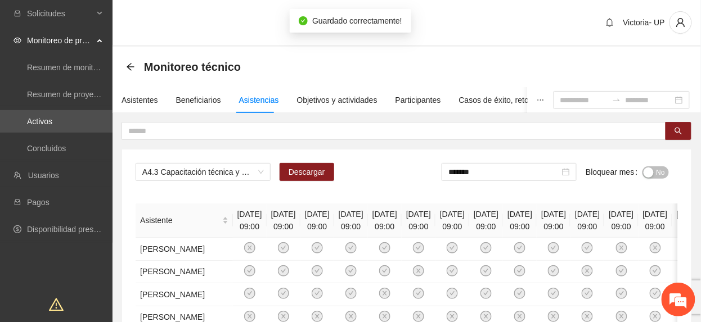
click at [647, 169] on div "button" at bounding box center [648, 173] width 10 height 10
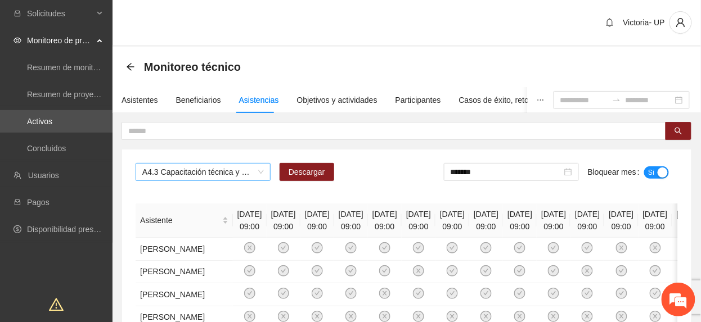
click at [186, 174] on span "A4.3 Capacitación técnica y especializada nivel intermedio y avanzado Fase 2 - …" at bounding box center [202, 172] width 121 height 17
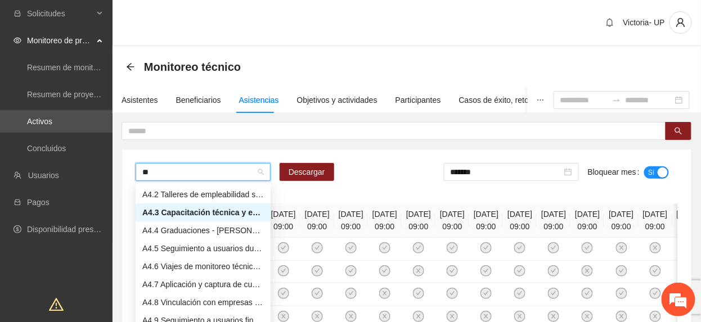
scroll to position [18, 0]
type input "***"
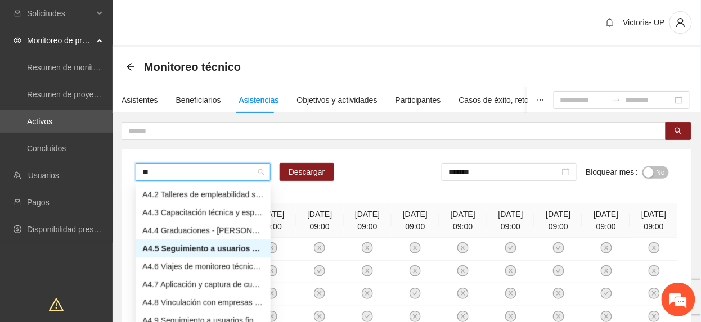
type input "***"
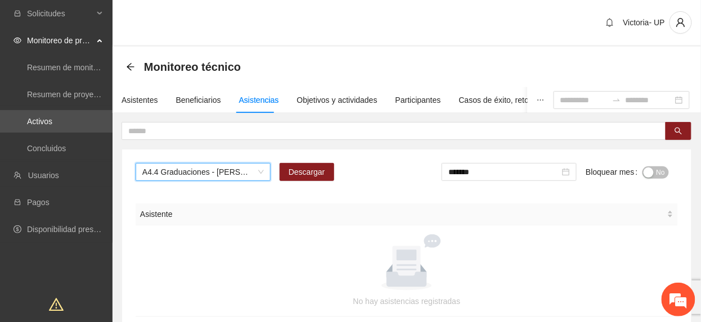
drag, startPoint x: 657, startPoint y: 169, endPoint x: 590, endPoint y: 174, distance: 67.1
click at [656, 169] on span "No" at bounding box center [660, 172] width 8 height 12
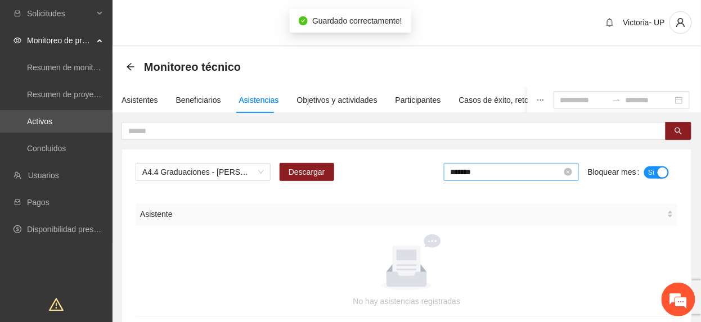
click at [511, 172] on input "*******" at bounding box center [505, 172] width 111 height 12
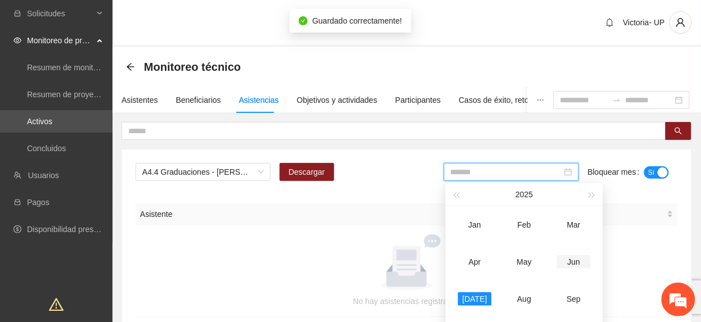
click at [574, 256] on div "Jun" at bounding box center [574, 261] width 34 height 13
type input "*******"
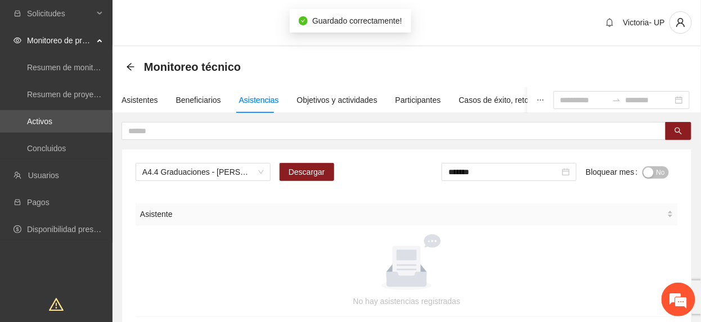
click at [657, 173] on span "No" at bounding box center [660, 172] width 8 height 12
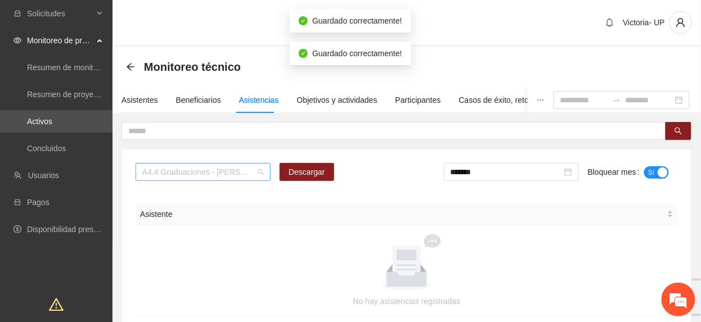
click at [196, 171] on span "A4.4 Graduaciones - [PERSON_NAME]" at bounding box center [202, 172] width 121 height 17
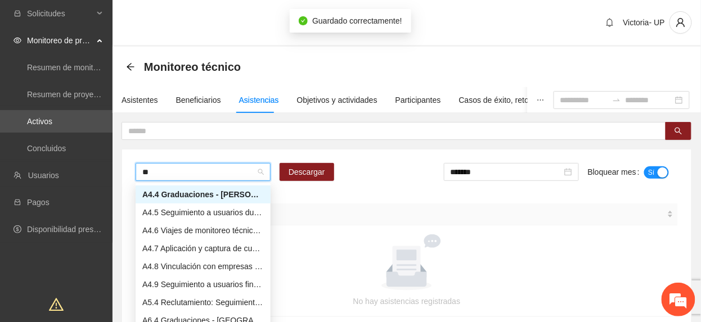
scroll to position [18, 0]
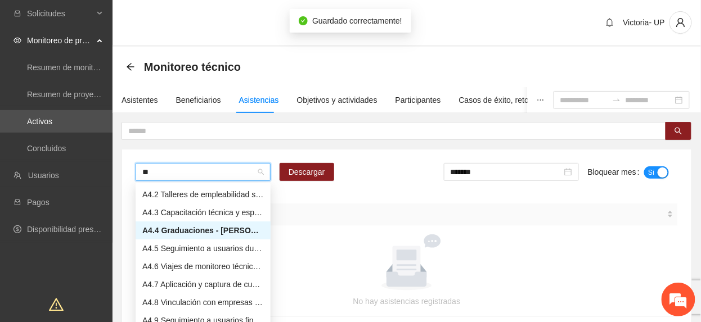
type input "***"
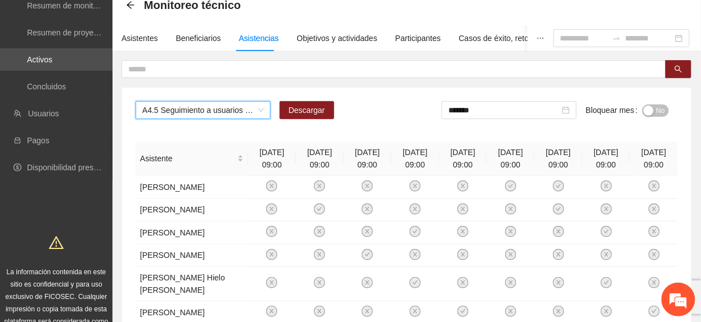
scroll to position [0, 0]
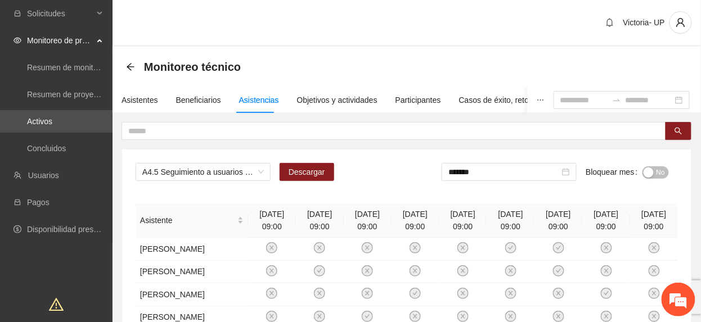
click at [296, 181] on div "A4.5 Seguimiento a usuarios durante capacitación técnica Fase 2- Cuauhtémoc Des…" at bounding box center [407, 176] width 542 height 27
drag, startPoint x: 309, startPoint y: 174, endPoint x: 304, endPoint y: 169, distance: 6.8
click at [304, 169] on span "Descargar" at bounding box center [306, 172] width 37 height 12
click at [239, 175] on span "A4.5 Seguimiento a usuarios durante capacitación técnica Fase 2- [PERSON_NAME]" at bounding box center [202, 172] width 121 height 17
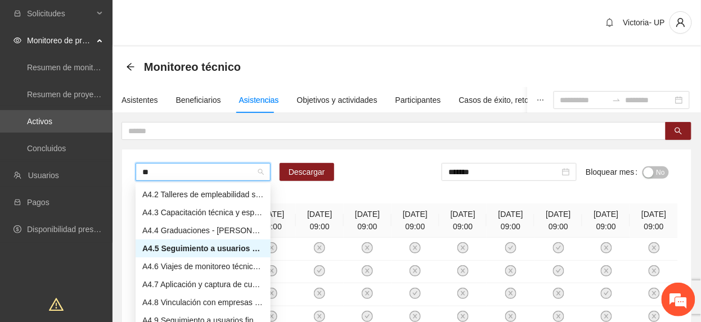
scroll to position [18, 0]
type input "***"
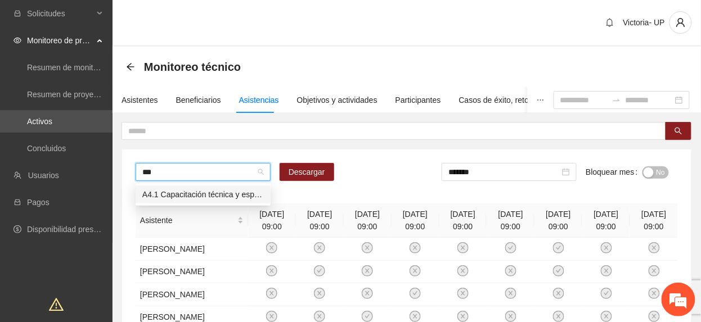
scroll to position [0, 0]
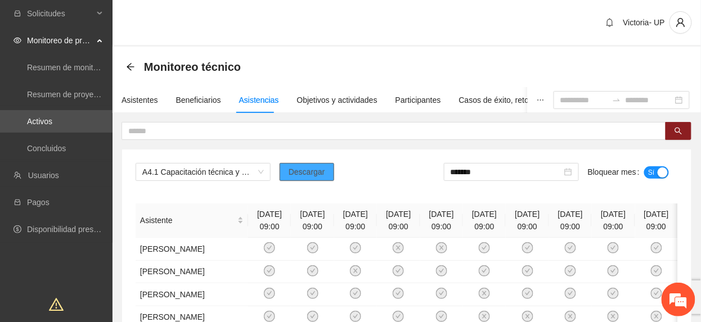
click at [314, 174] on span "Descargar" at bounding box center [306, 172] width 37 height 12
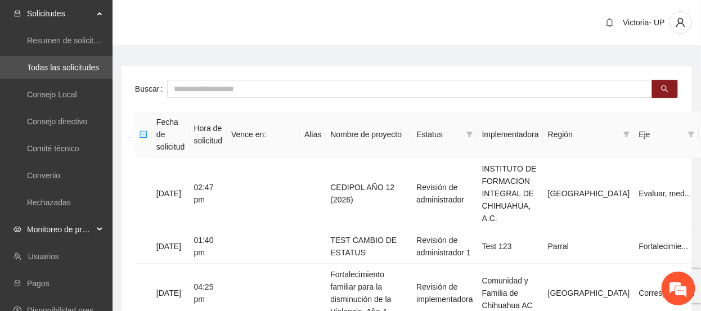
click at [70, 226] on span "Monitoreo de proyectos" at bounding box center [60, 229] width 66 height 22
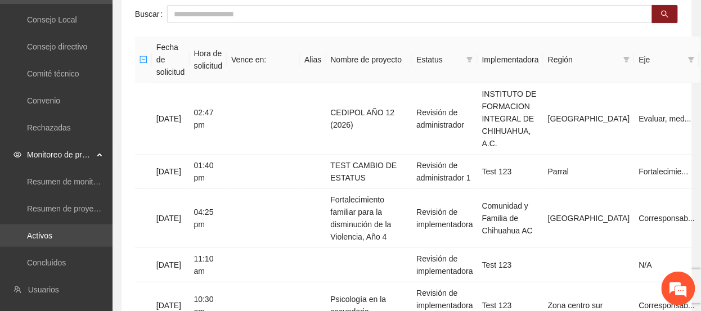
click at [43, 234] on link "Activos" at bounding box center [39, 235] width 25 height 9
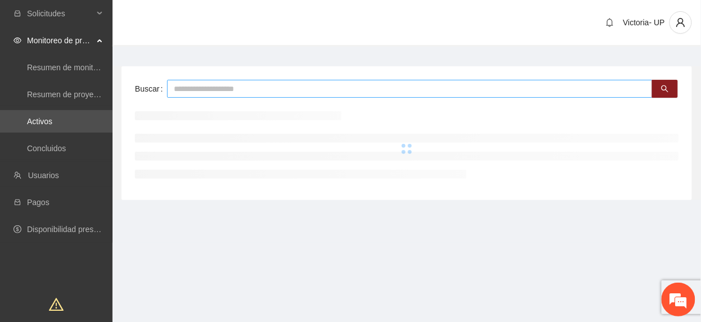
click at [250, 88] on input "text" at bounding box center [409, 89] width 485 height 18
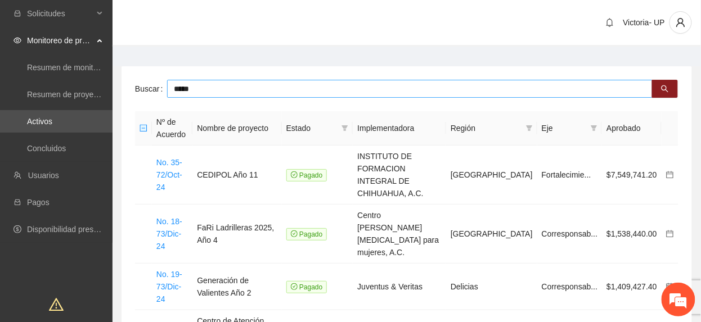
type input "*****"
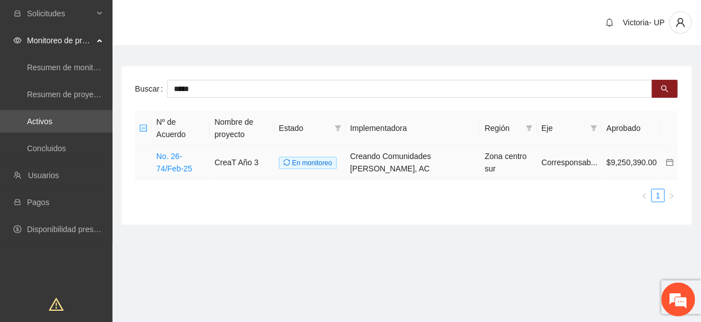
click at [181, 150] on td "No. 26-74/Feb-25" at bounding box center [181, 163] width 58 height 34
click at [184, 153] on link "No. 26-74/Feb-25" at bounding box center [174, 162] width 36 height 21
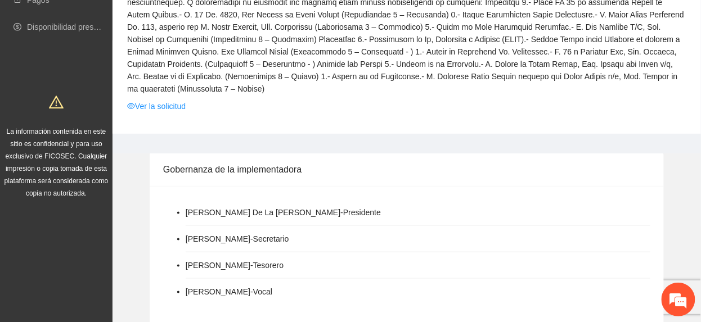
scroll to position [225, 0]
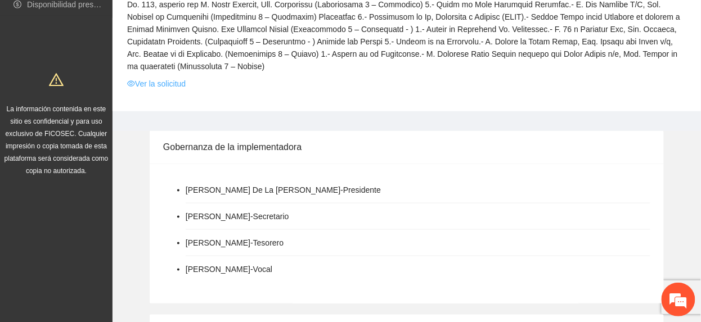
click at [139, 78] on link "Ver la solicitud" at bounding box center [156, 84] width 58 height 12
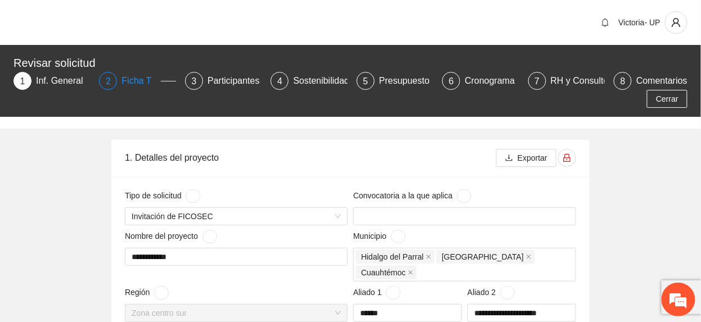
click at [142, 84] on div "Ficha T" at bounding box center [140, 81] width 39 height 18
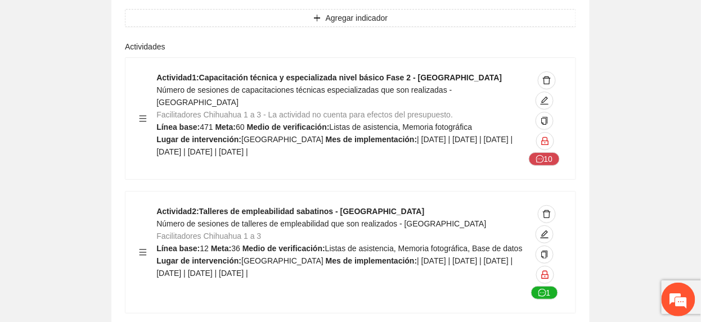
scroll to position [5204, 0]
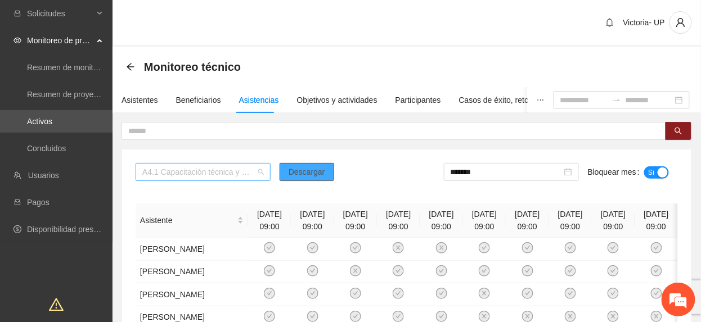
click at [244, 174] on span "A4.1 Capacitación técnica y especializada nivel básico Fase 2 - [PERSON_NAME]" at bounding box center [202, 172] width 121 height 17
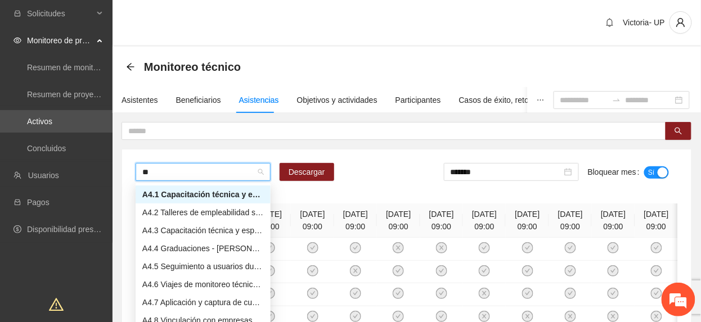
type input "**"
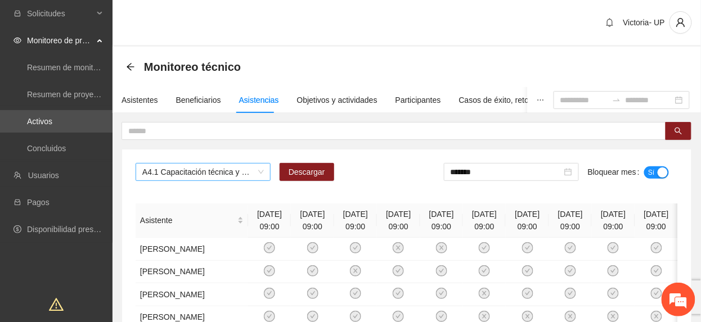
drag, startPoint x: 208, startPoint y: 170, endPoint x: 202, endPoint y: 172, distance: 5.9
click at [202, 172] on span "A4.1 Capacitación técnica y especializada nivel básico Fase 2 - [PERSON_NAME]" at bounding box center [202, 172] width 121 height 17
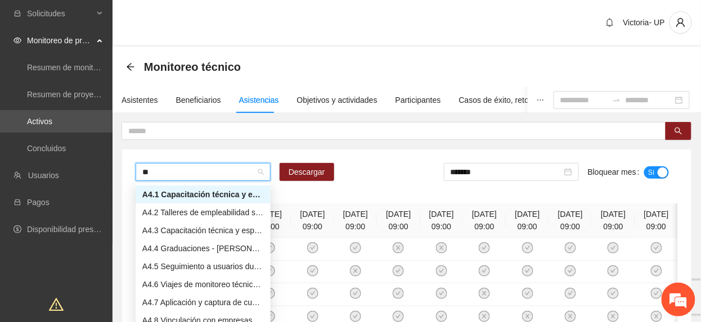
type input "***"
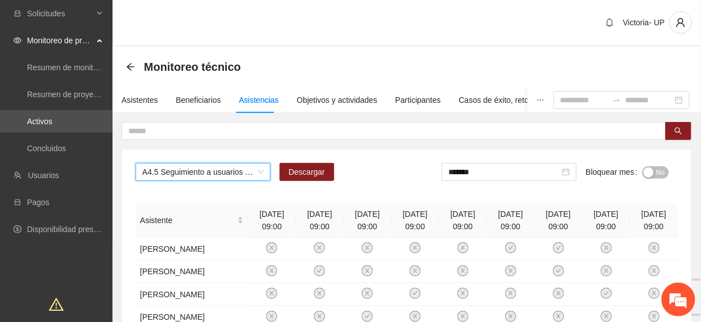
click at [657, 173] on span "No" at bounding box center [660, 172] width 8 height 12
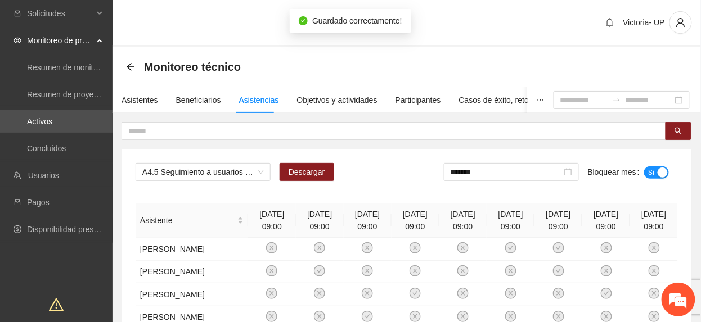
drag, startPoint x: 528, startPoint y: 173, endPoint x: 530, endPoint y: 183, distance: 10.4
click at [528, 173] on input "*******" at bounding box center [505, 172] width 111 height 12
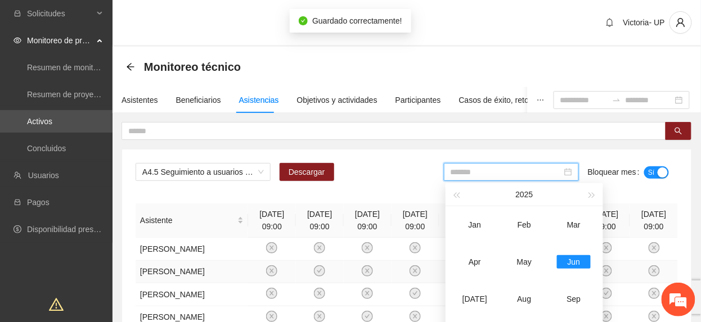
click at [467, 295] on div "[DATE]" at bounding box center [475, 298] width 34 height 13
type input "*******"
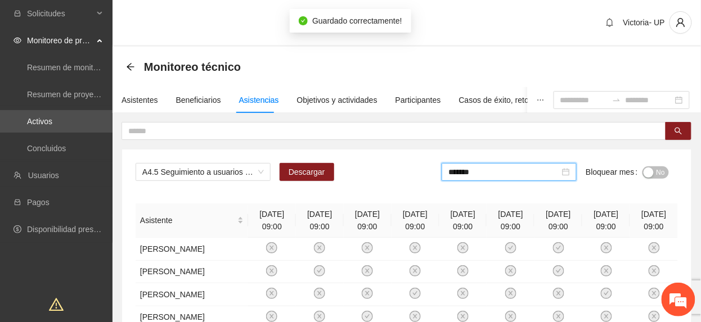
click at [657, 170] on span "No" at bounding box center [660, 172] width 8 height 12
